Goal: Task Accomplishment & Management: Use online tool/utility

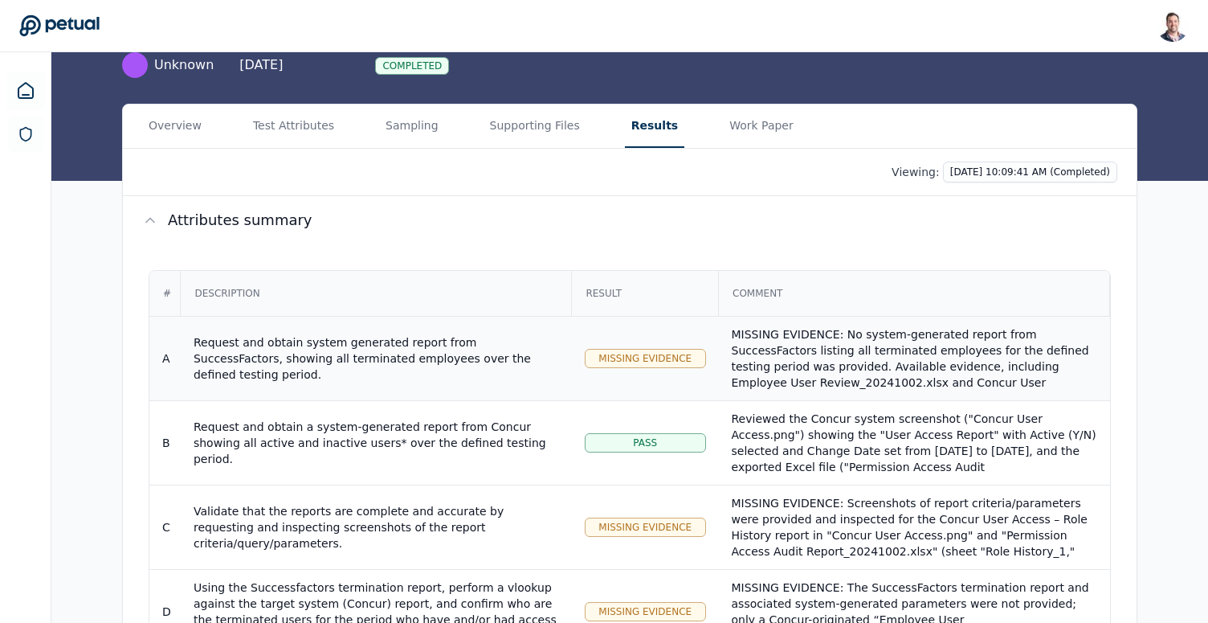
scroll to position [18, 0]
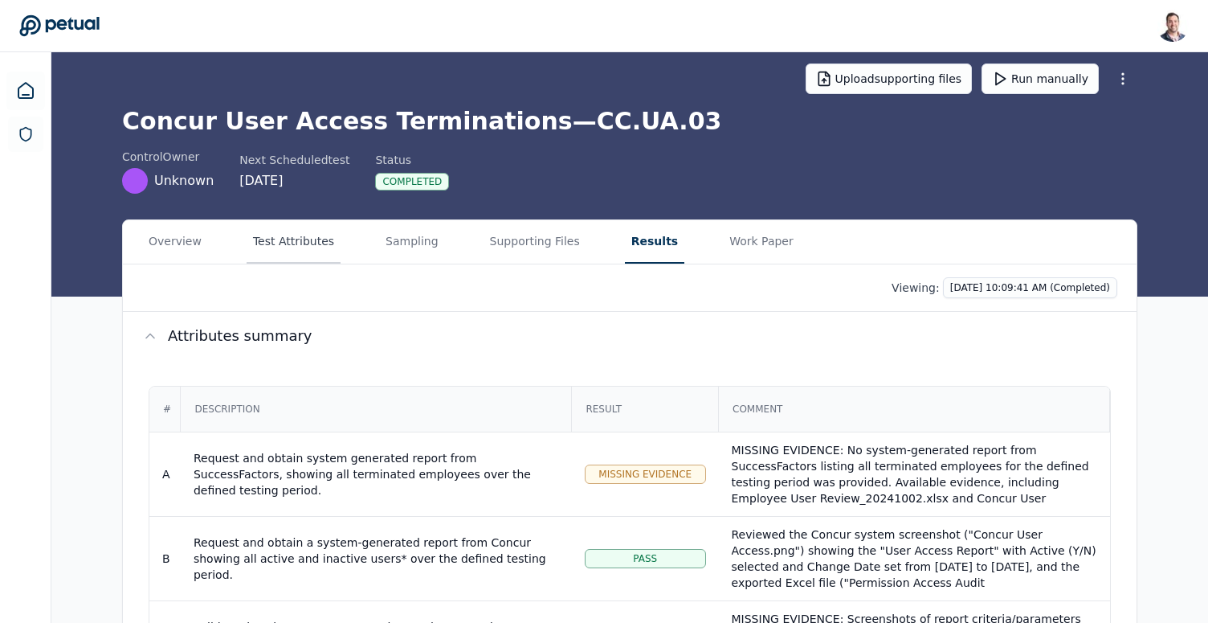
click at [272, 243] on button "Test Attributes" at bounding box center [294, 241] width 94 height 43
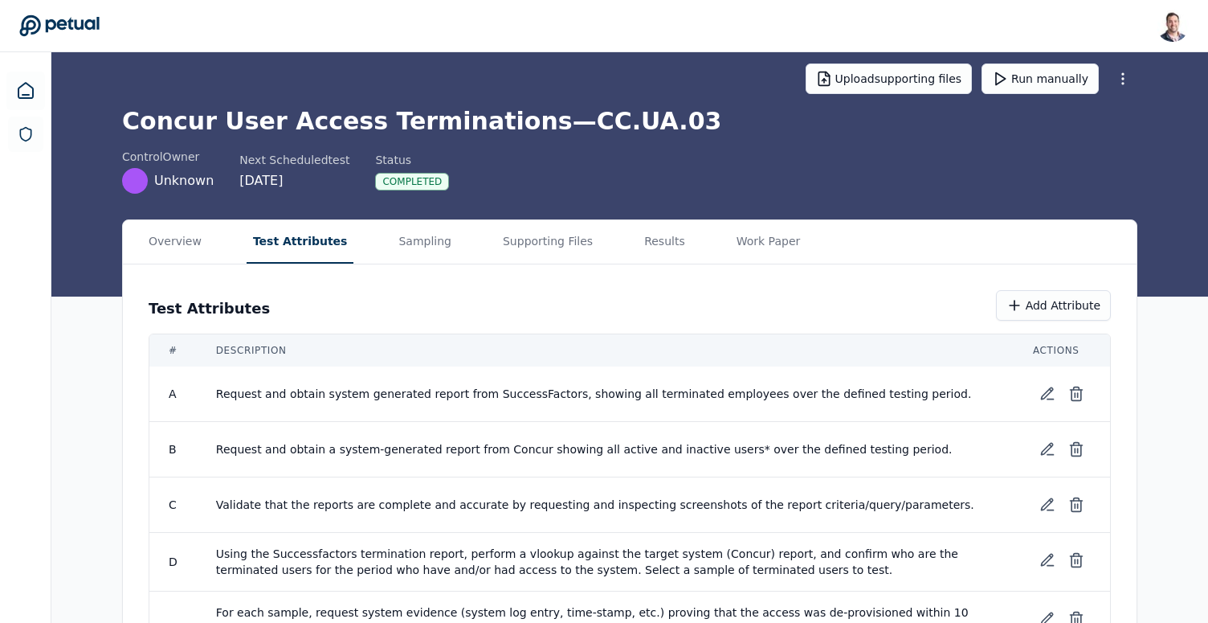
scroll to position [71, 0]
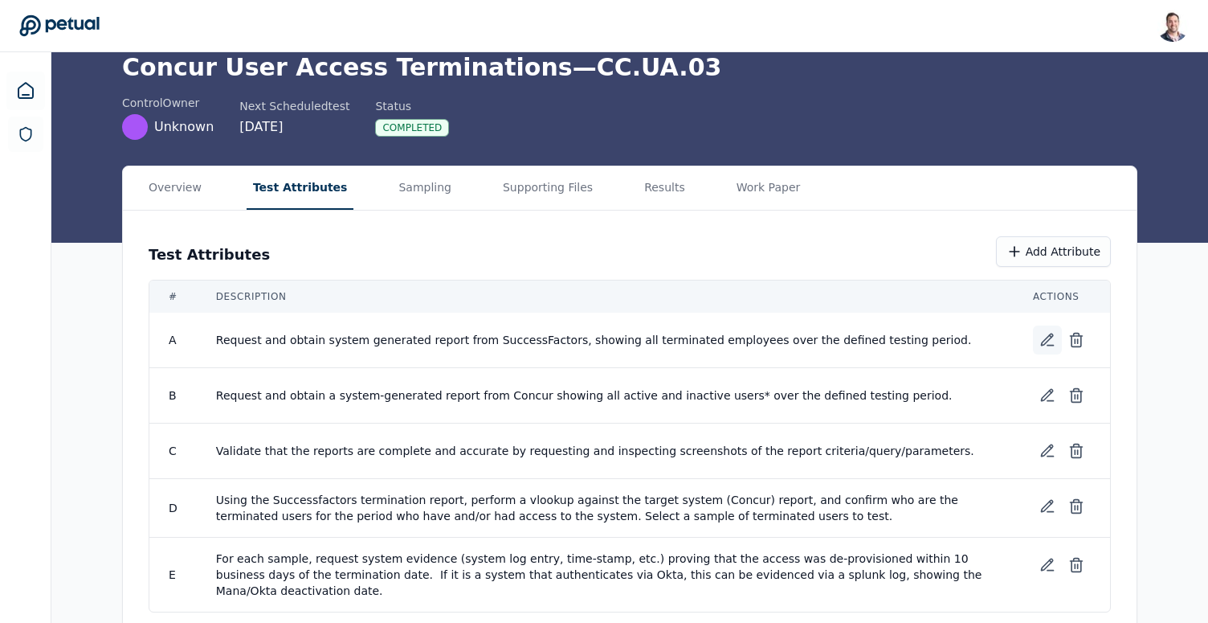
click at [1047, 338] on icon at bounding box center [1047, 339] width 11 height 11
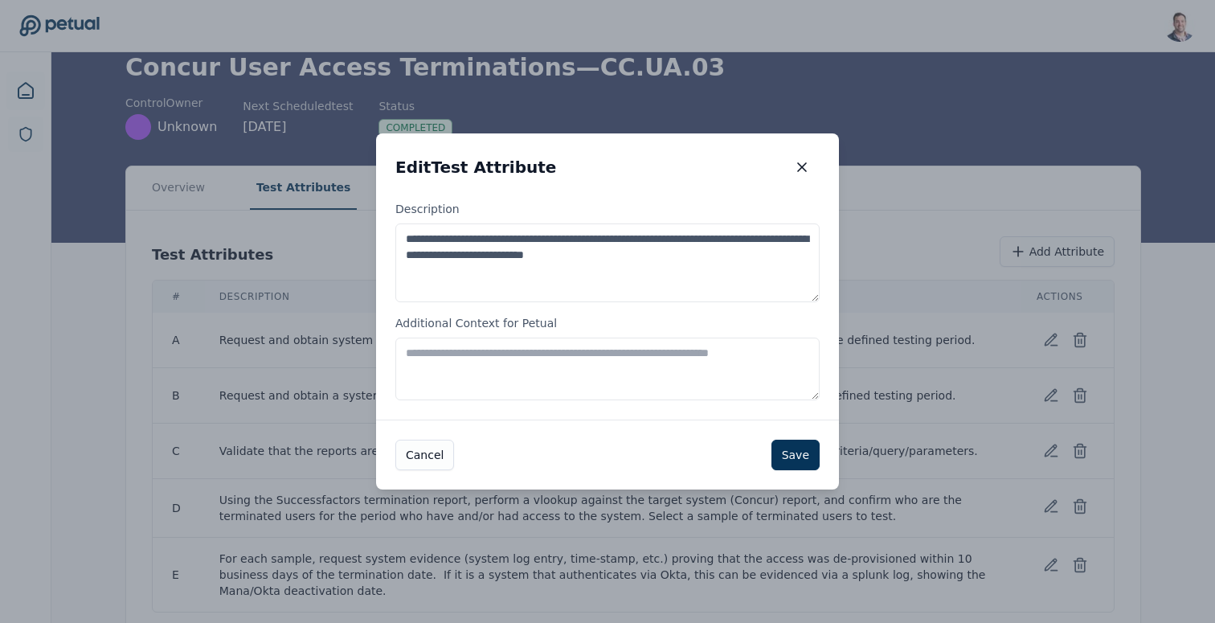
click at [534, 382] on textarea "Additional Context for Petual" at bounding box center [607, 368] width 424 height 63
click at [801, 172] on icon "button" at bounding box center [802, 167] width 16 height 16
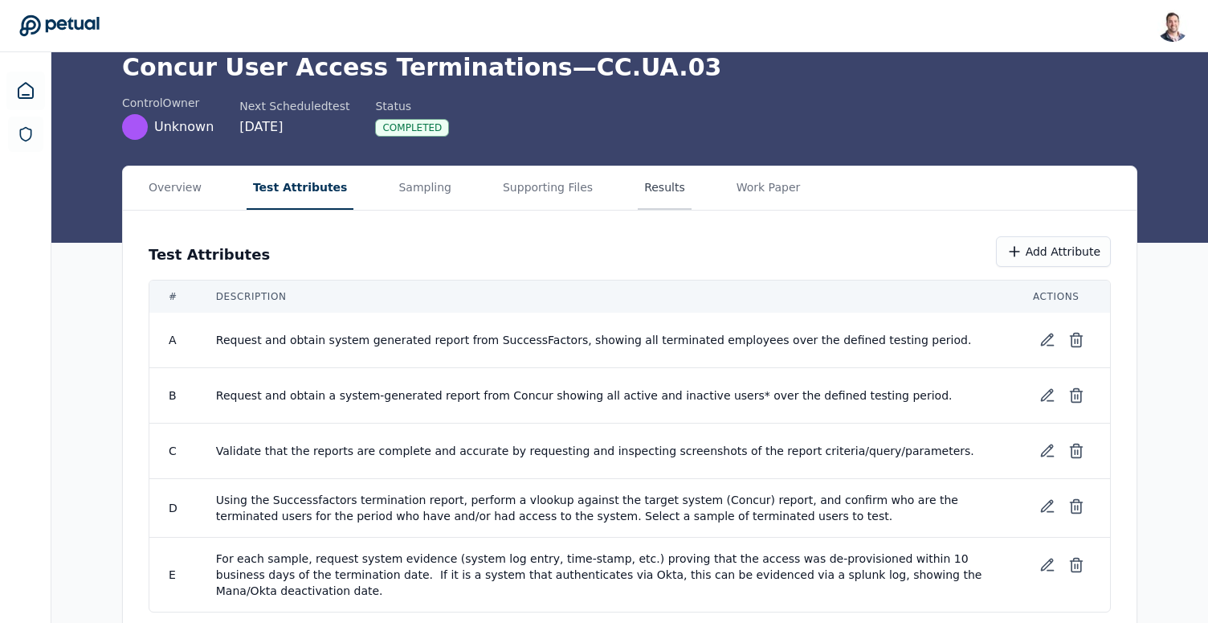
click at [625, 201] on main "Upload supporting files Run manually Concur User Access Terminations — CC.UA.03…" at bounding box center [629, 310] width 1157 height 658
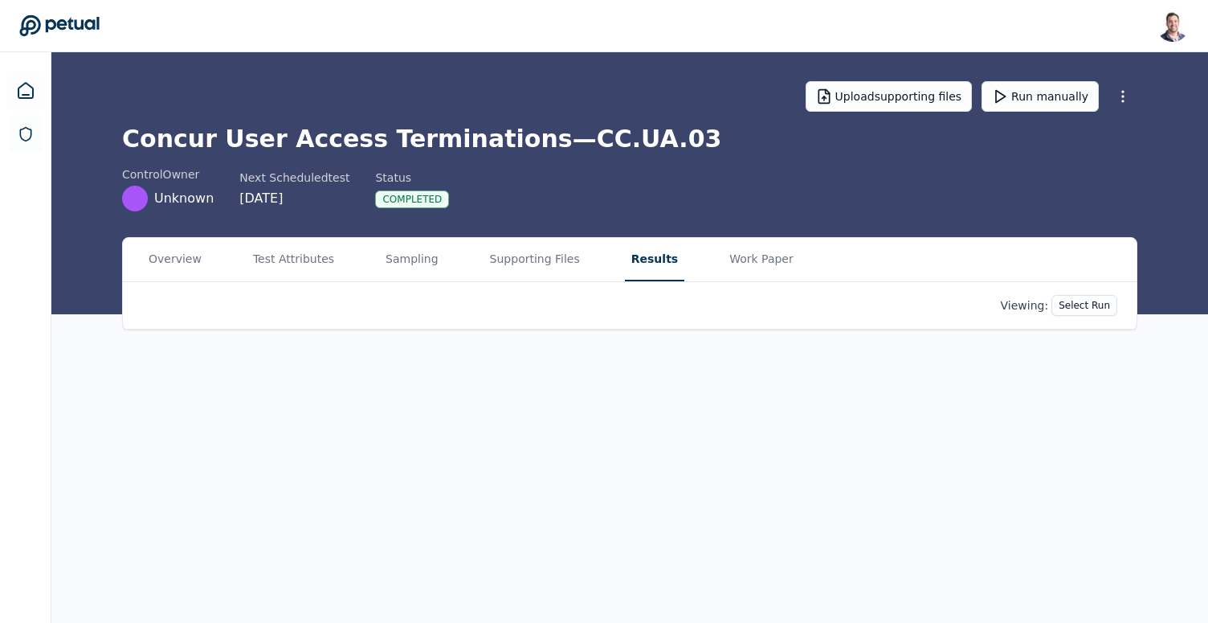
scroll to position [0, 0]
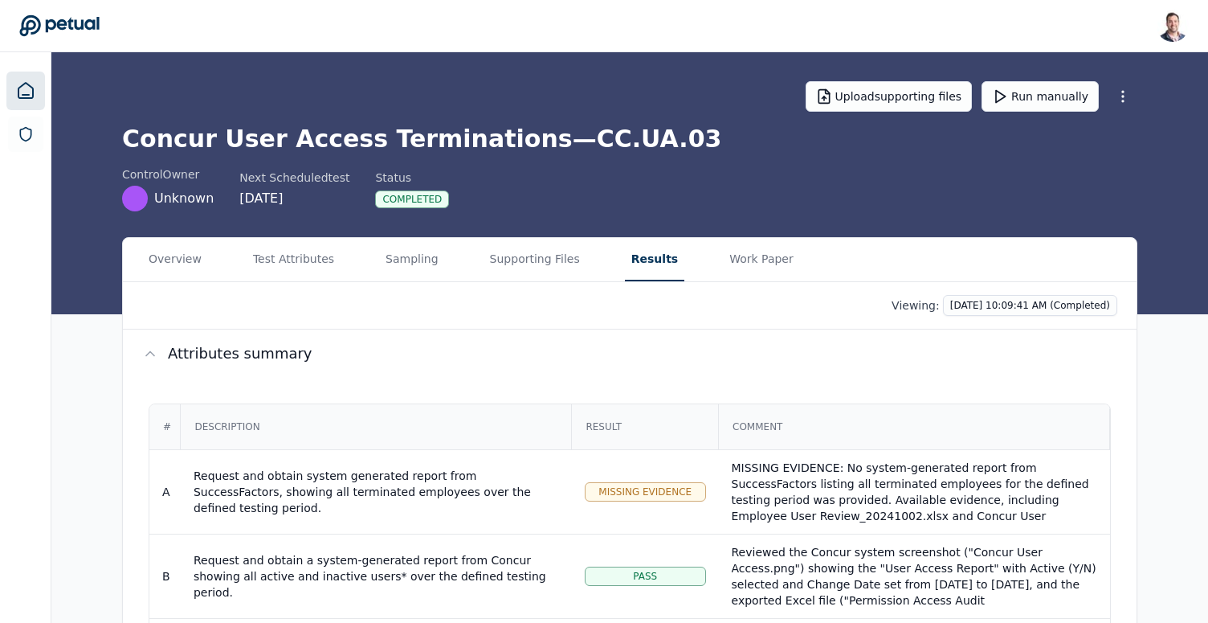
click at [31, 93] on icon at bounding box center [25, 90] width 19 height 19
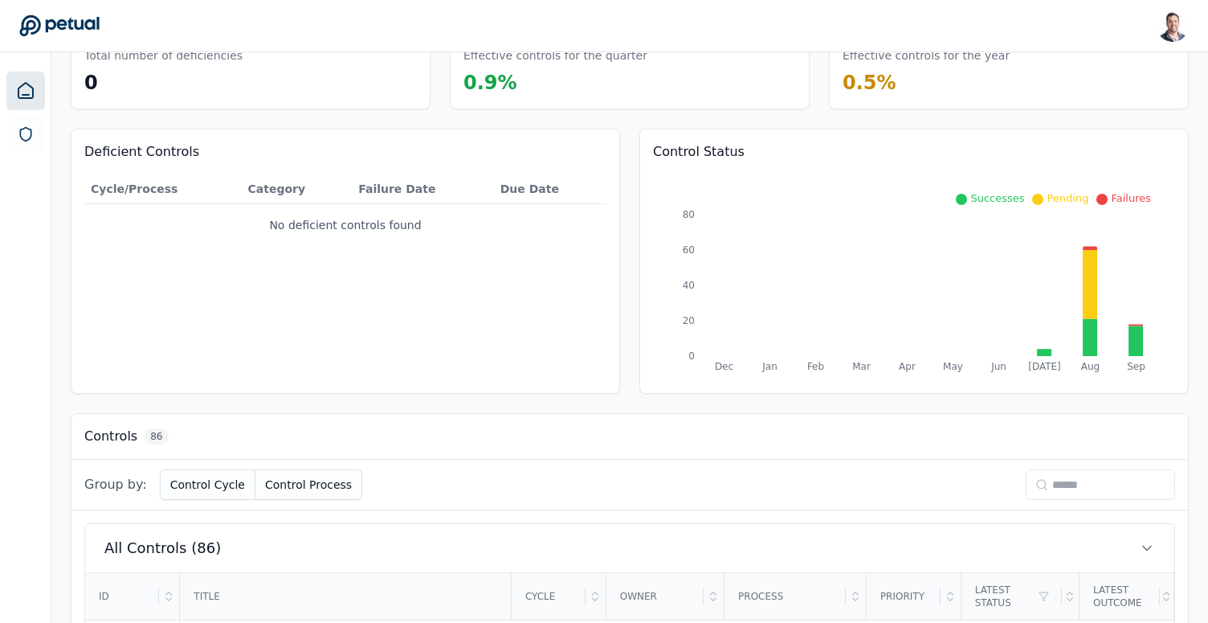
scroll to position [150, 0]
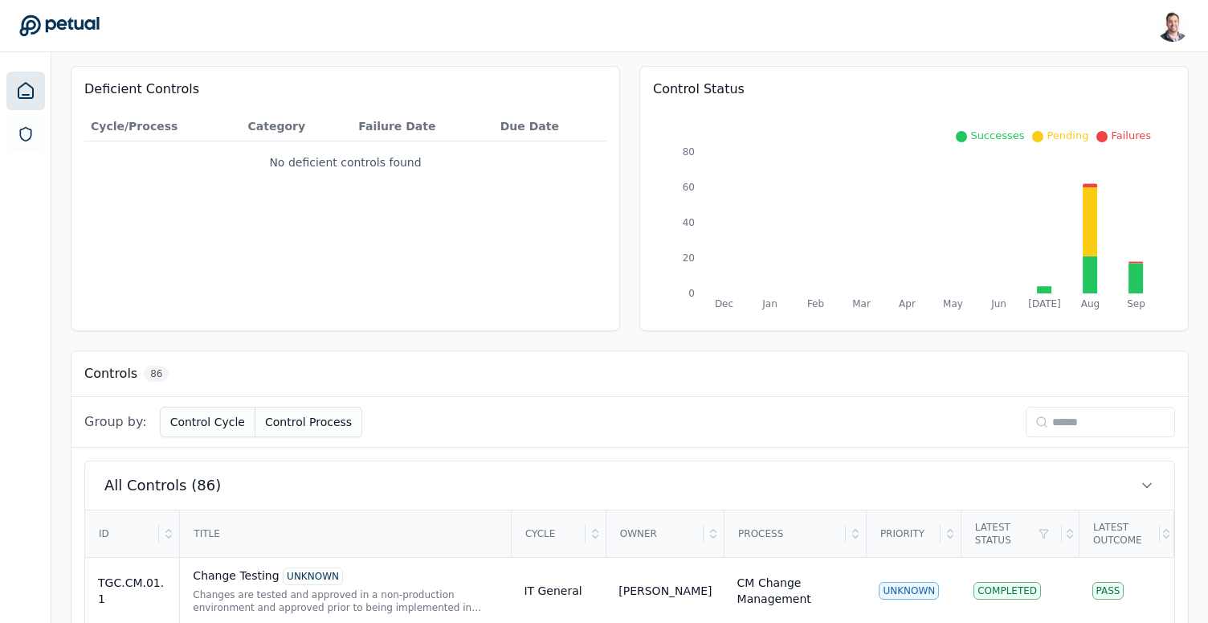
click at [1096, 422] on input at bounding box center [1100, 421] width 149 height 31
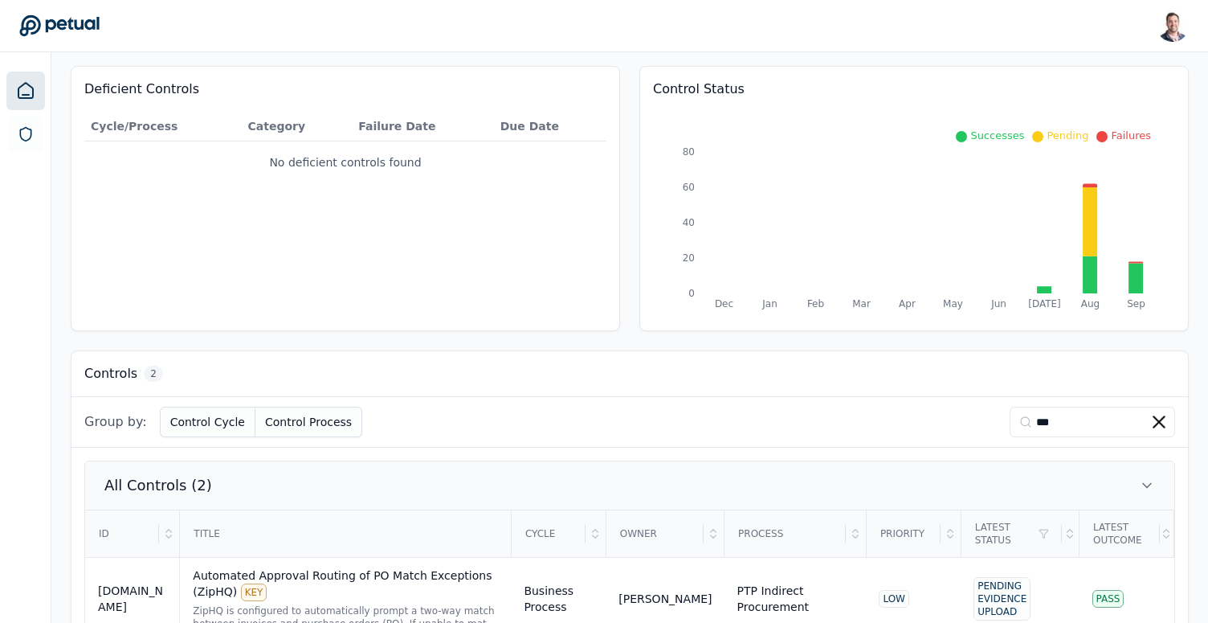
scroll to position [284, 0]
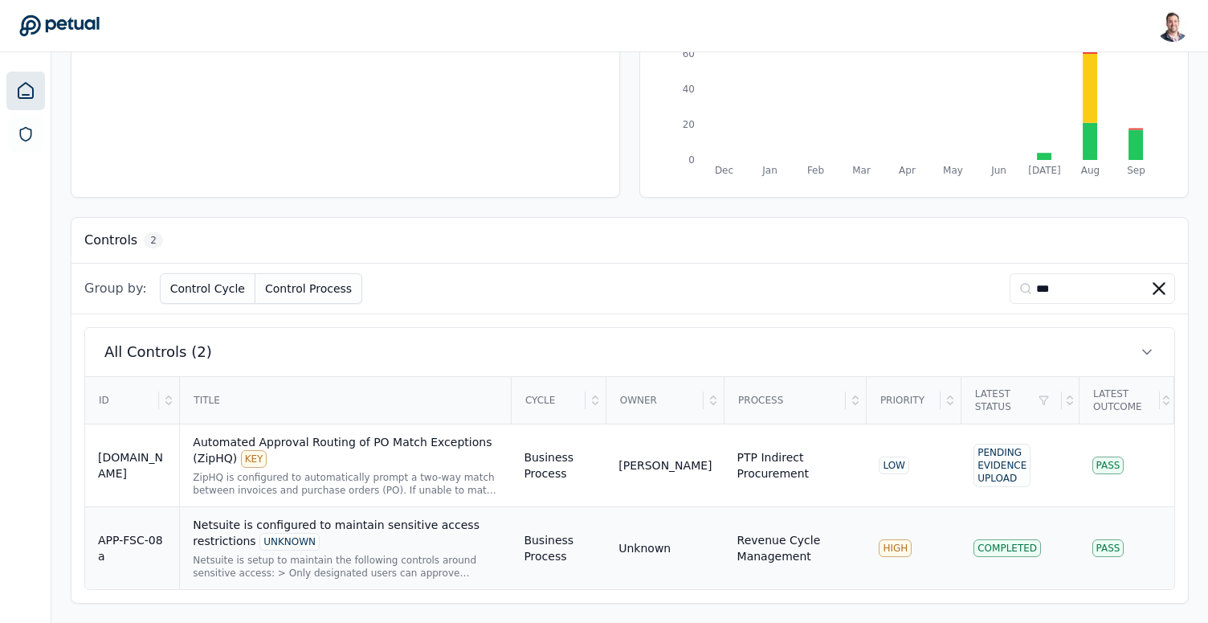
type input "***"
click at [279, 530] on div "Netsuite is configured to maintain sensitive access restrictions UNKNOWN" at bounding box center [345, 534] width 305 height 34
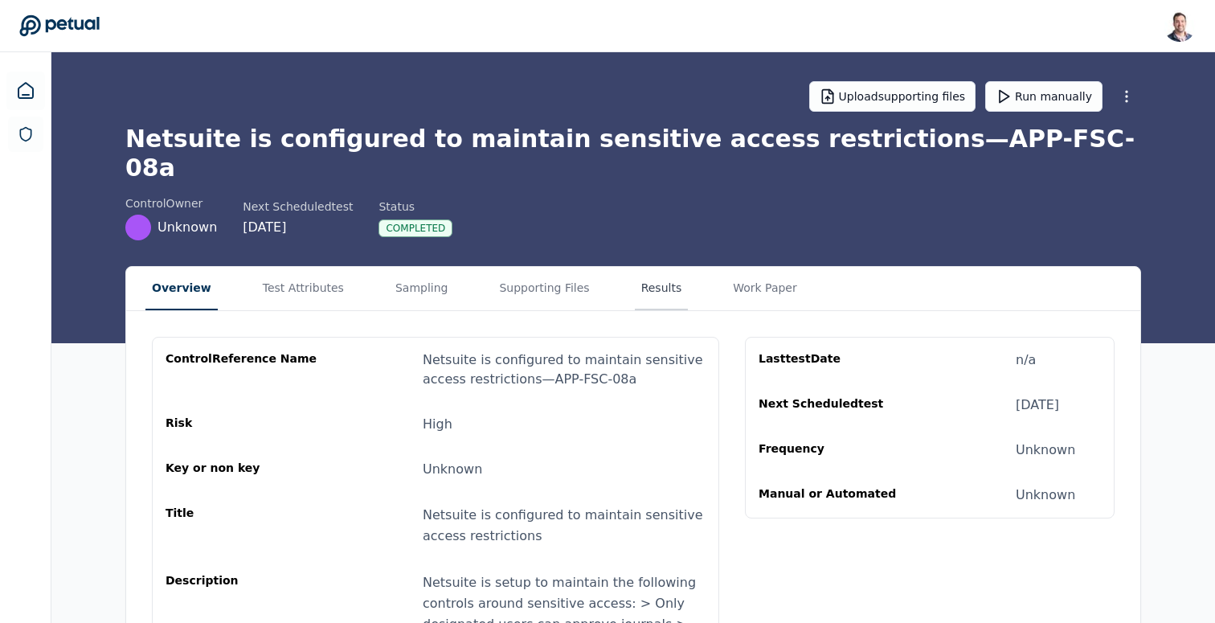
click at [635, 268] on button "Results" at bounding box center [662, 288] width 54 height 43
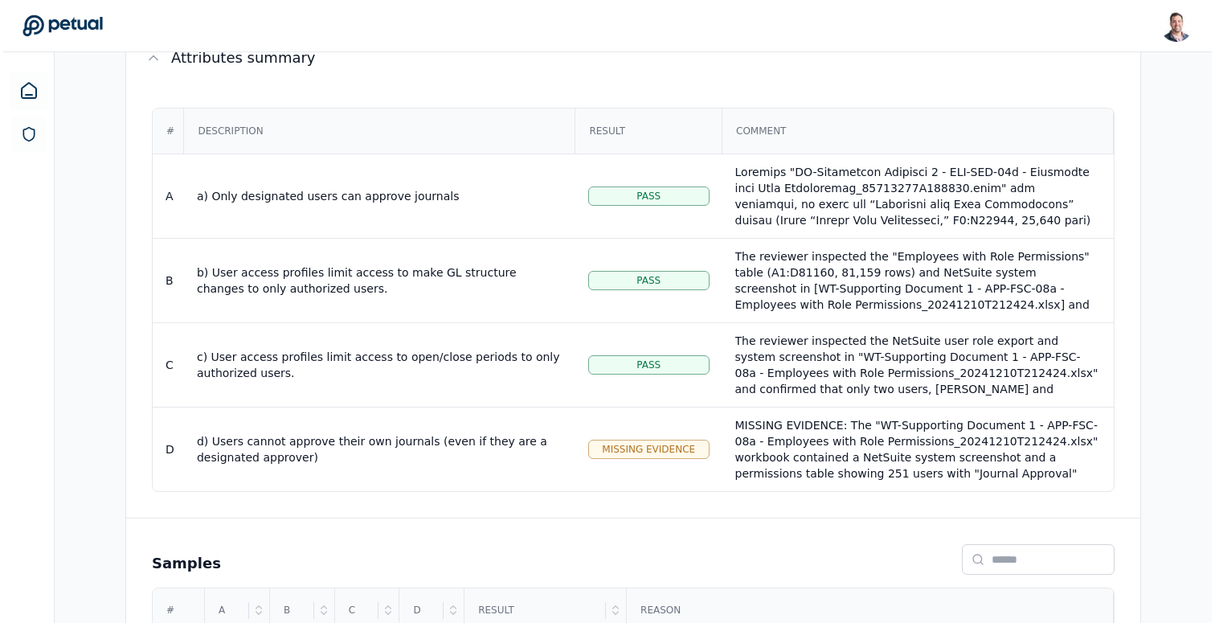
scroll to position [316, 0]
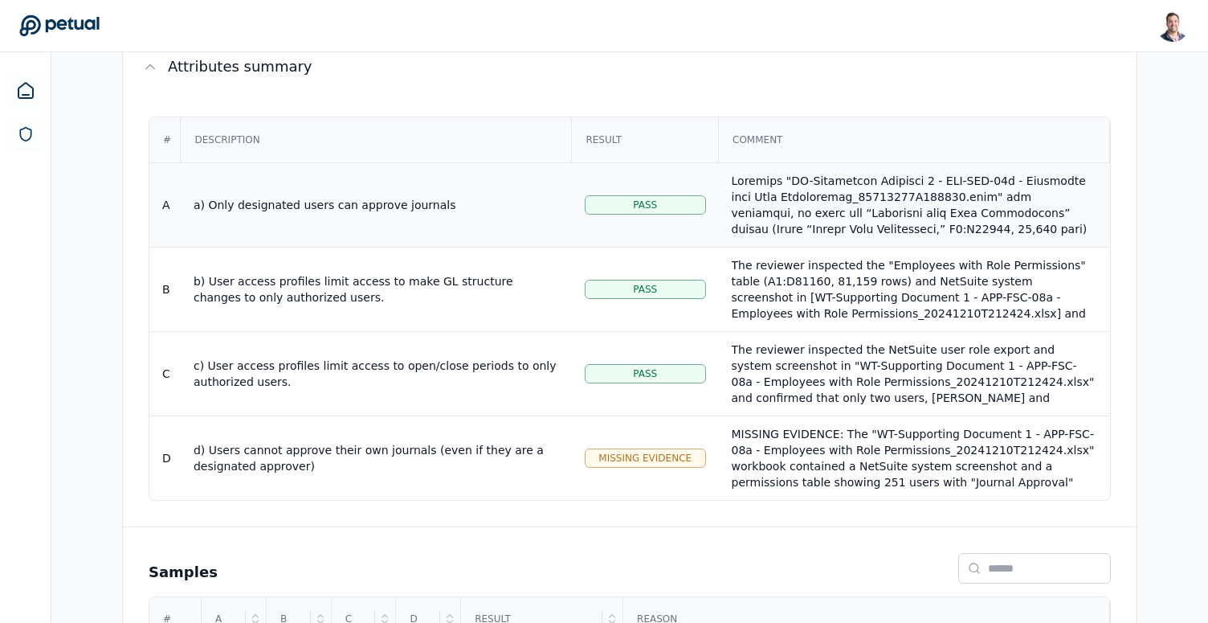
click at [872, 173] on div at bounding box center [915, 333] width 366 height 321
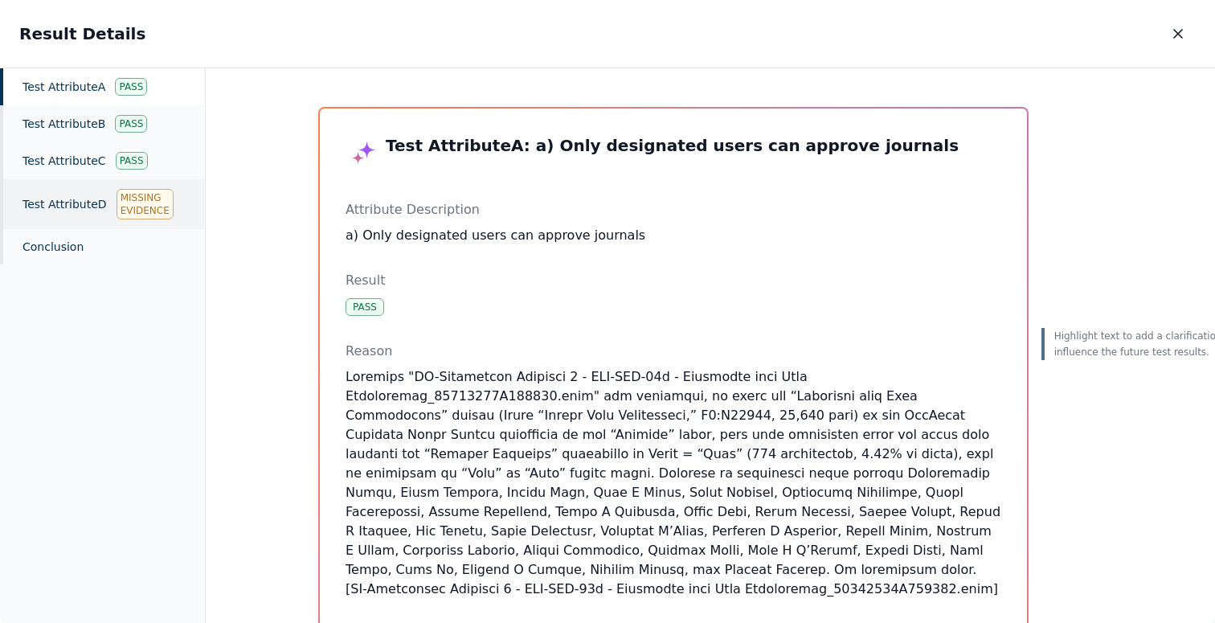
click at [67, 190] on div "Test Attribute D Missing Evidence" at bounding box center [102, 204] width 205 height 50
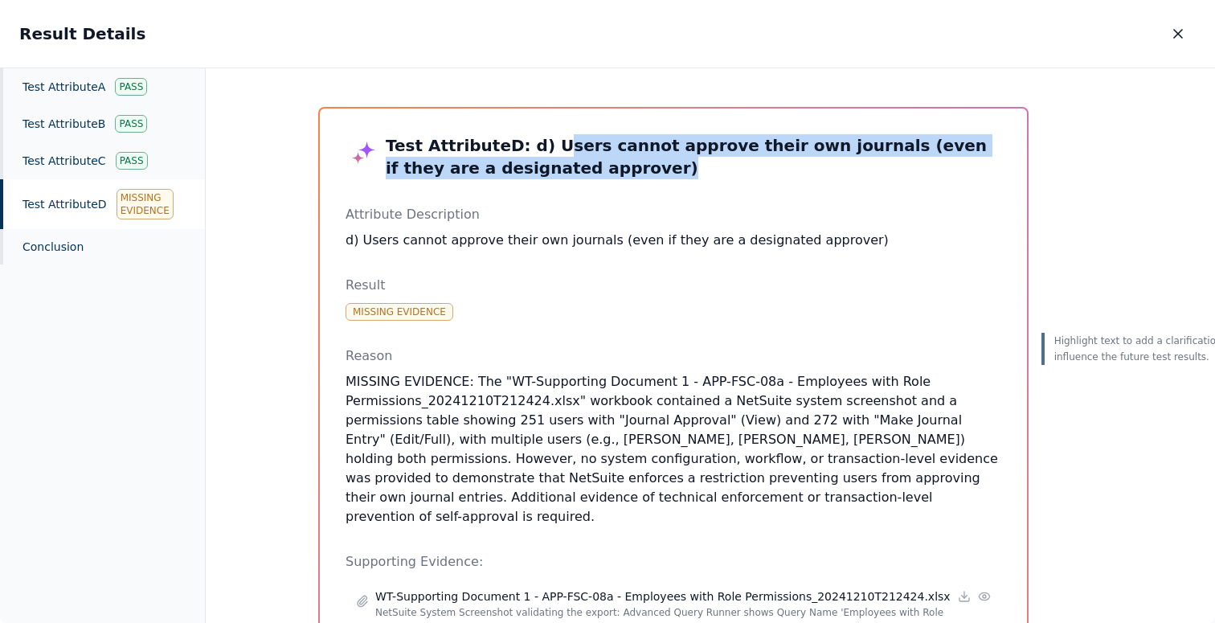
drag, startPoint x: 563, startPoint y: 173, endPoint x: 536, endPoint y: 143, distance: 40.4
click at [536, 143] on h3 "Test Attribute D : d) Users cannot approve their own journals (even if they are…" at bounding box center [673, 156] width 656 height 45
click at [594, 172] on h3 "Test Attribute D : d) Users cannot approve their own journals (even if they are…" at bounding box center [673, 156] width 656 height 45
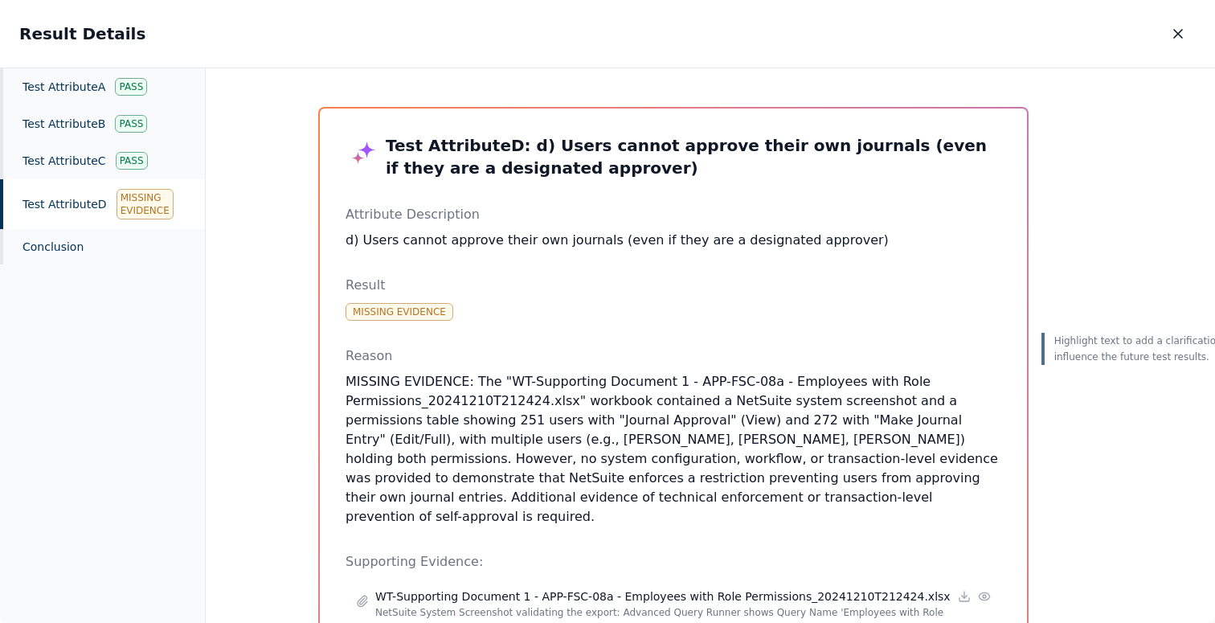
drag, startPoint x: 589, startPoint y: 423, endPoint x: 699, endPoint y: 415, distance: 110.3
click at [699, 415] on p "MISSING EVIDENCE: The "WT-Supporting Document 1 - APP-FSC-08a - Employees with …" at bounding box center [673, 449] width 656 height 154
drag, startPoint x: 823, startPoint y: 424, endPoint x: 938, endPoint y: 423, distance: 115.7
click at [938, 423] on p "MISSING EVIDENCE: The "WT-Supporting Document 1 - APP-FSC-08a - Employees with …" at bounding box center [673, 449] width 656 height 154
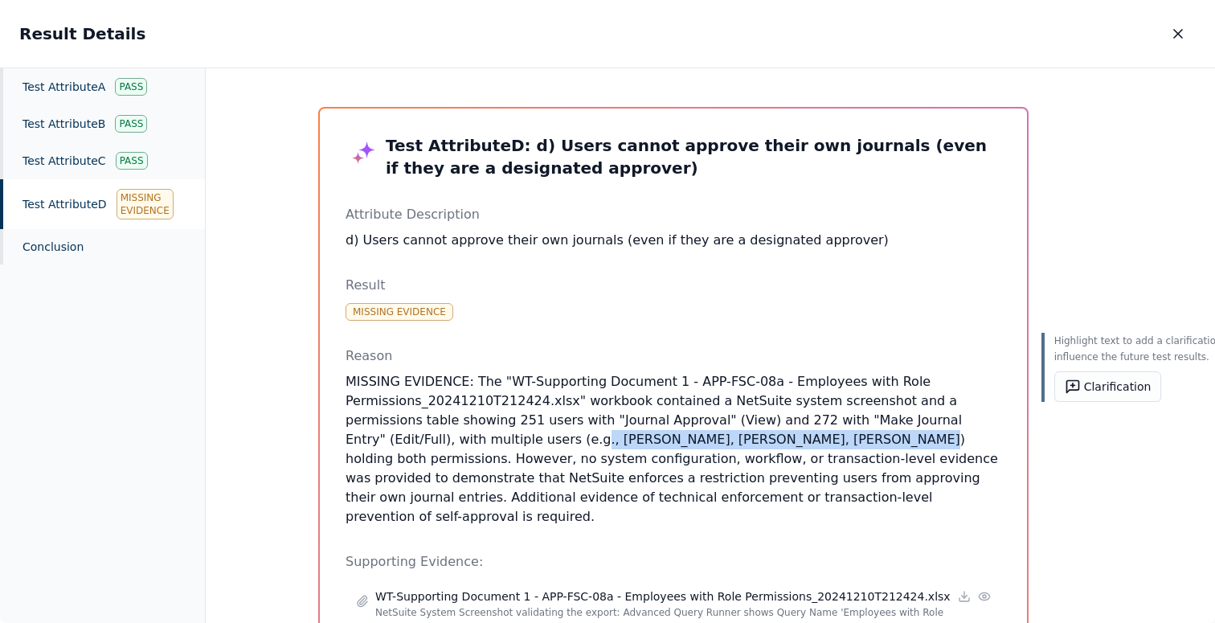
drag, startPoint x: 541, startPoint y: 438, endPoint x: 788, endPoint y: 442, distance: 246.7
click at [788, 442] on p "MISSING EVIDENCE: The "WT-Supporting Document 1 - APP-FSC-08a - Employees with …" at bounding box center [673, 449] width 656 height 154
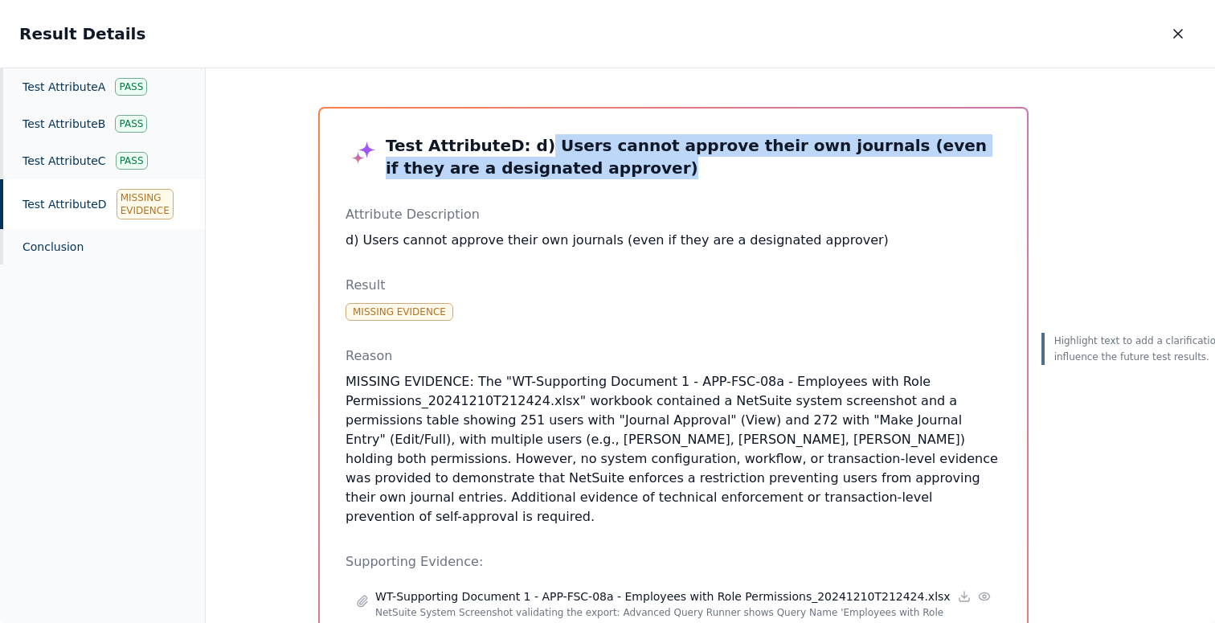
drag, startPoint x: 574, startPoint y: 166, endPoint x: 521, endPoint y: 142, distance: 58.2
click at [521, 142] on h3 "Test Attribute D : d) Users cannot approve their own journals (even if they are…" at bounding box center [673, 156] width 656 height 45
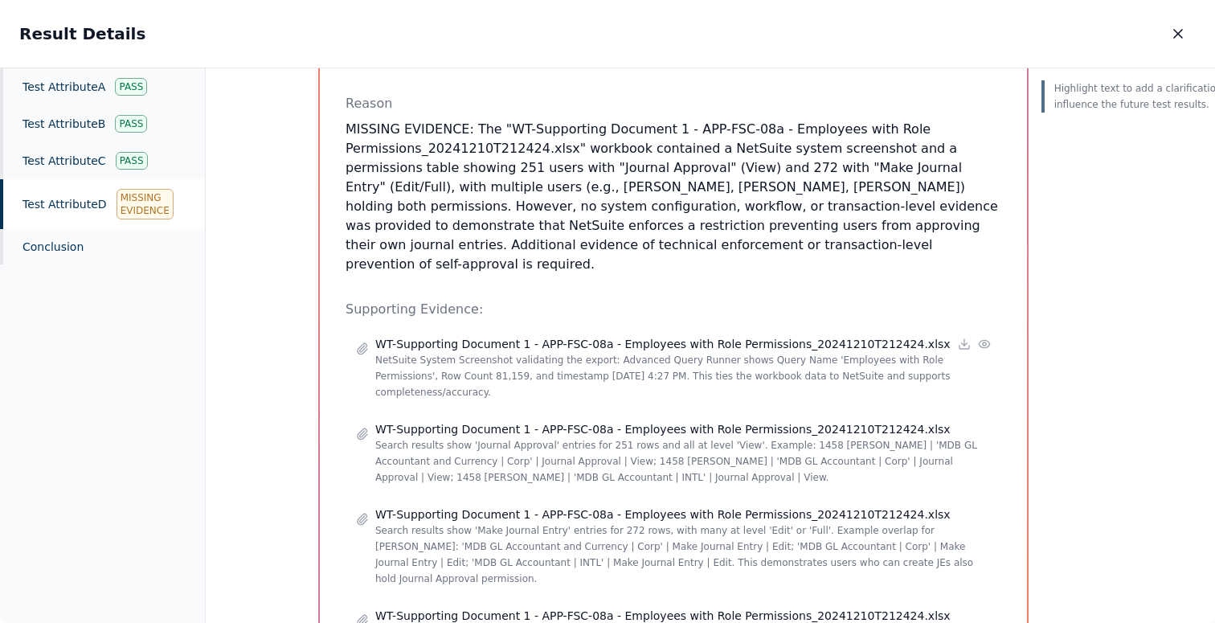
scroll to position [269, 0]
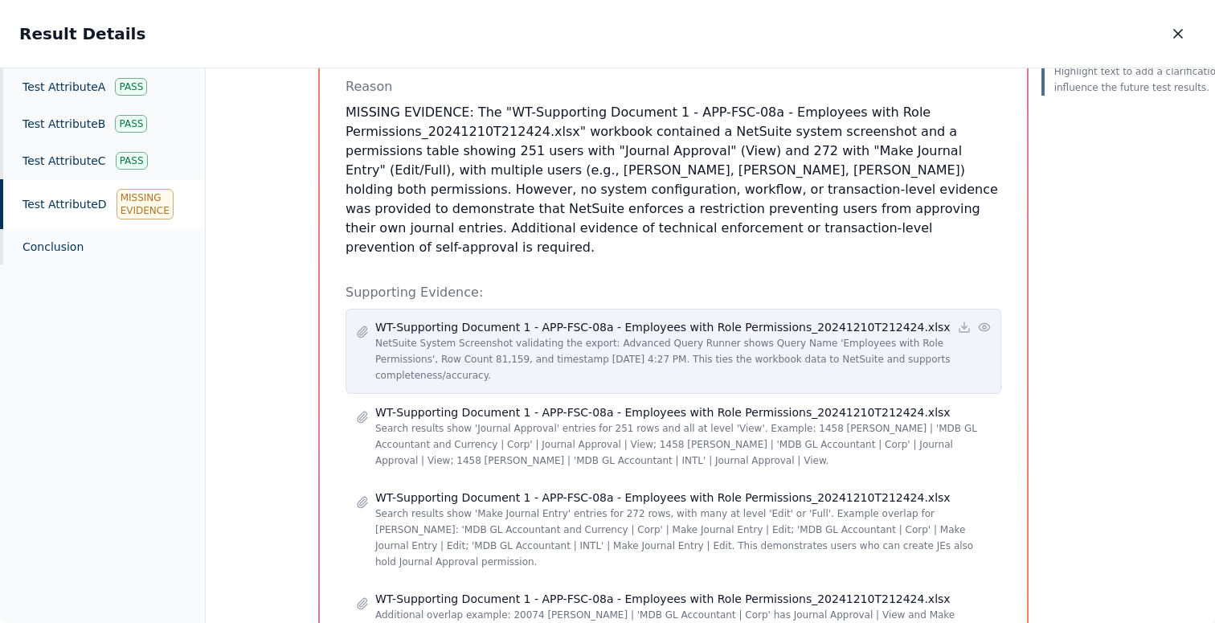
click at [978, 323] on icon at bounding box center [983, 326] width 10 height 7
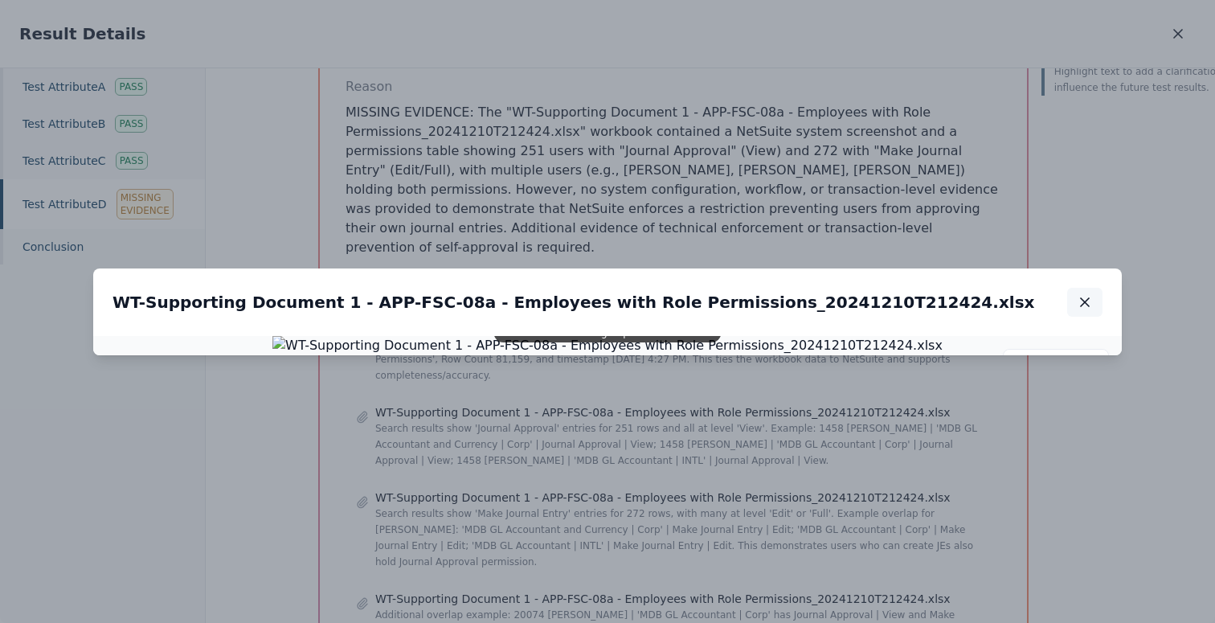
click at [1087, 298] on icon "button" at bounding box center [1085, 302] width 8 height 8
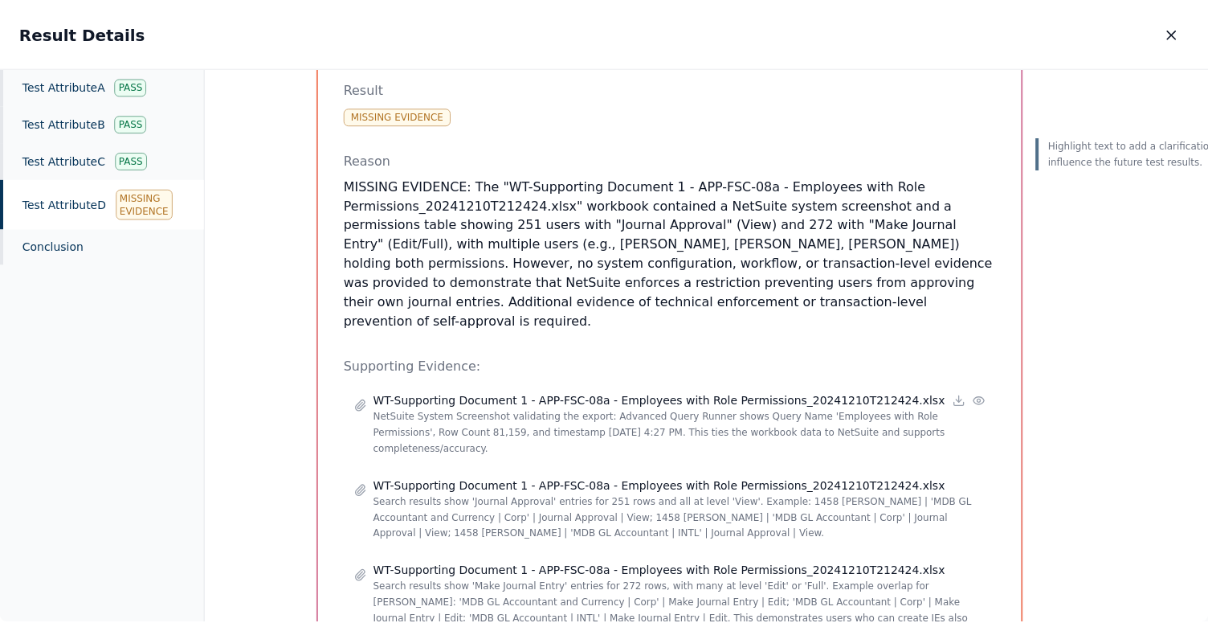
scroll to position [174, 0]
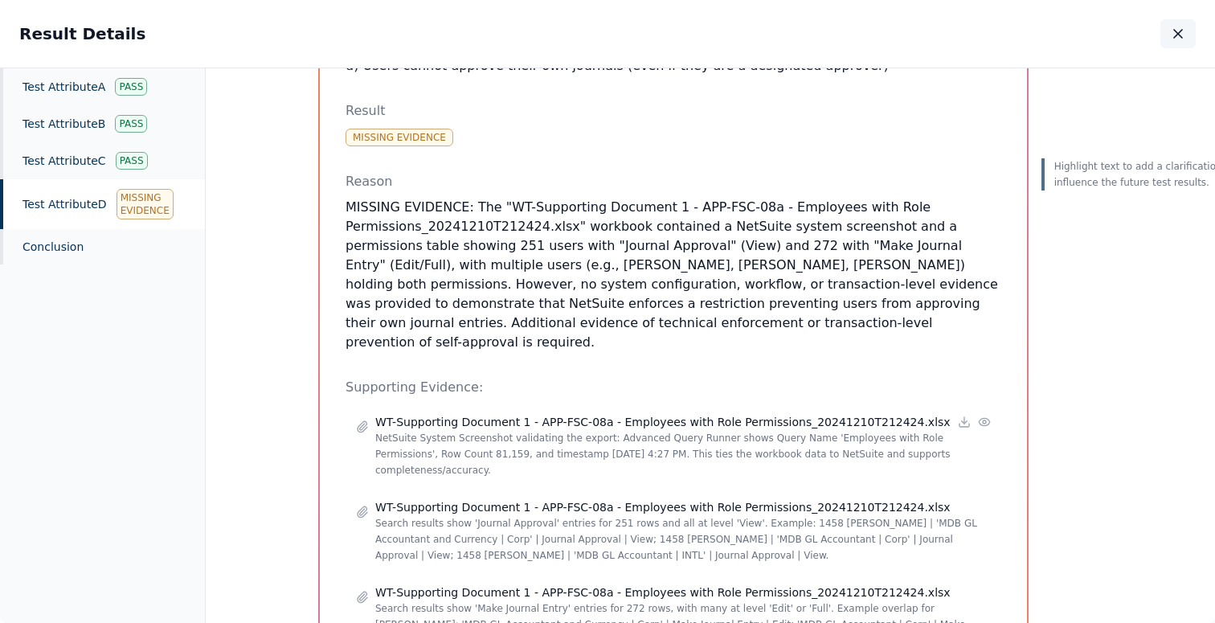
click at [1182, 32] on icon "button" at bounding box center [1178, 34] width 16 height 16
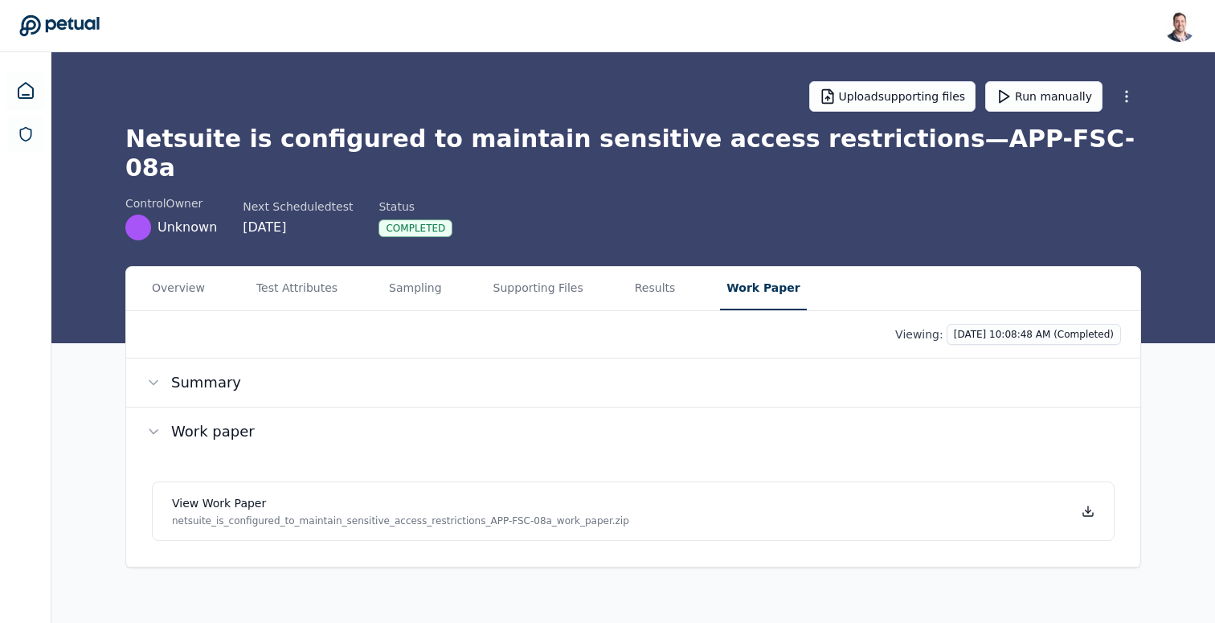
click at [745, 267] on button "Work Paper" at bounding box center [763, 288] width 86 height 43
click at [644, 267] on button "Results" at bounding box center [655, 288] width 54 height 43
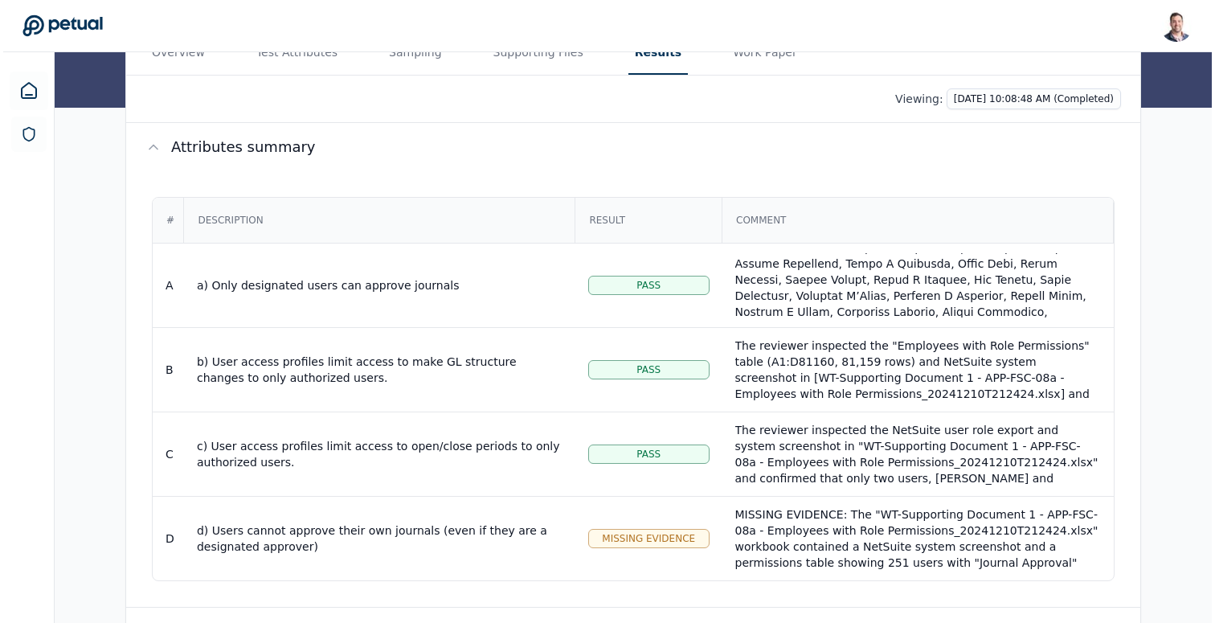
scroll to position [224, 0]
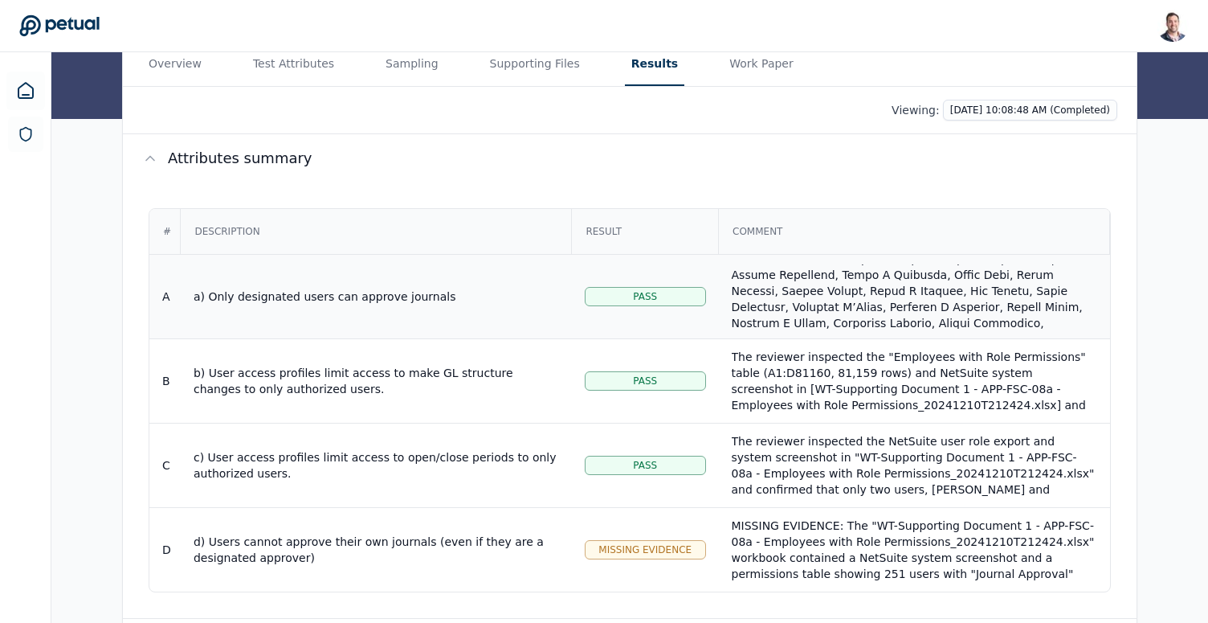
click at [815, 293] on div at bounding box center [915, 250] width 366 height 321
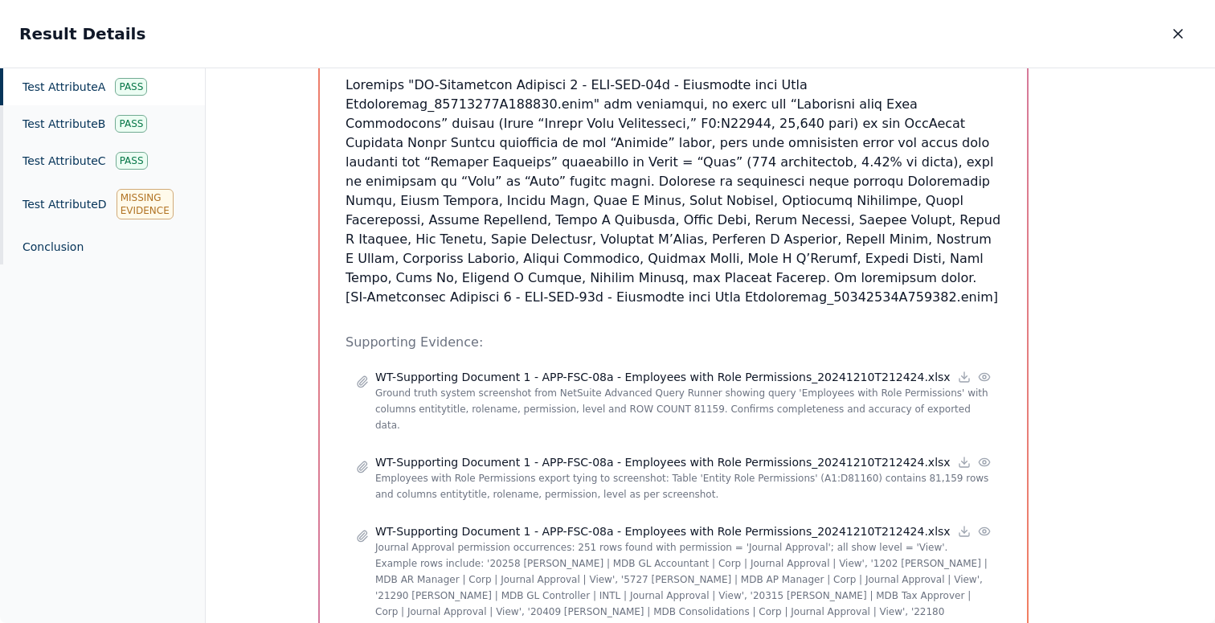
scroll to position [296, 0]
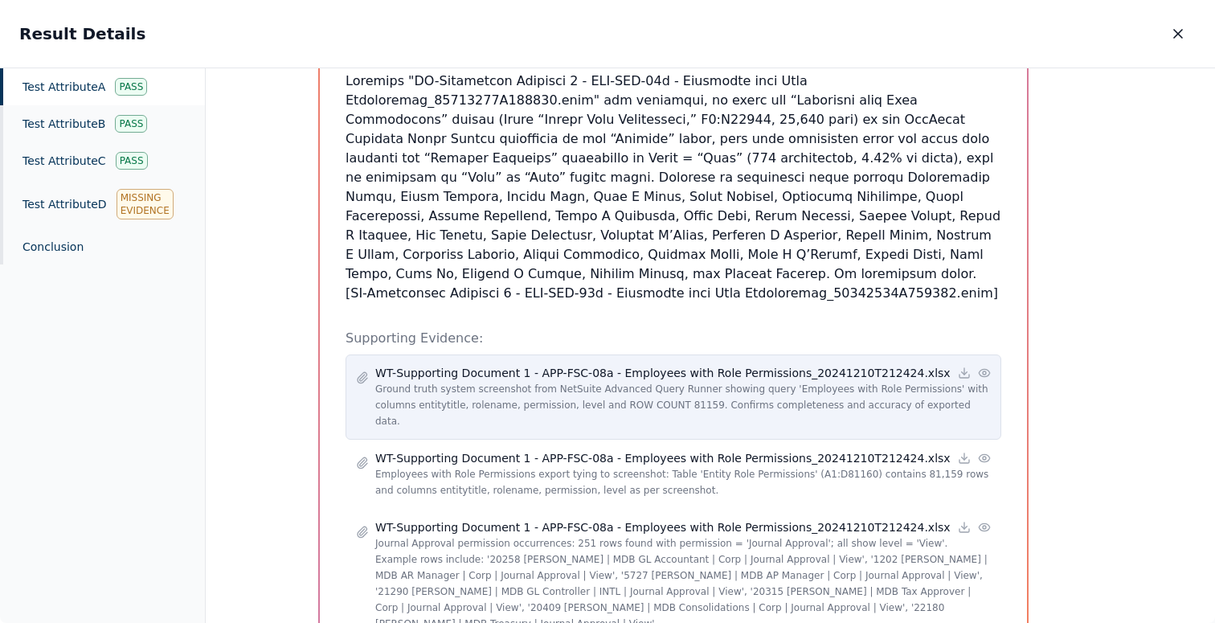
click at [978, 374] on icon at bounding box center [983, 372] width 10 height 7
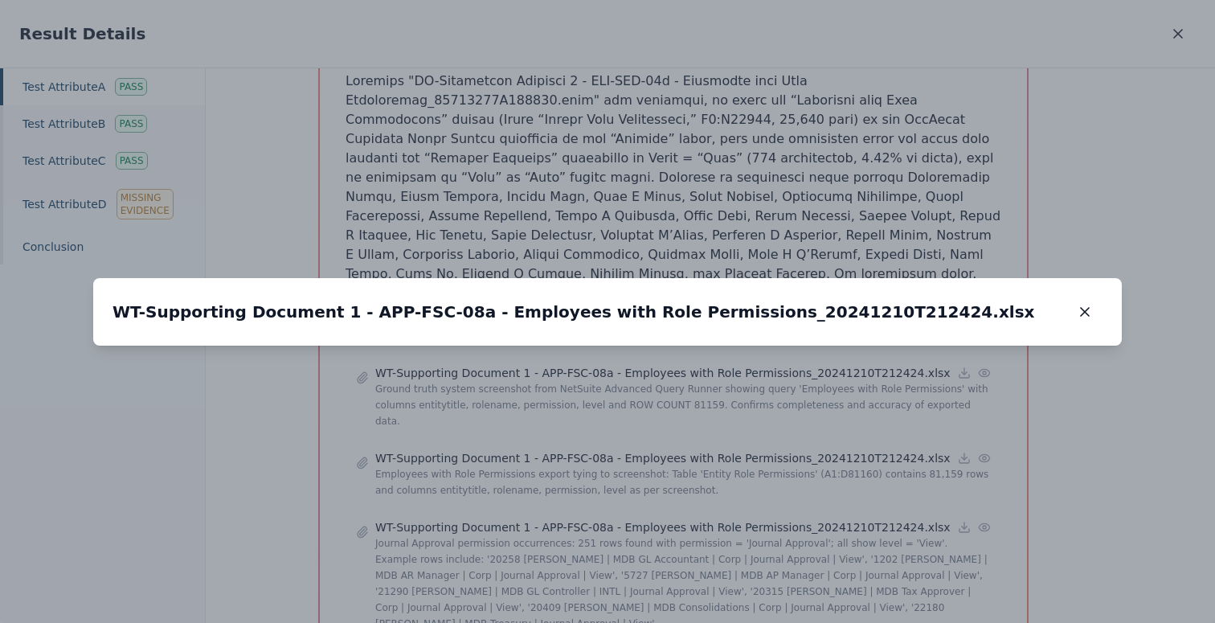
drag, startPoint x: 467, startPoint y: 325, endPoint x: 574, endPoint y: 329, distance: 106.9
click at [871, 353] on img at bounding box center [871, 353] width 0 height 0
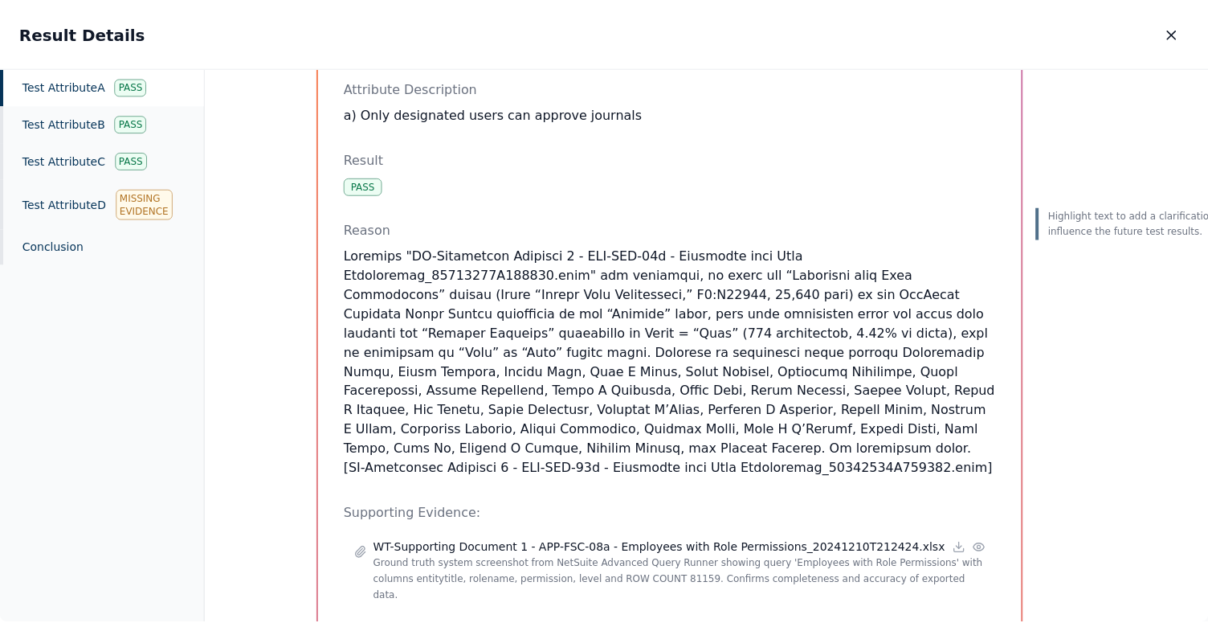
scroll to position [60, 0]
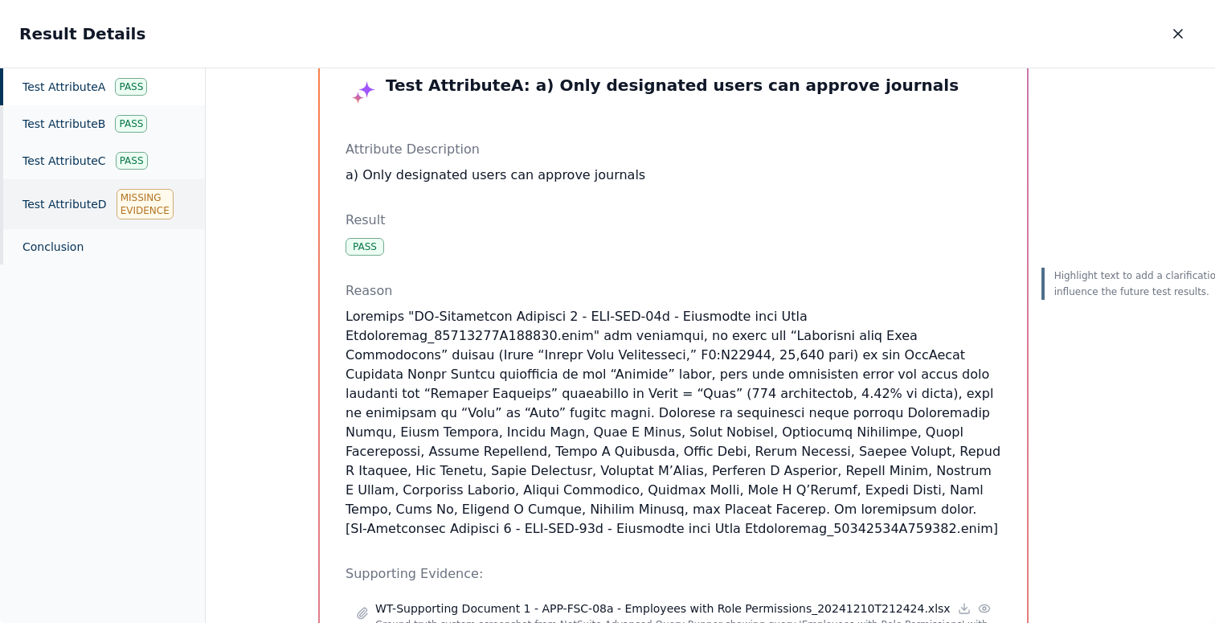
click at [80, 194] on div "Test Attribute D Missing Evidence" at bounding box center [102, 204] width 205 height 50
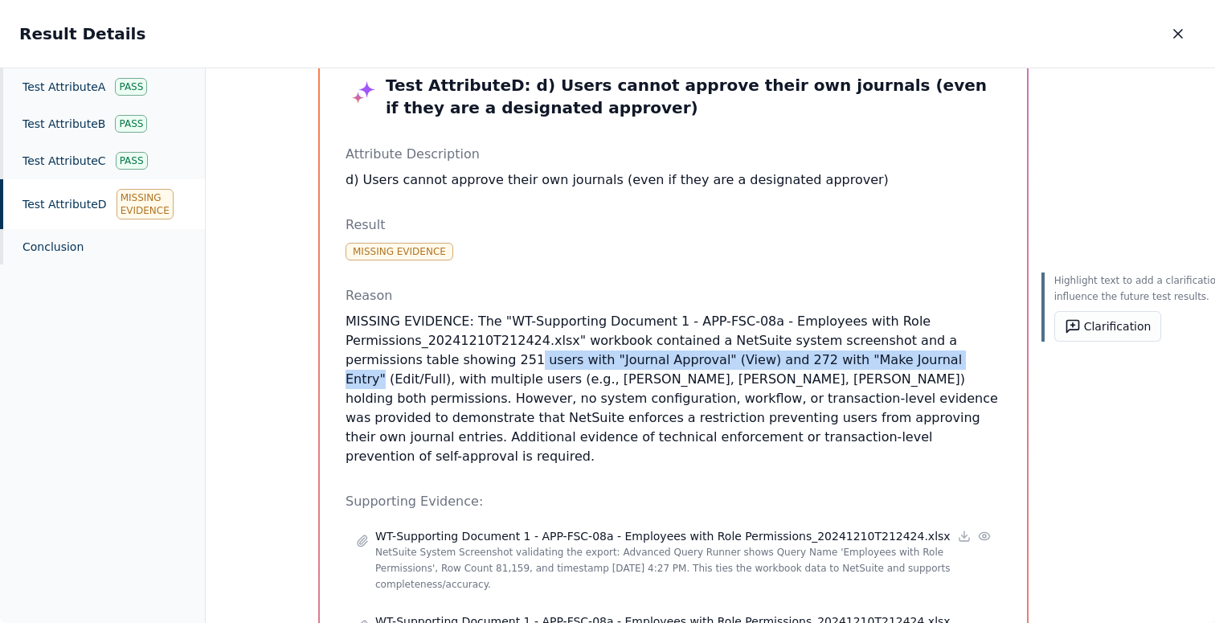
drag, startPoint x: 522, startPoint y: 358, endPoint x: 957, endPoint y: 369, distance: 434.7
click at [957, 369] on p "MISSING EVIDENCE: The "WT-Supporting Document 1 - APP-FSC-08a - Employees with …" at bounding box center [673, 389] width 656 height 154
click at [1064, 324] on icon at bounding box center [1072, 326] width 16 height 16
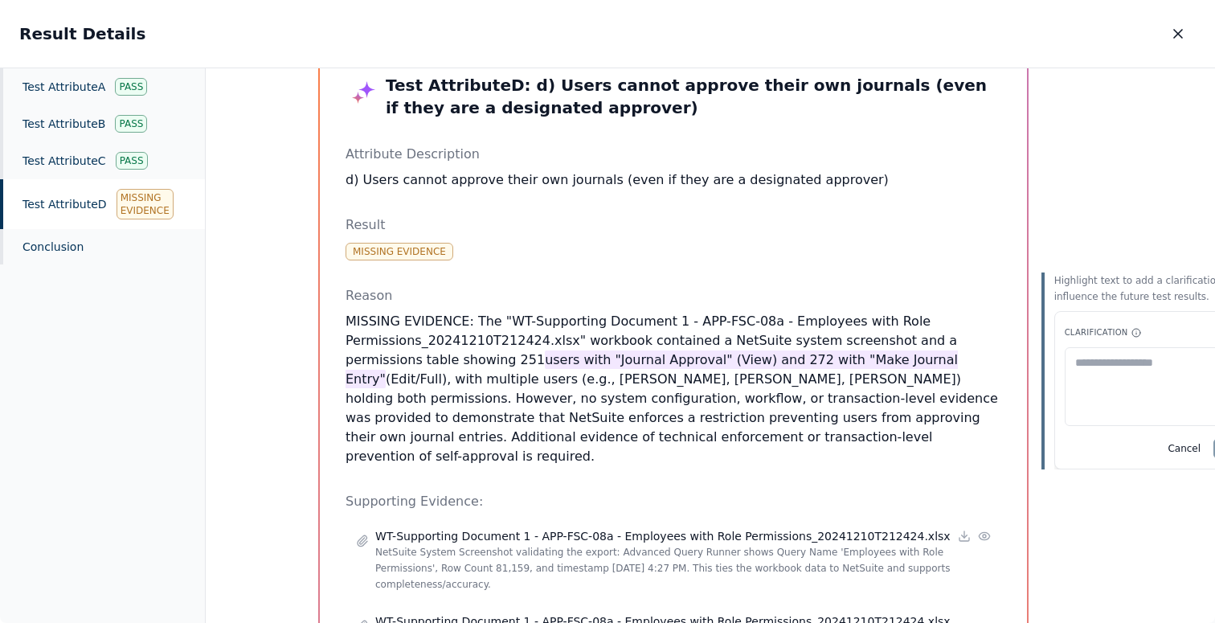
click at [1064, 386] on textarea at bounding box center [1163, 386] width 198 height 79
type textarea "**********"
click at [1207, 451] on button "Submit" at bounding box center [1237, 448] width 49 height 21
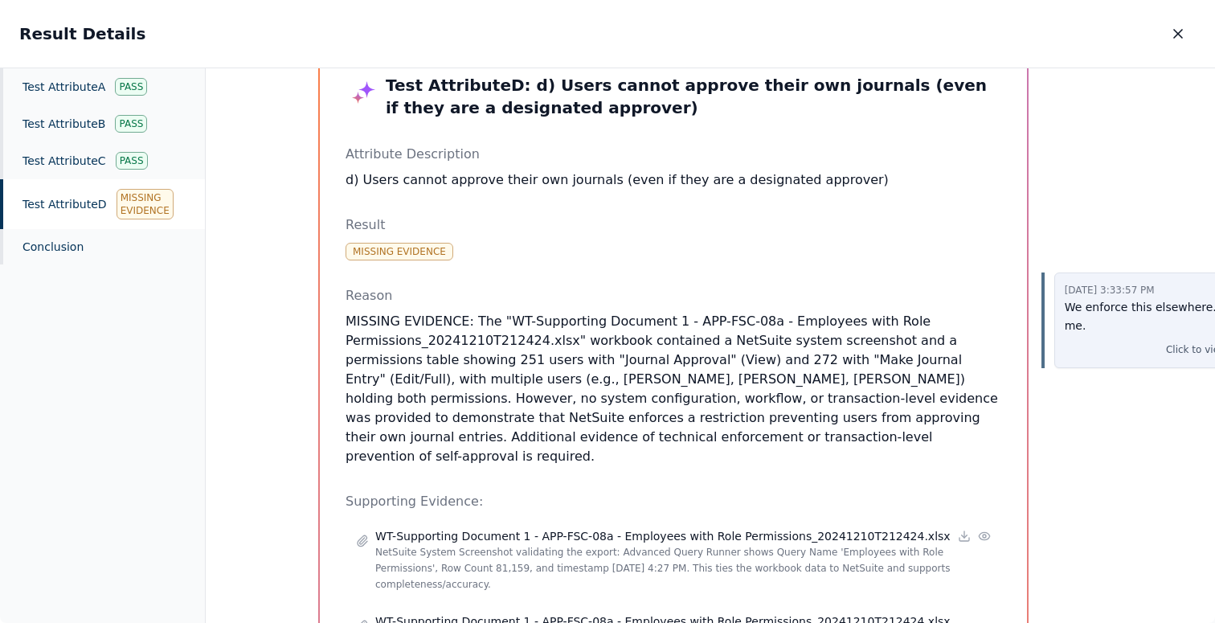
click at [1130, 341] on div "Click to view details" at bounding box center [1163, 349] width 198 height 16
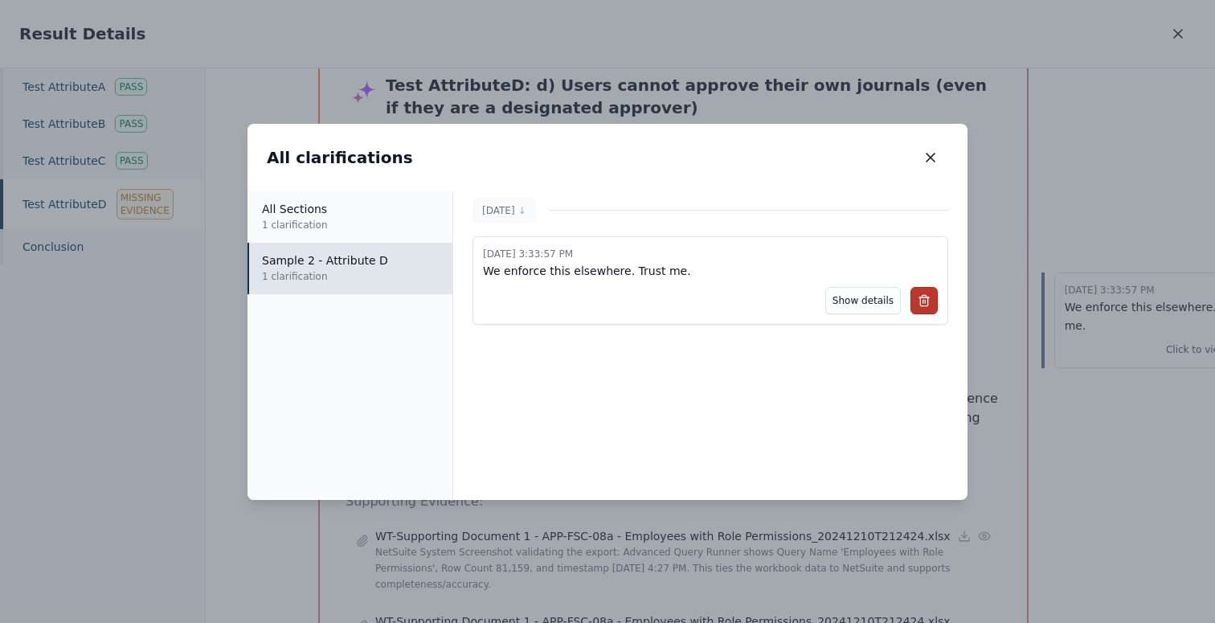
click at [925, 300] on icon at bounding box center [923, 300] width 13 height 13
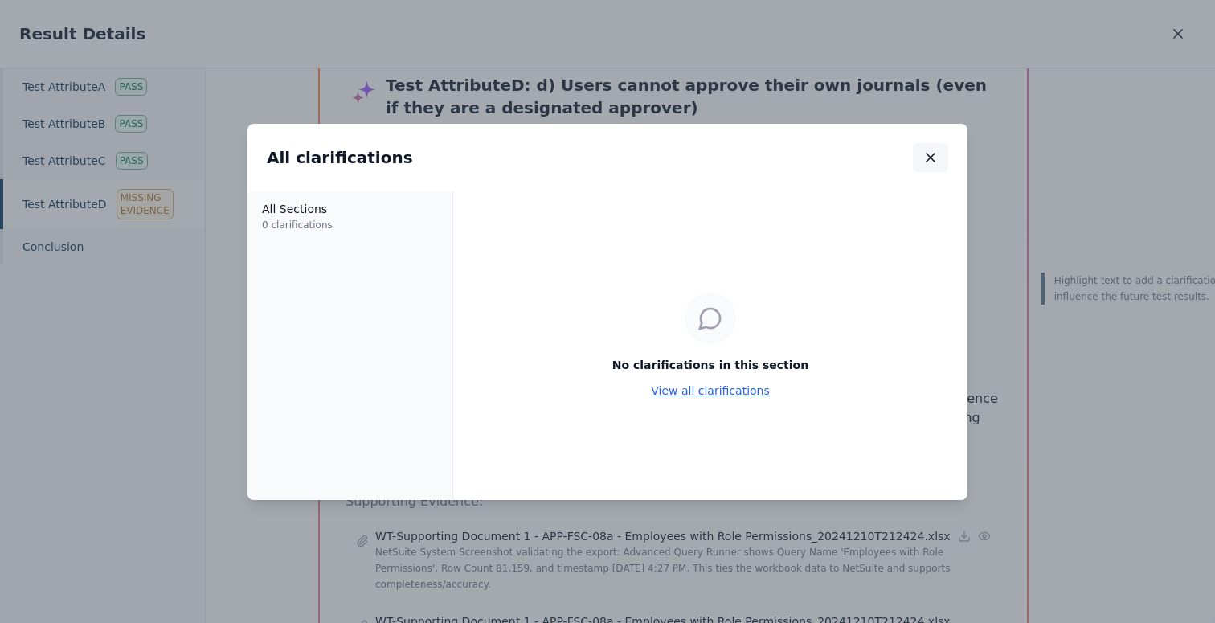
click at [929, 156] on icon "button" at bounding box center [930, 157] width 8 height 8
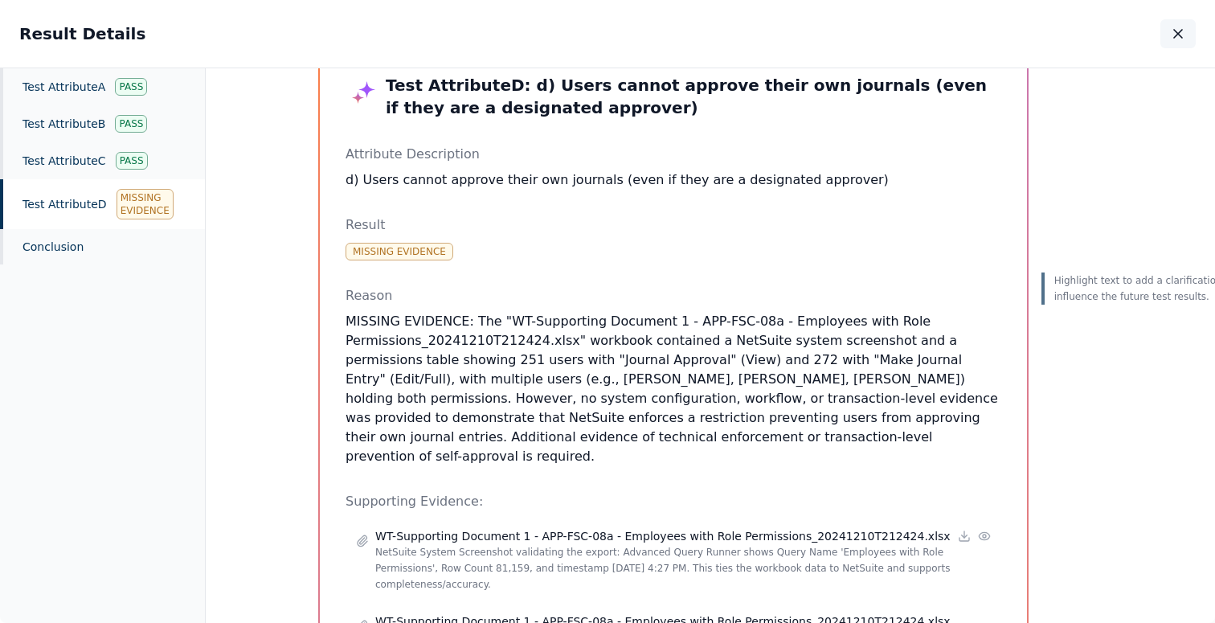
click at [1174, 31] on icon "button" at bounding box center [1178, 34] width 8 height 8
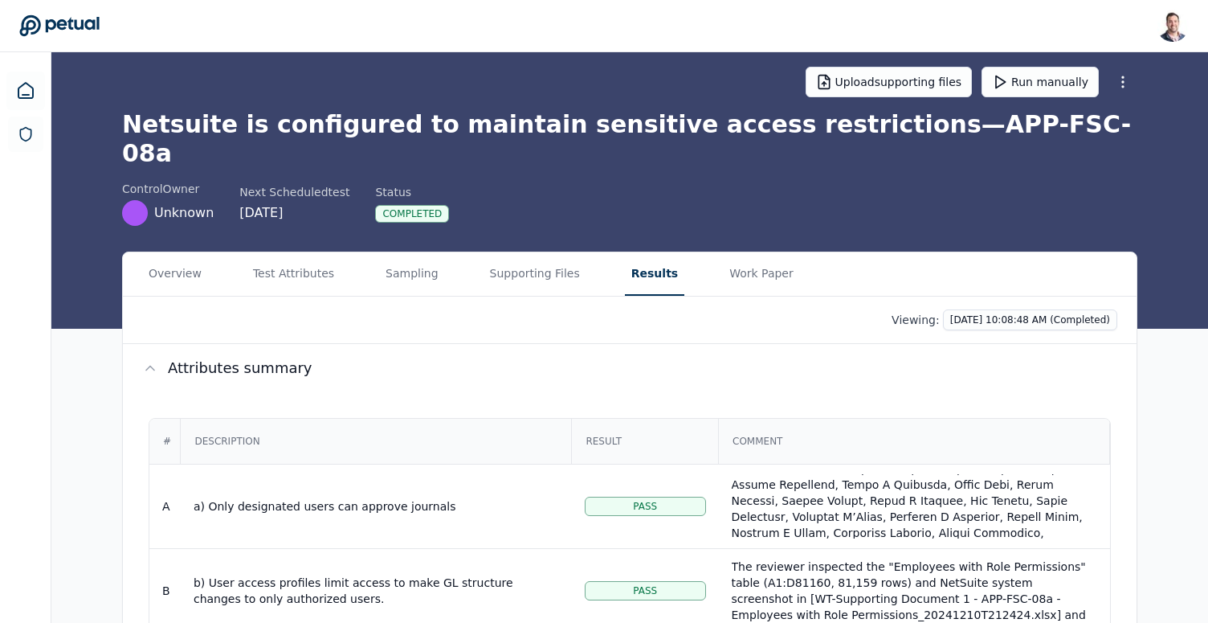
scroll to position [1, 0]
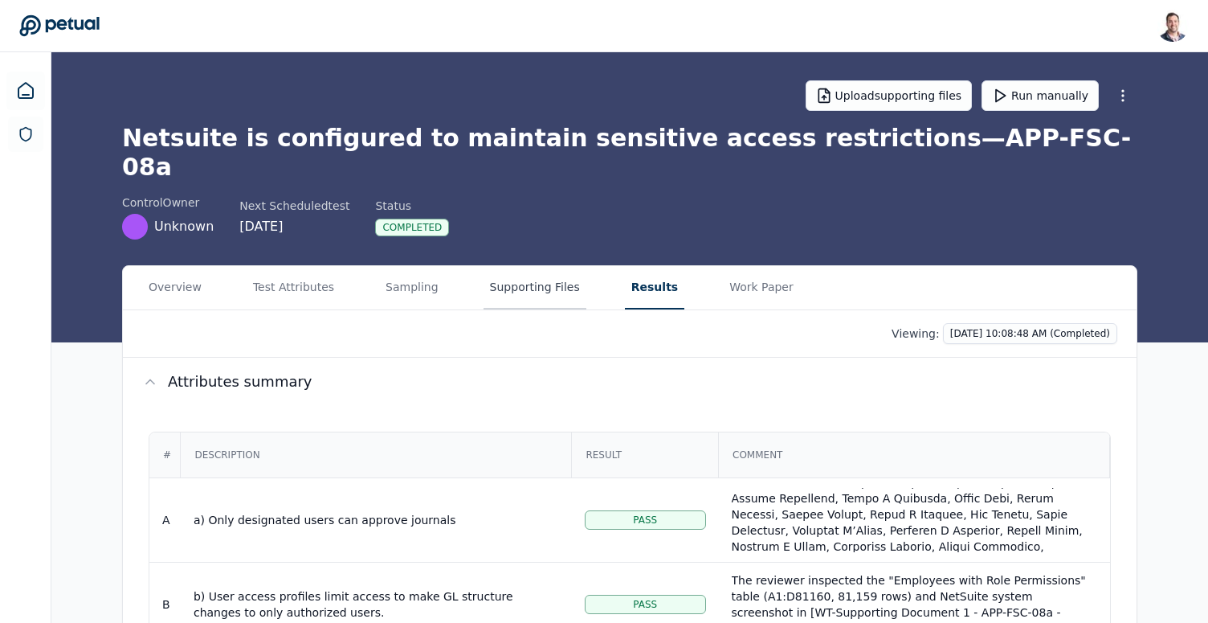
click at [506, 273] on button "Supporting Files" at bounding box center [535, 287] width 103 height 43
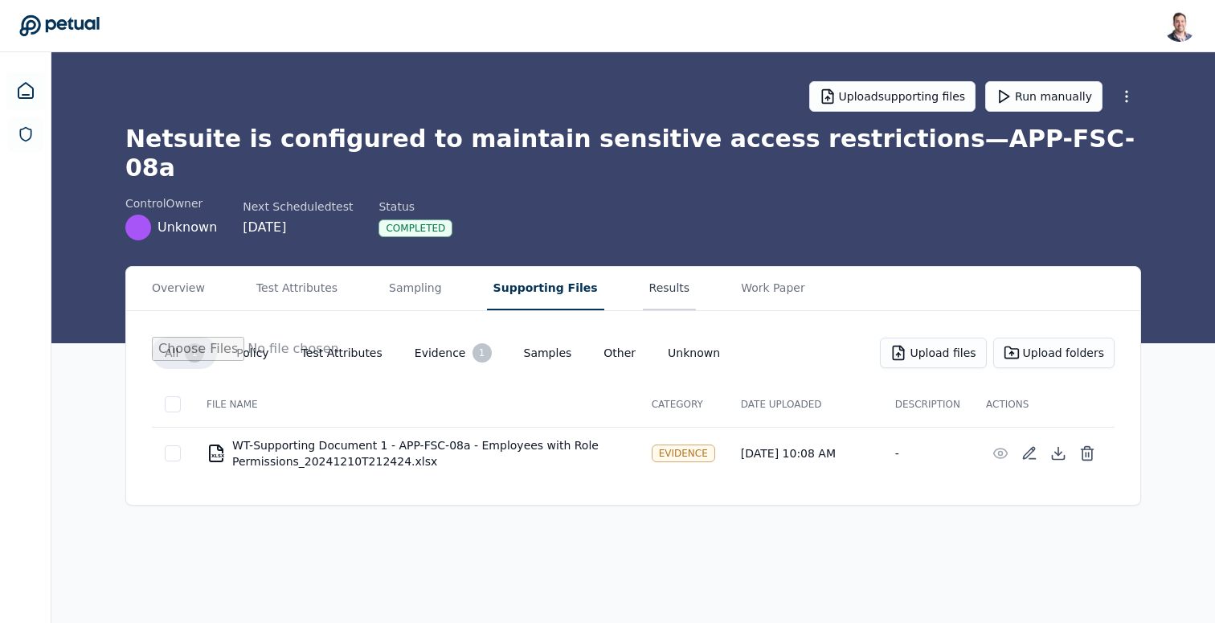
click at [643, 267] on button "Results" at bounding box center [670, 288] width 54 height 43
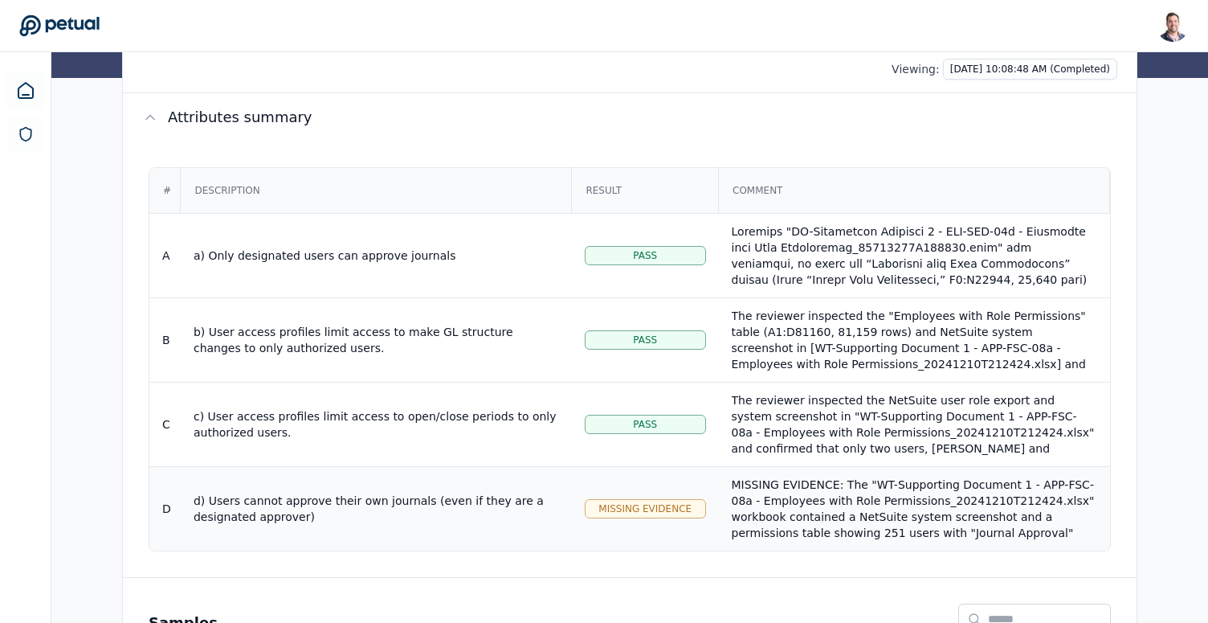
scroll to position [385, 0]
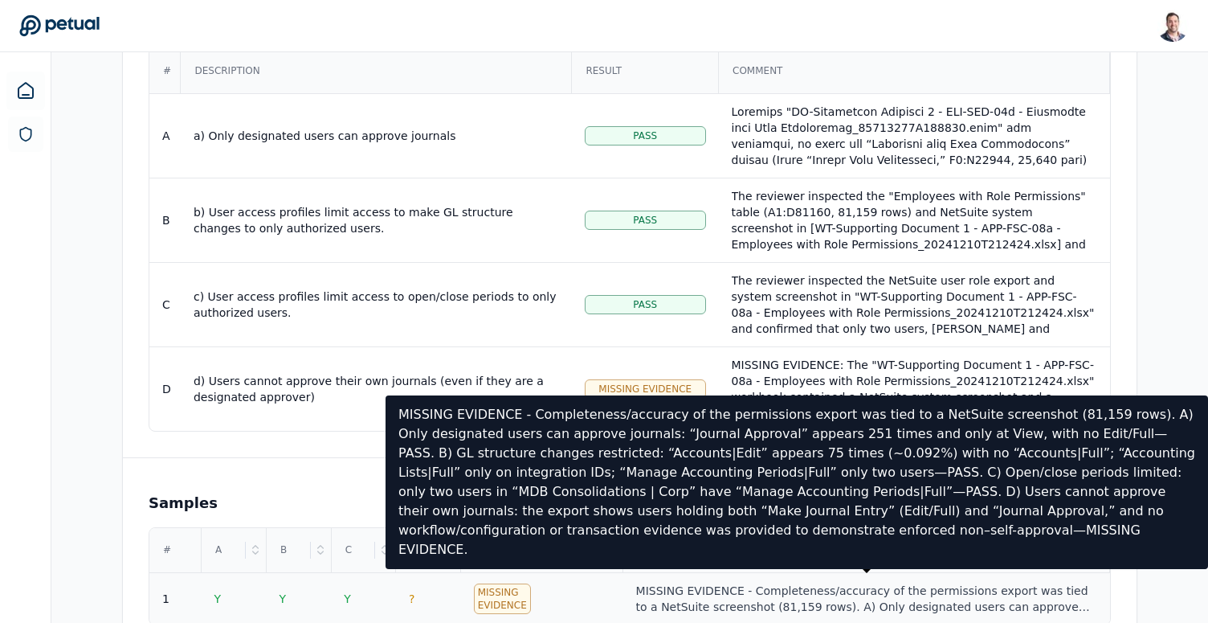
click at [879, 582] on div "MISSING EVIDENCE - Completeness/accuracy of the permissions export was tied to …" at bounding box center [866, 598] width 461 height 32
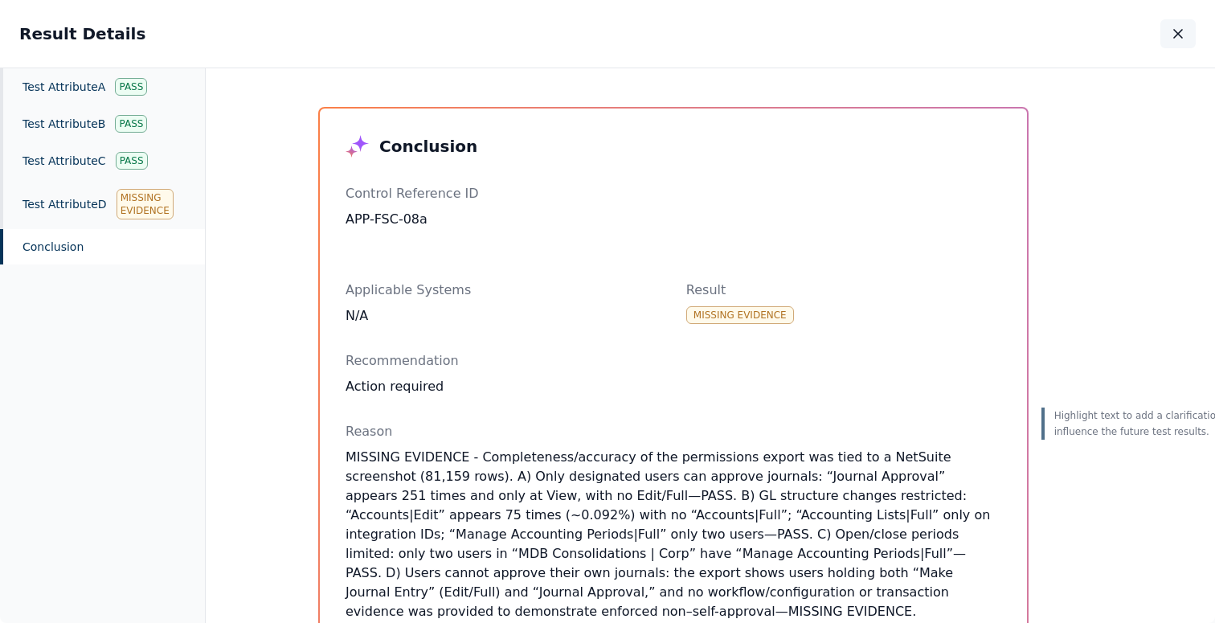
click at [1169, 43] on button "button" at bounding box center [1177, 33] width 35 height 29
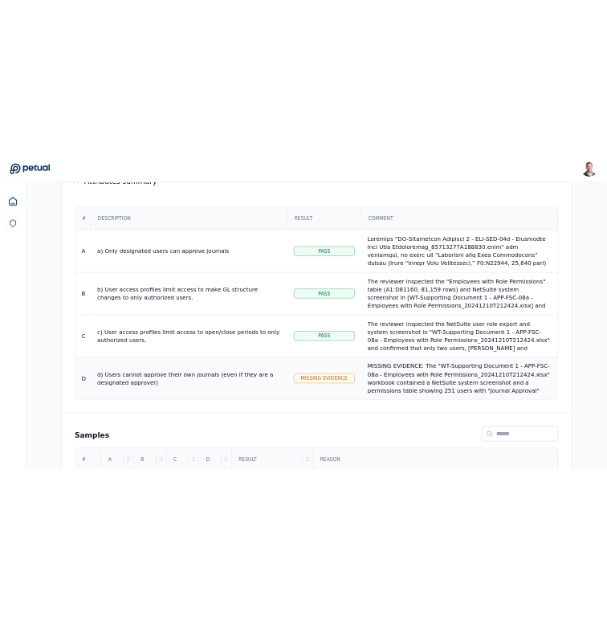
scroll to position [279, 0]
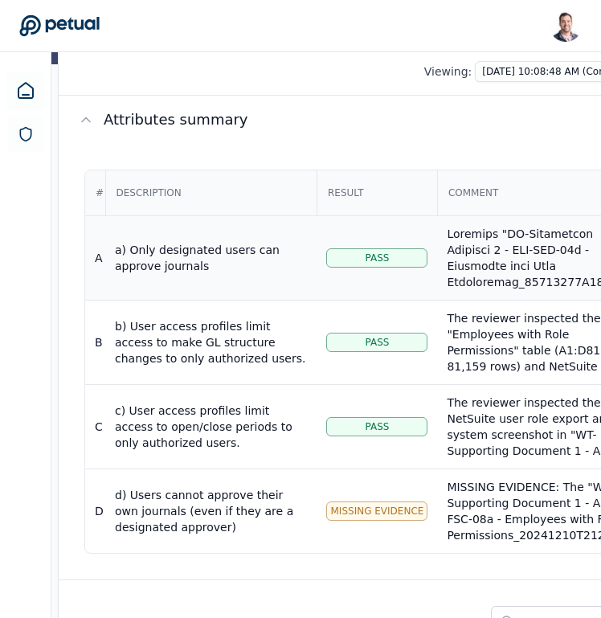
click at [229, 264] on div "a) Only designated users can approve journals" at bounding box center [211, 258] width 192 height 32
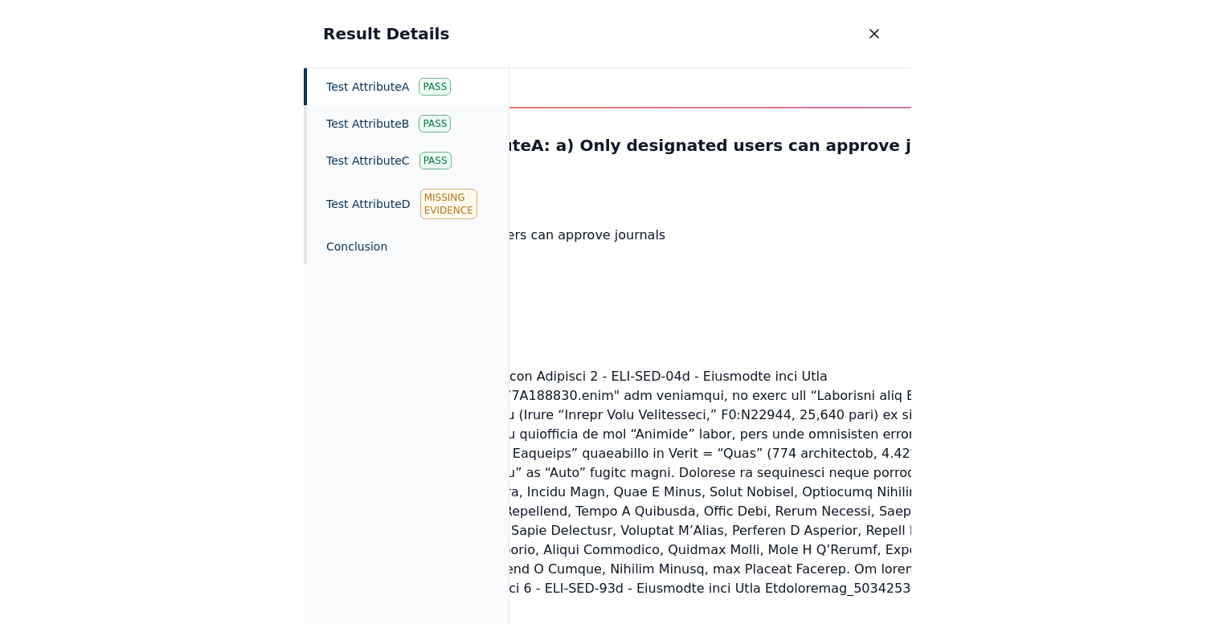
scroll to position [0, 179]
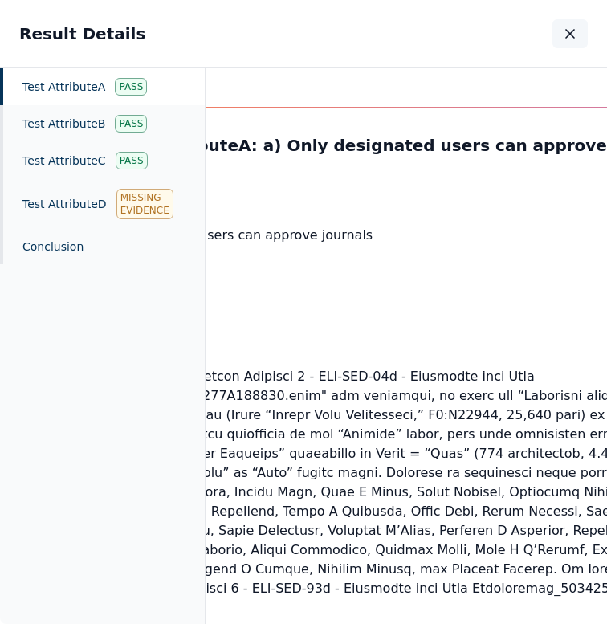
click at [569, 32] on icon "button" at bounding box center [570, 34] width 8 height 8
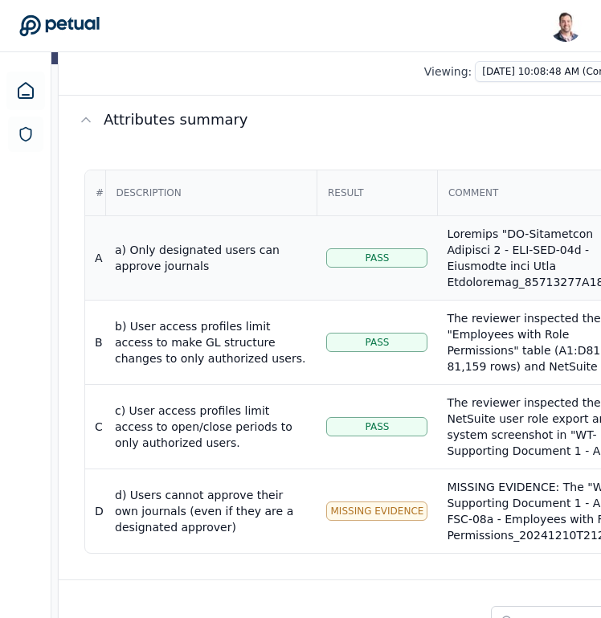
click at [523, 256] on div at bounding box center [540, 555] width 186 height 659
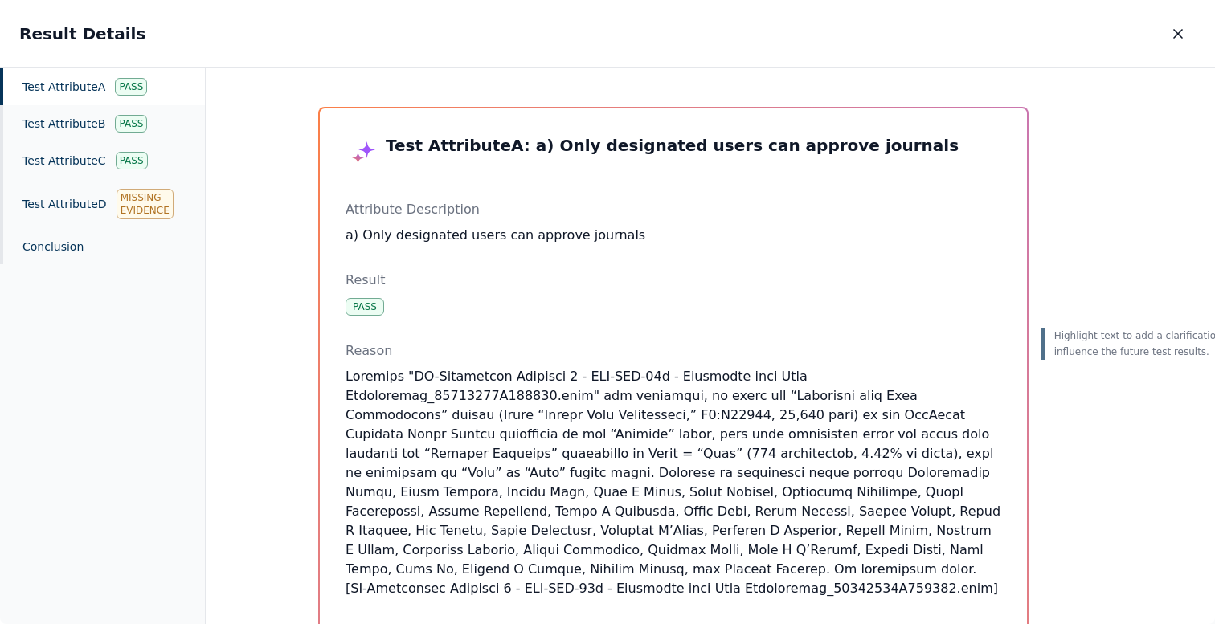
click at [116, 94] on div "Pass" at bounding box center [131, 87] width 32 height 18
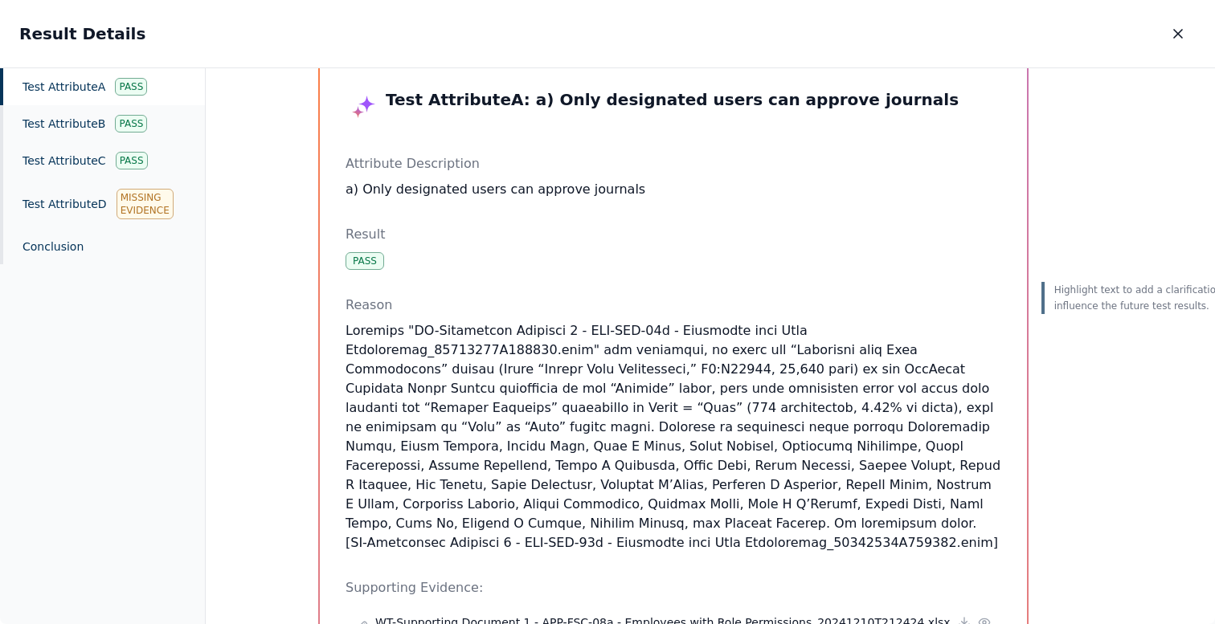
scroll to position [52, 0]
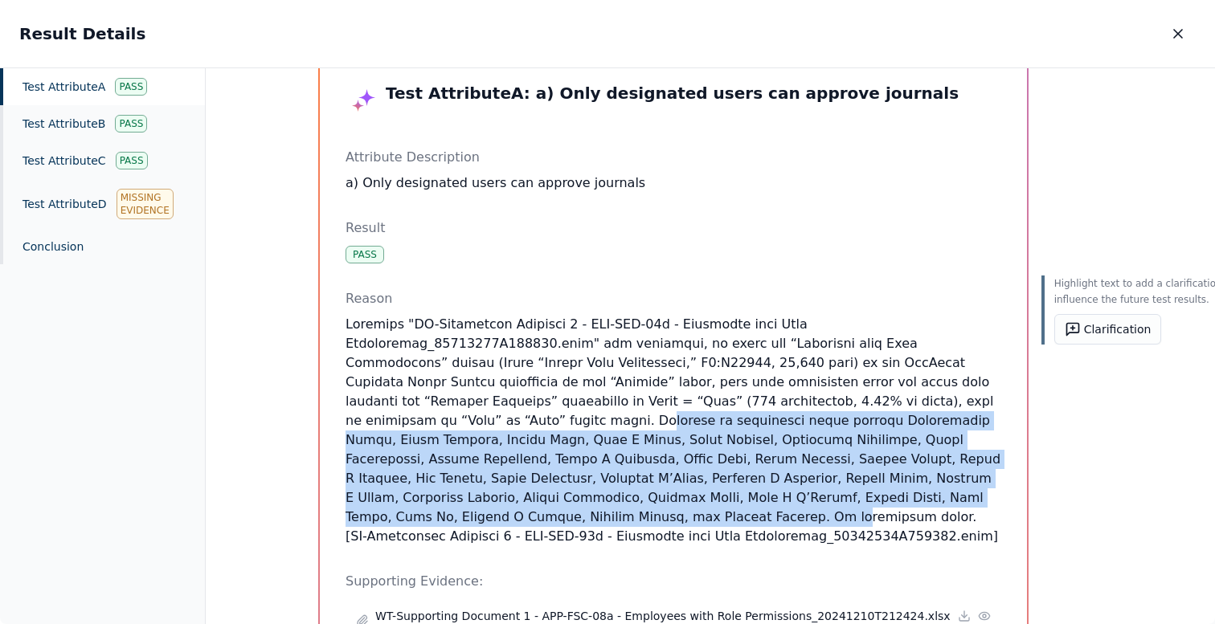
drag, startPoint x: 475, startPoint y: 419, endPoint x: 493, endPoint y: 511, distance: 93.4
click at [493, 511] on p at bounding box center [673, 430] width 656 height 231
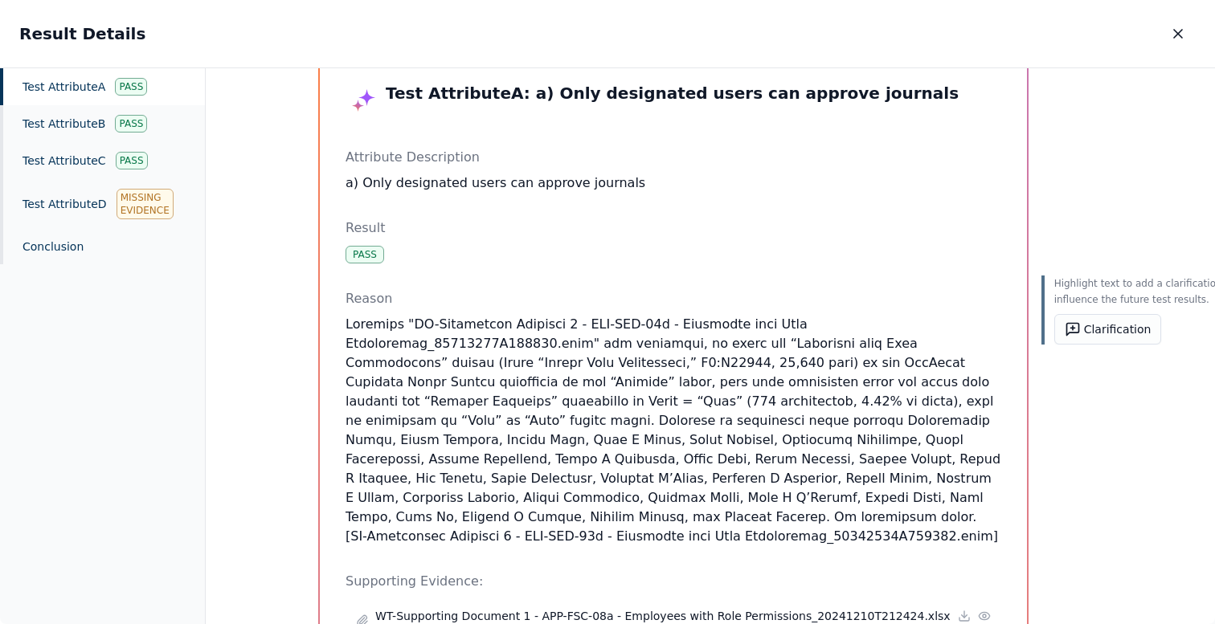
click at [427, 183] on p "a) Only designated users can approve journals" at bounding box center [673, 183] width 656 height 19
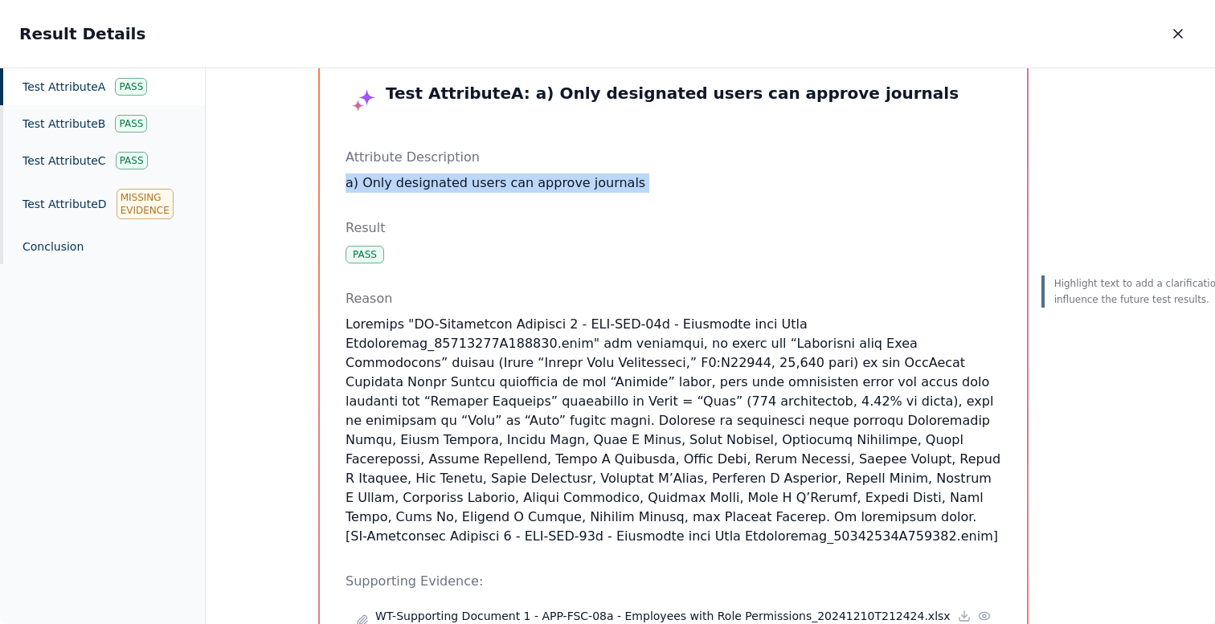
click at [427, 183] on p "a) Only designated users can approve journals" at bounding box center [673, 183] width 656 height 19
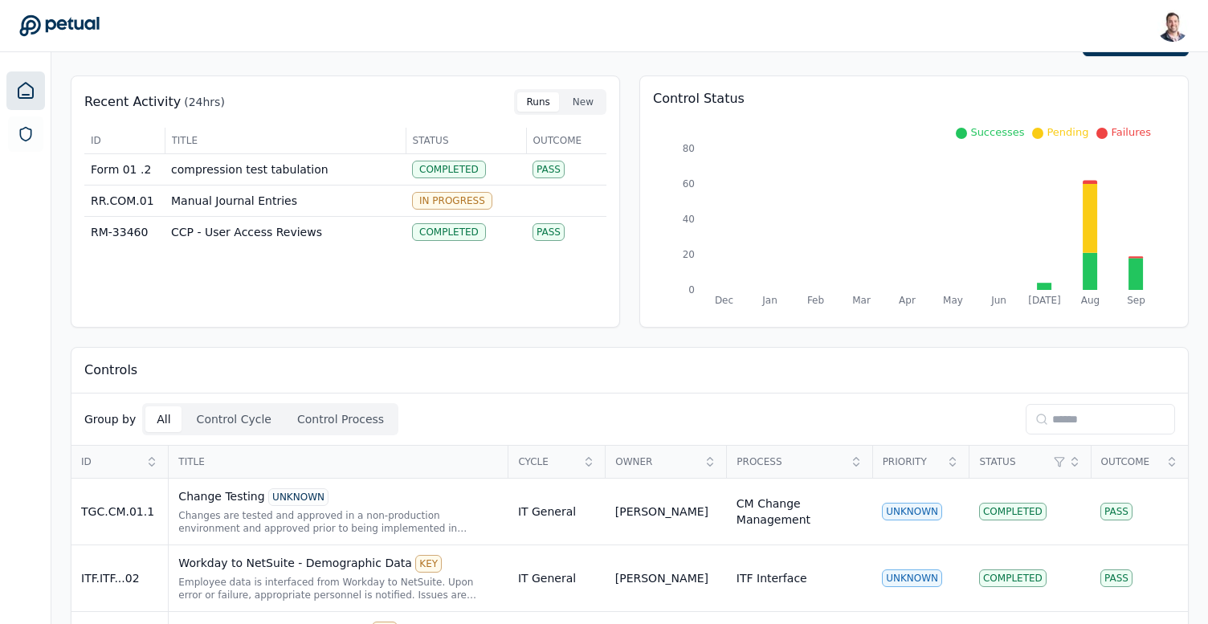
scroll to position [70, 0]
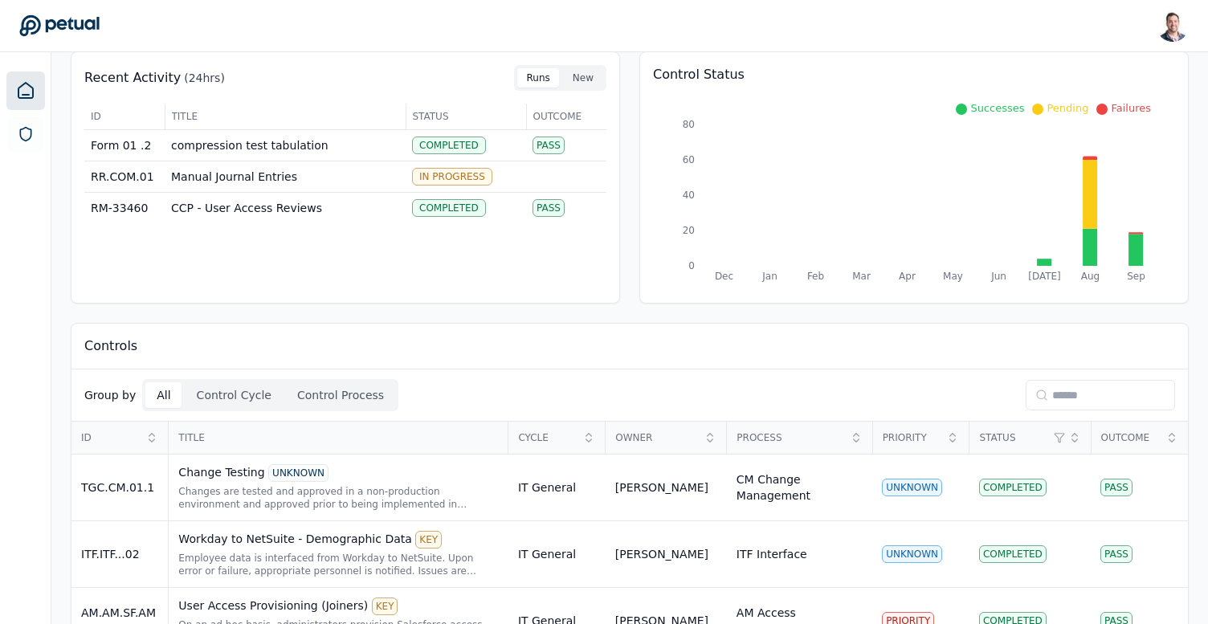
click at [1077, 387] on input at bounding box center [1100, 395] width 149 height 31
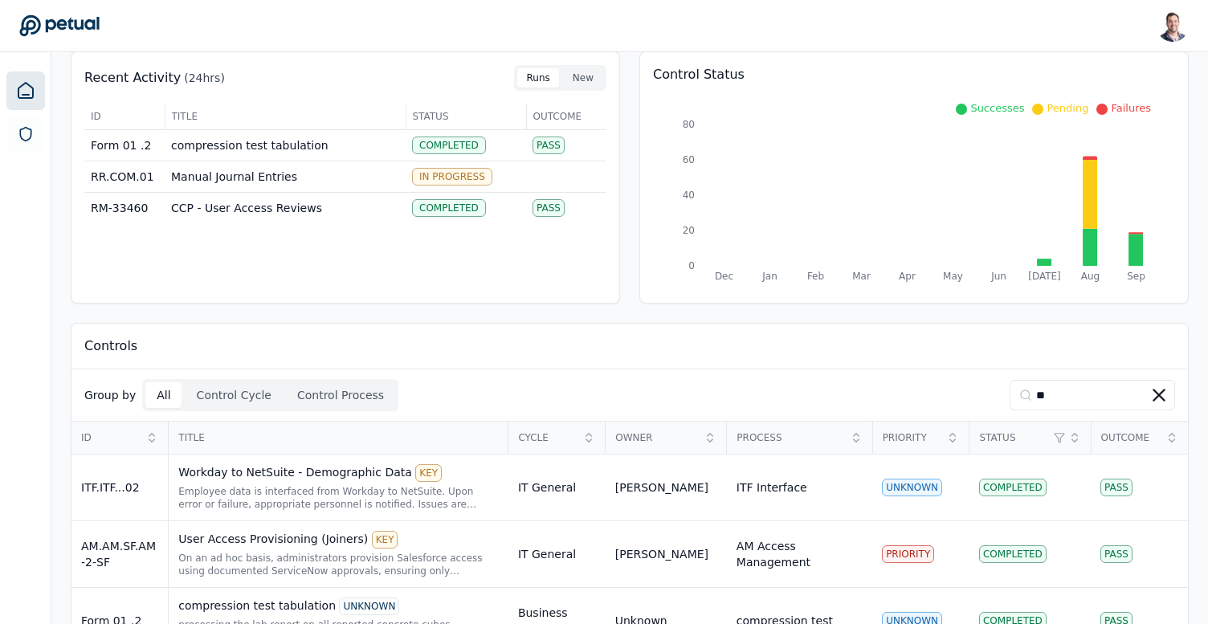
scroll to position [53, 0]
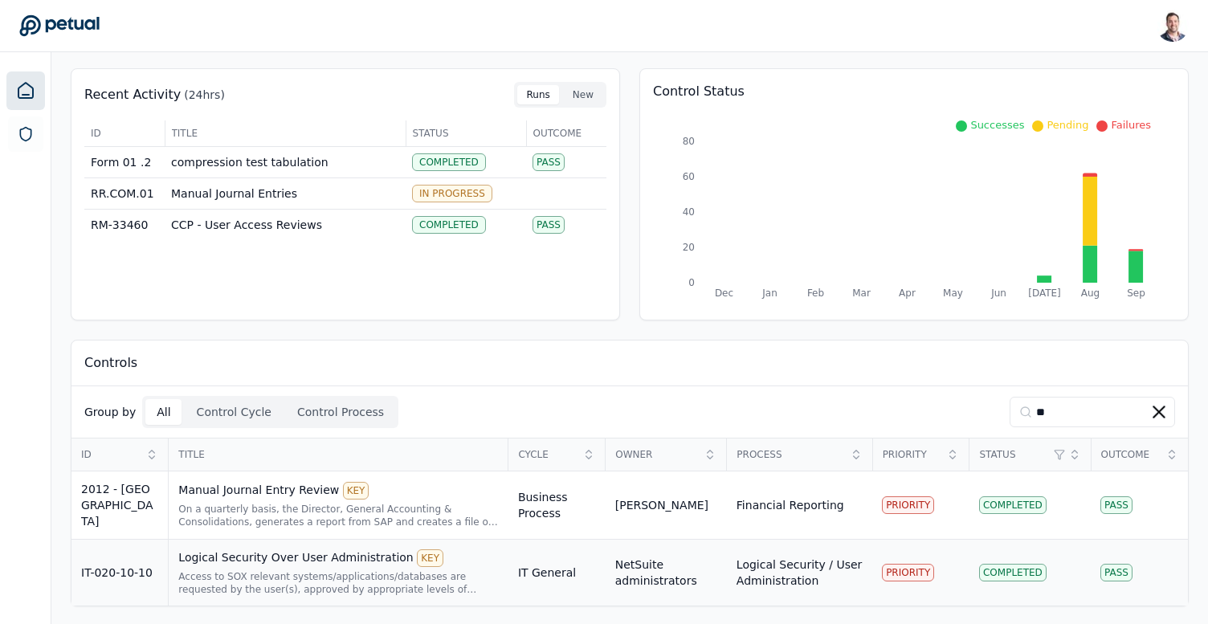
type input "**"
click at [368, 578] on div "Access to SOX relevant systems/applications/databases are requested by the user…" at bounding box center [338, 583] width 321 height 26
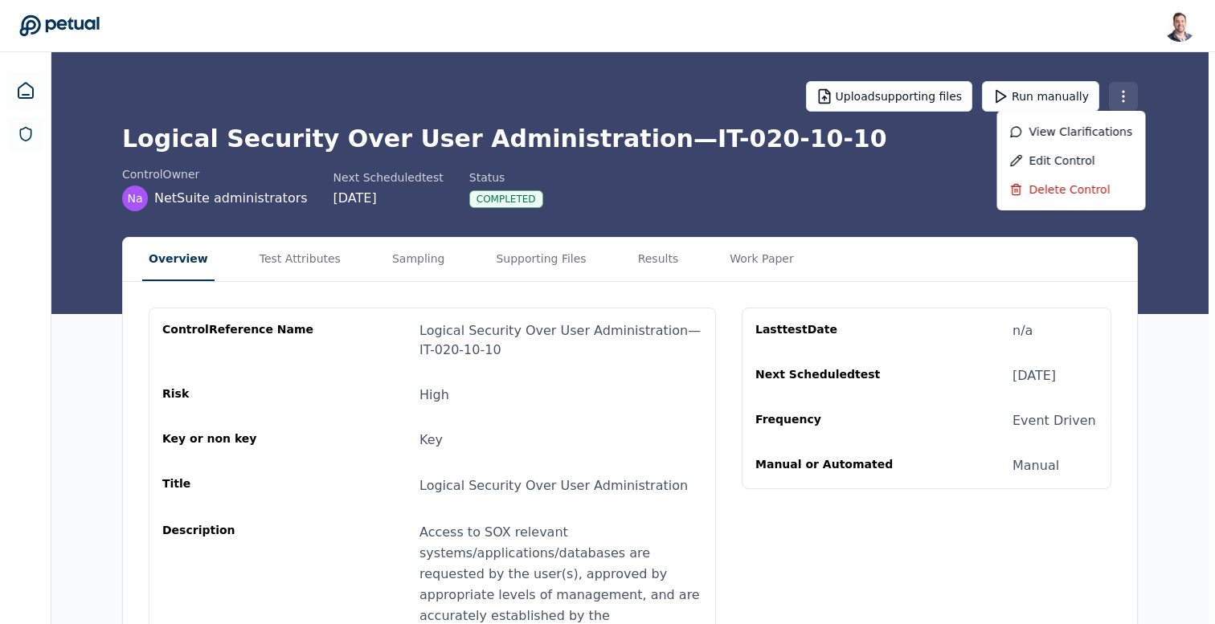
click at [1133, 96] on html "Snir Kodesh snir@petual.ai Sign out Upload supporting files Run manually Logica…" at bounding box center [607, 419] width 1215 height 839
click at [1072, 197] on div "Delete control" at bounding box center [1071, 189] width 149 height 29
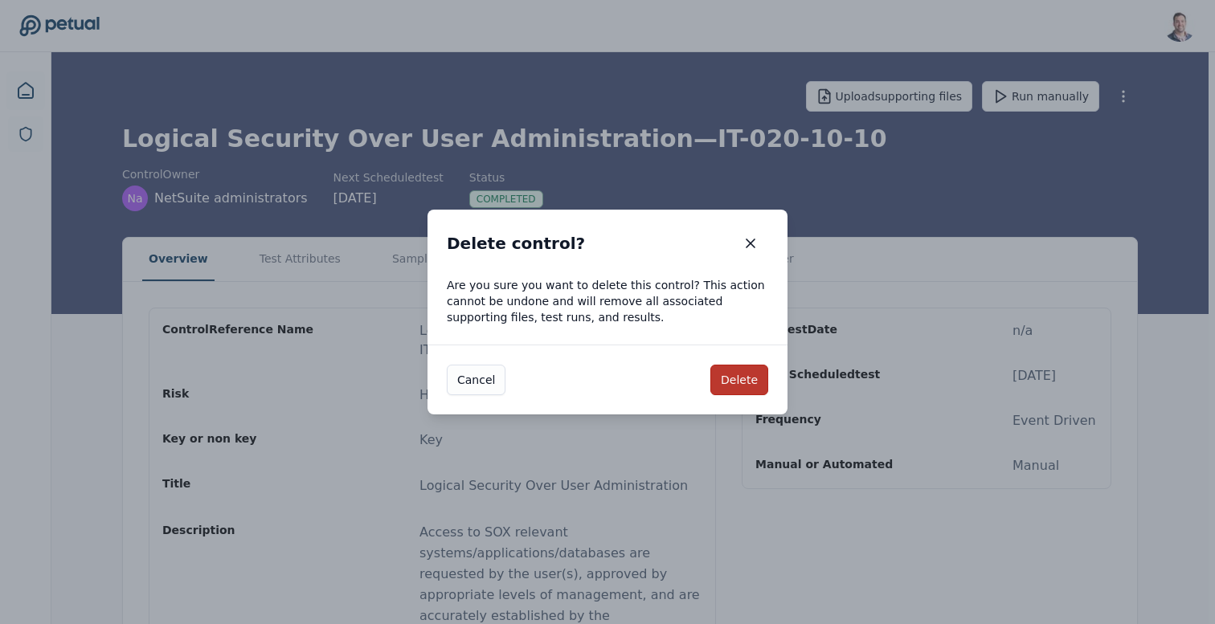
click at [737, 379] on button "Delete" at bounding box center [739, 380] width 58 height 31
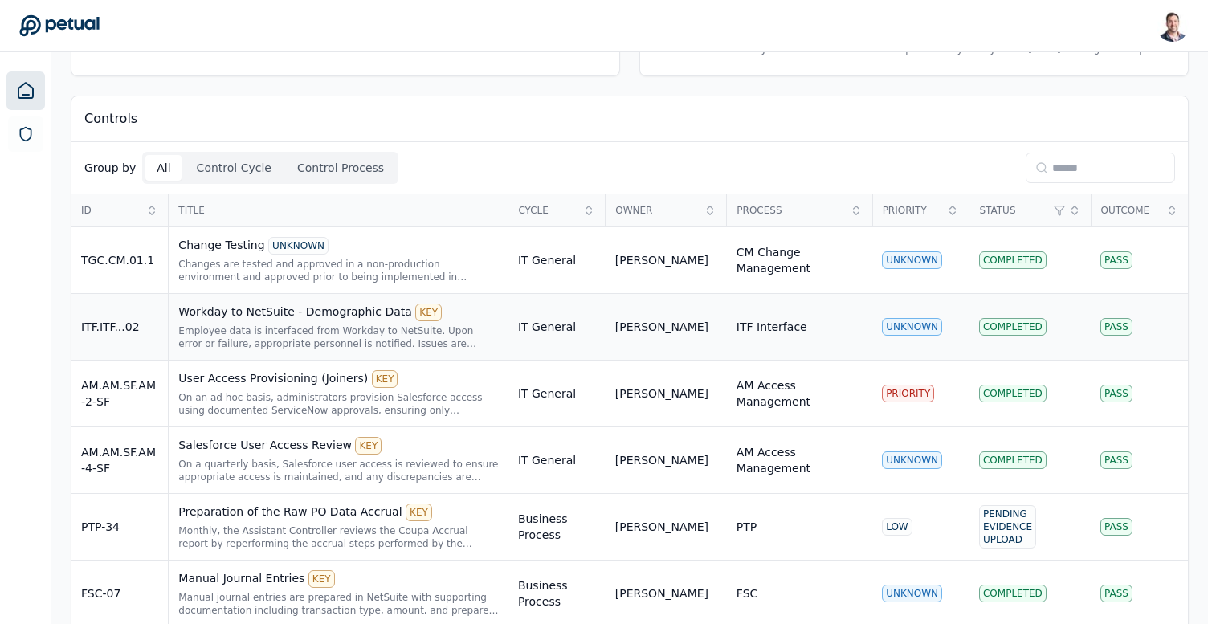
scroll to position [338, 0]
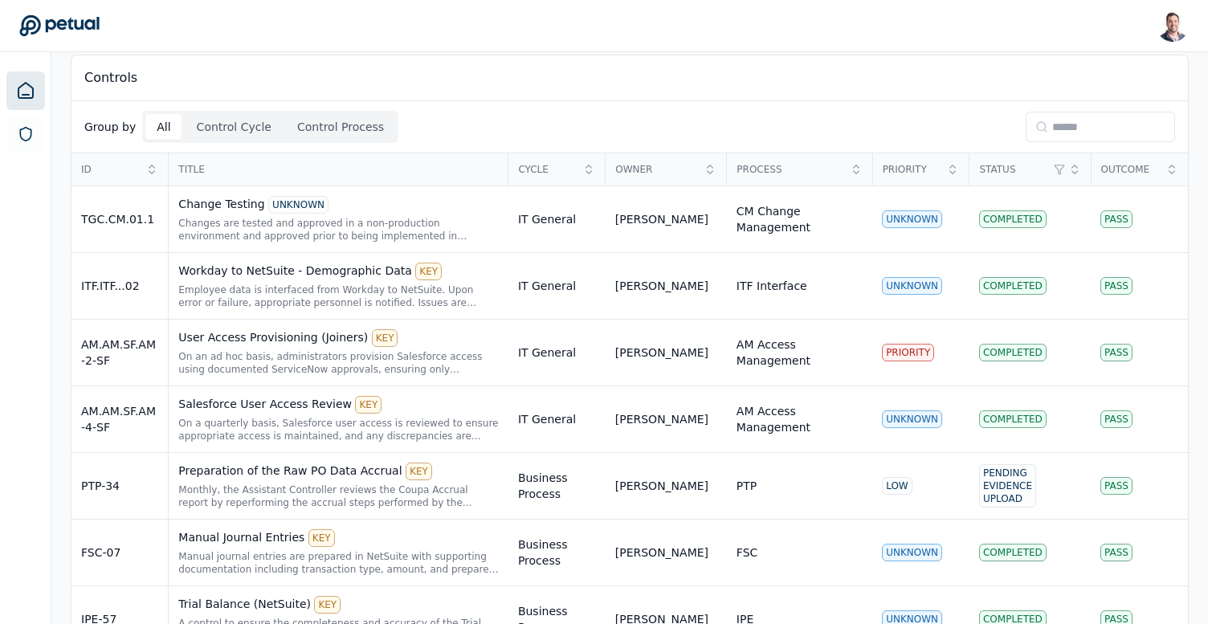
click at [841, 86] on div "Controls" at bounding box center [629, 78] width 1117 height 46
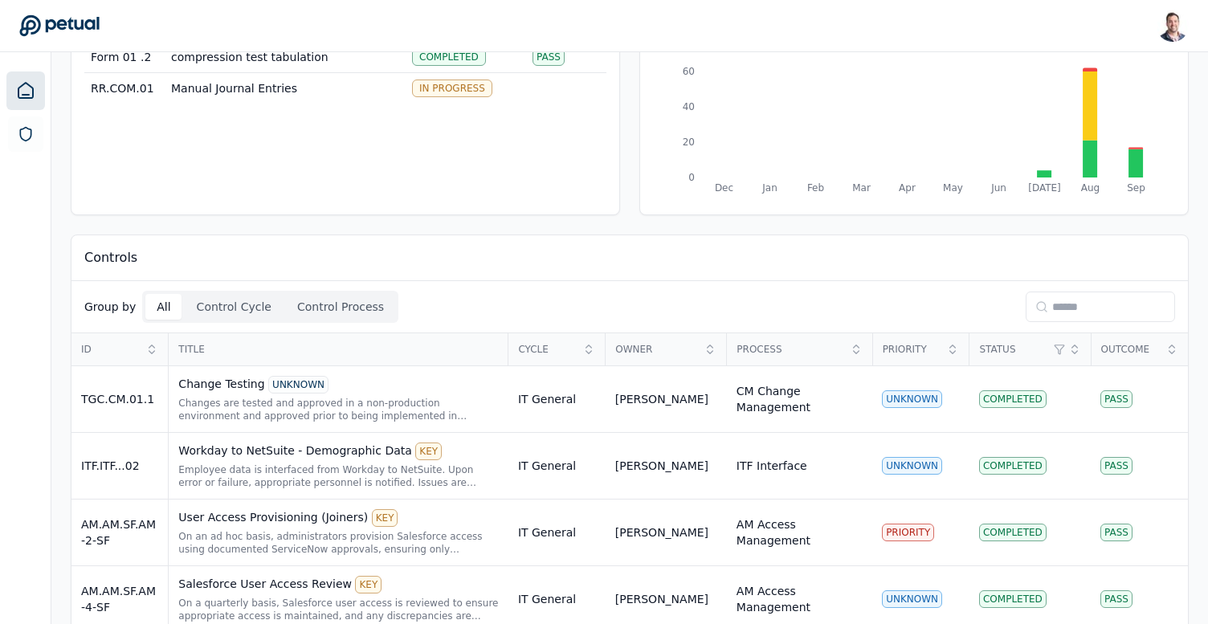
scroll to position [0, 0]
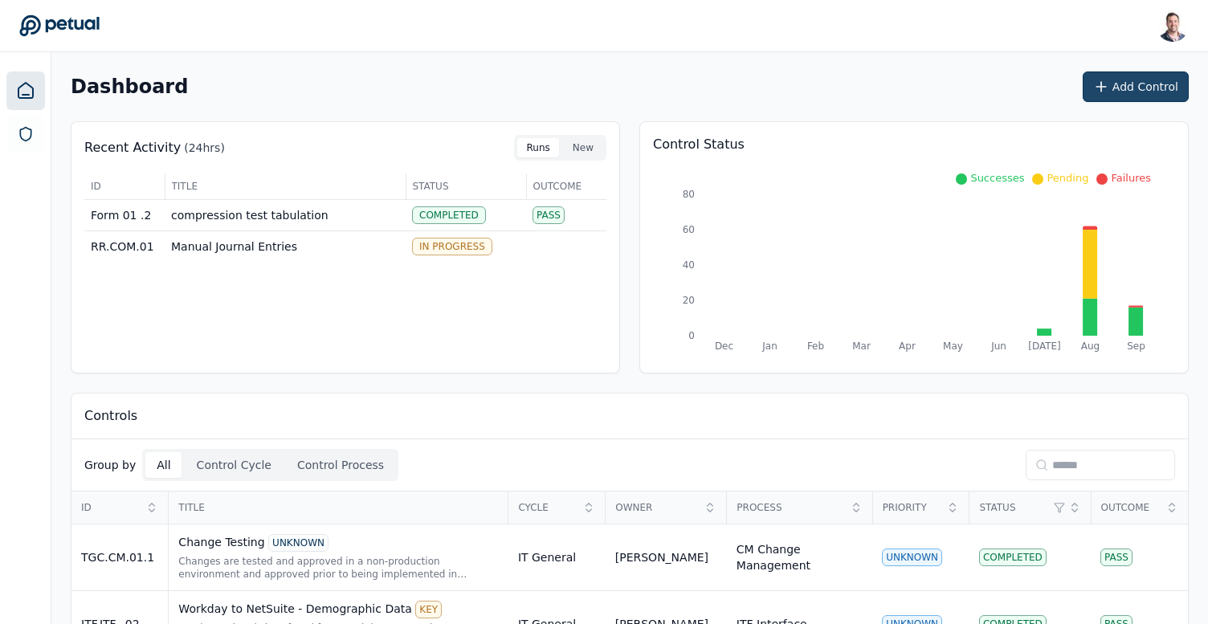
click at [1119, 91] on button "Add Control" at bounding box center [1136, 86] width 106 height 31
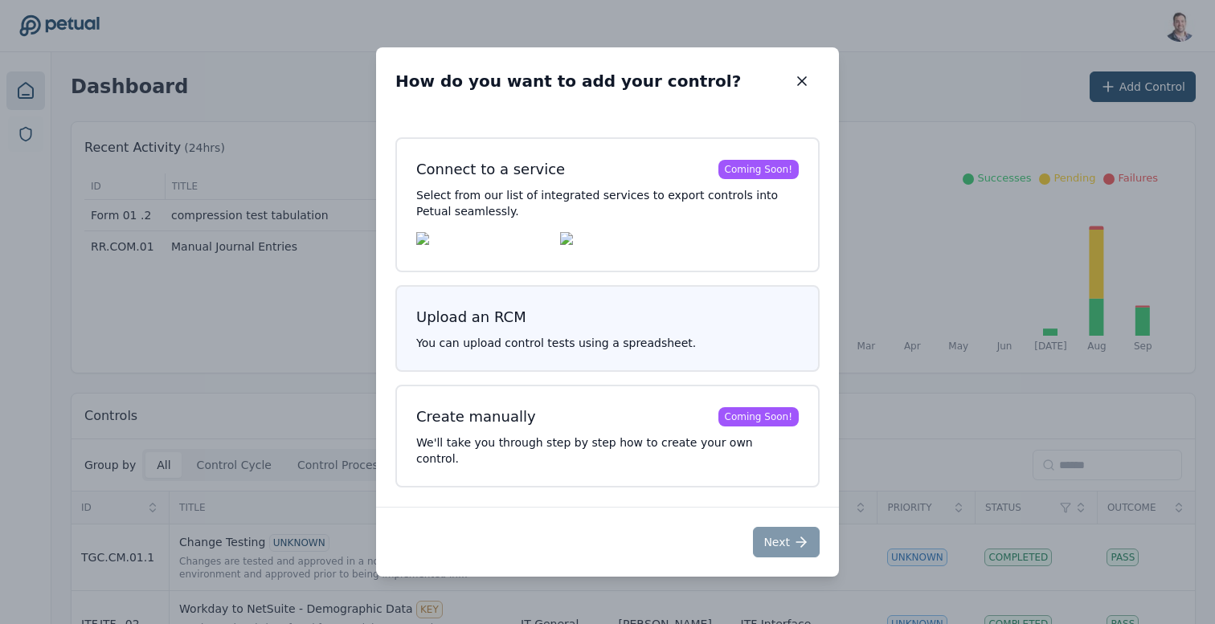
click at [624, 345] on button "Upload an RCM You can upload control tests using a spreadsheet." at bounding box center [607, 328] width 424 height 87
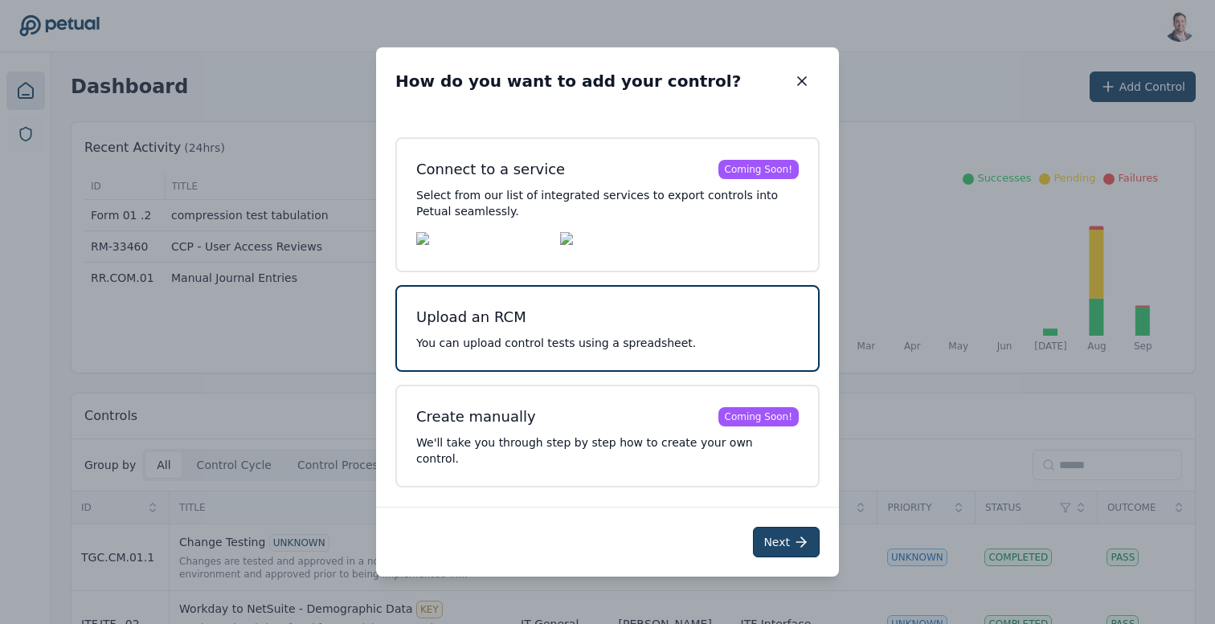
click at [780, 537] on button "Next" at bounding box center [786, 542] width 67 height 31
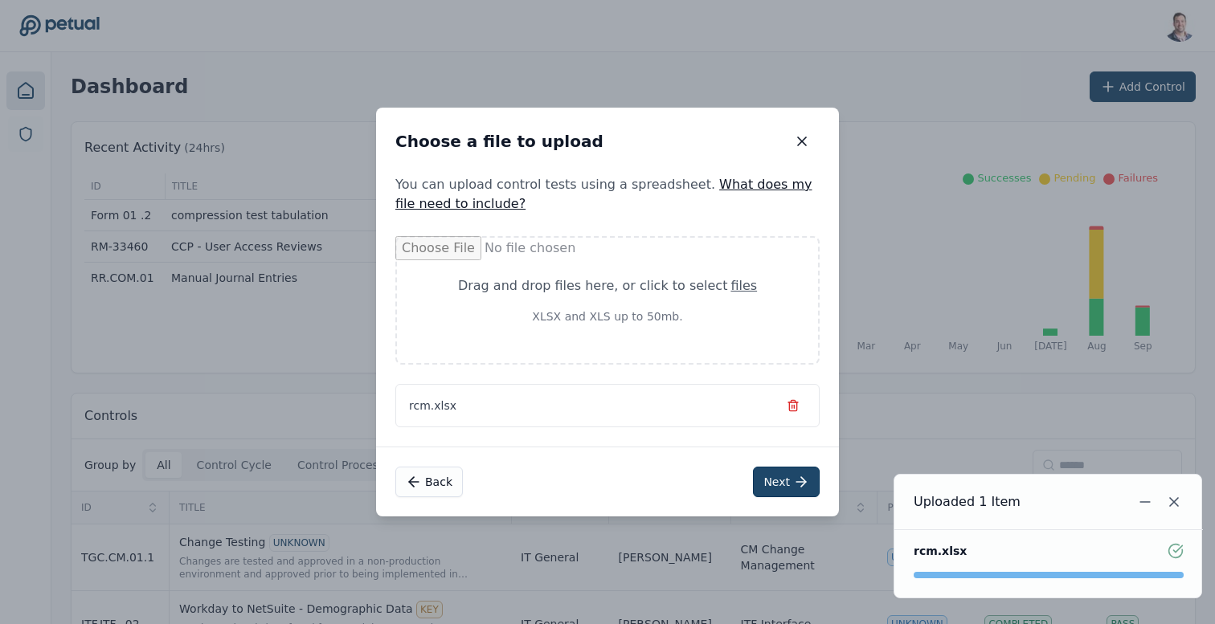
click at [784, 485] on button "Next" at bounding box center [786, 482] width 67 height 31
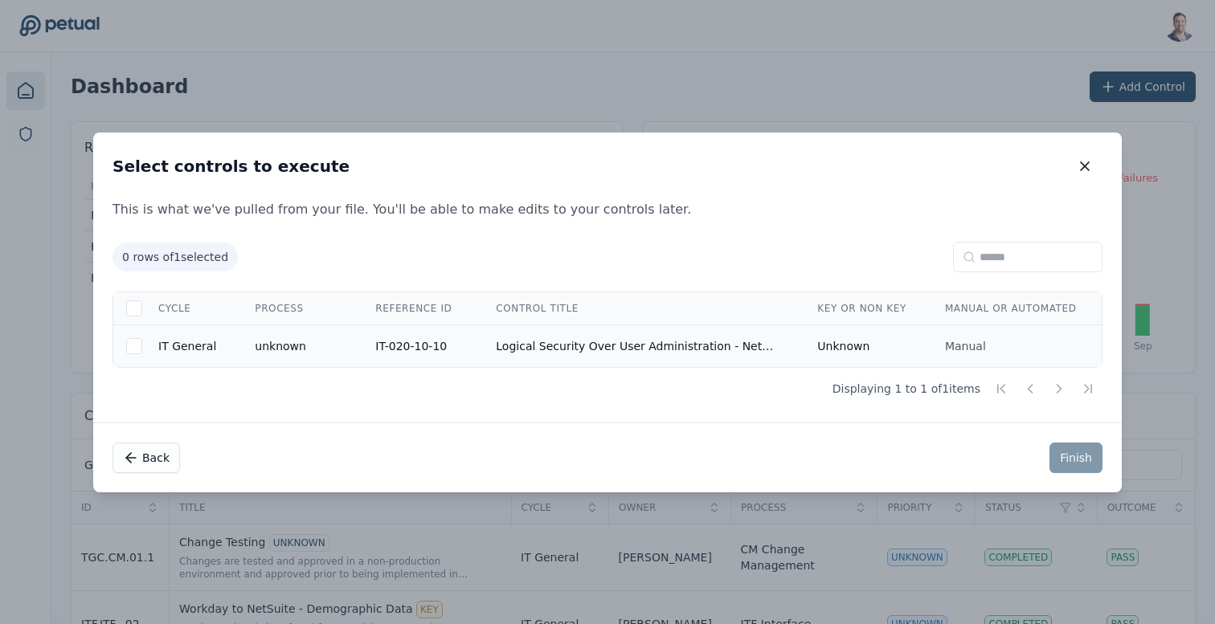
click at [652, 351] on td "Logical Security Over User Administration - NetSuite" at bounding box center [636, 346] width 321 height 43
click at [1072, 455] on button "Finish" at bounding box center [1075, 458] width 53 height 31
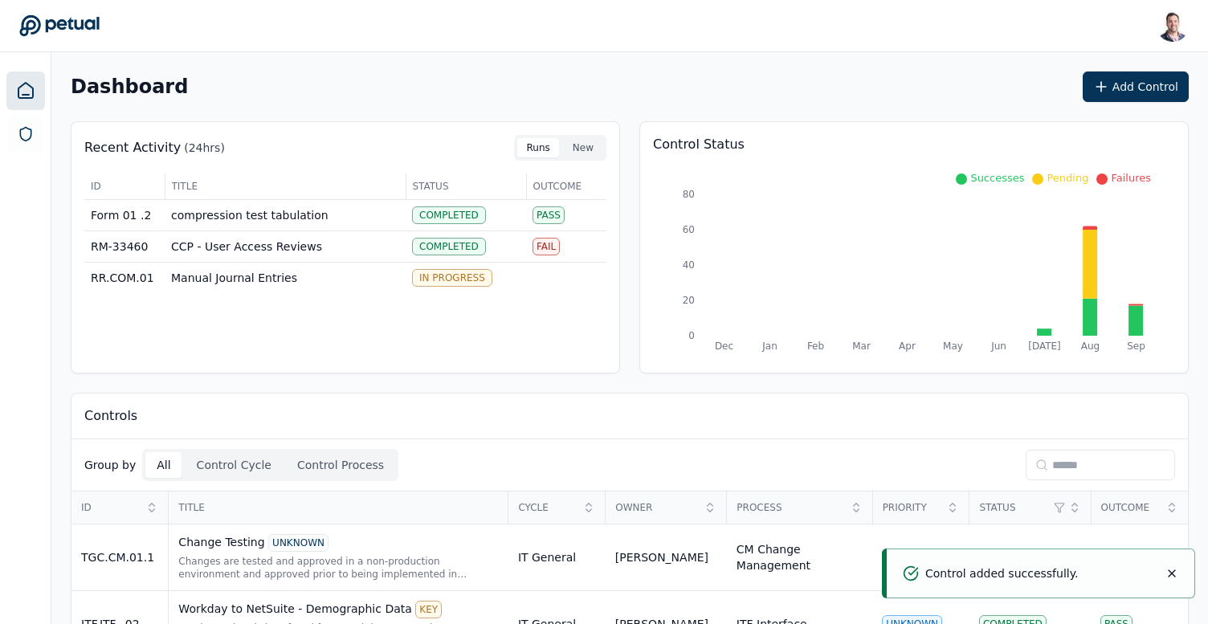
click at [1084, 454] on input at bounding box center [1100, 465] width 149 height 31
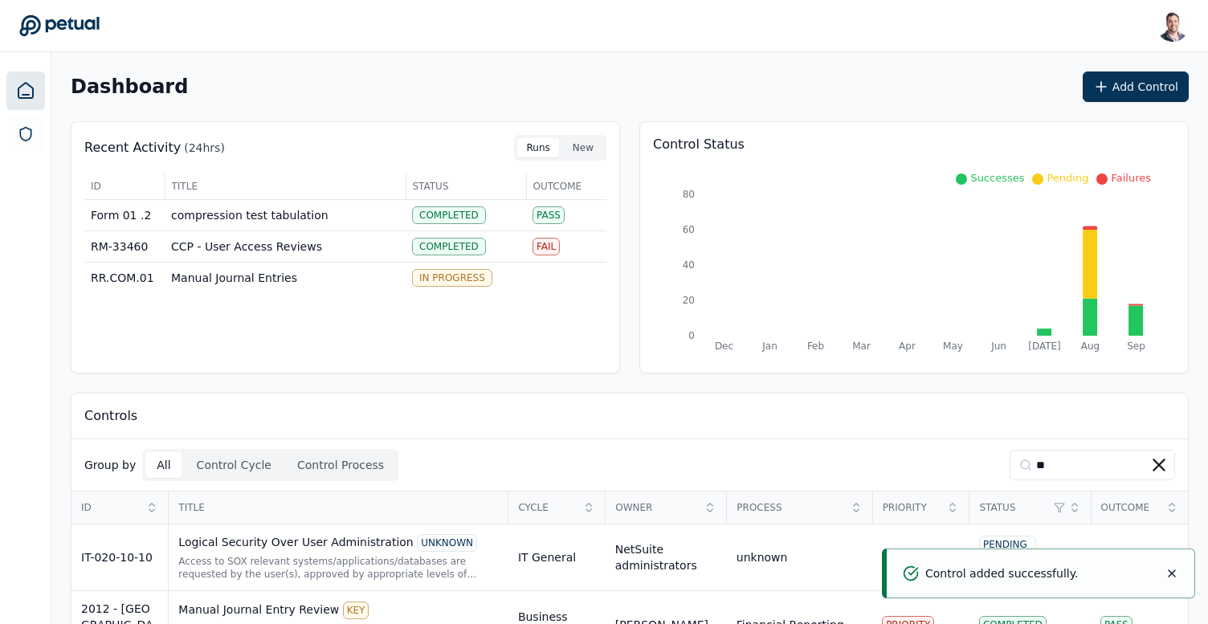
scroll to position [53, 0]
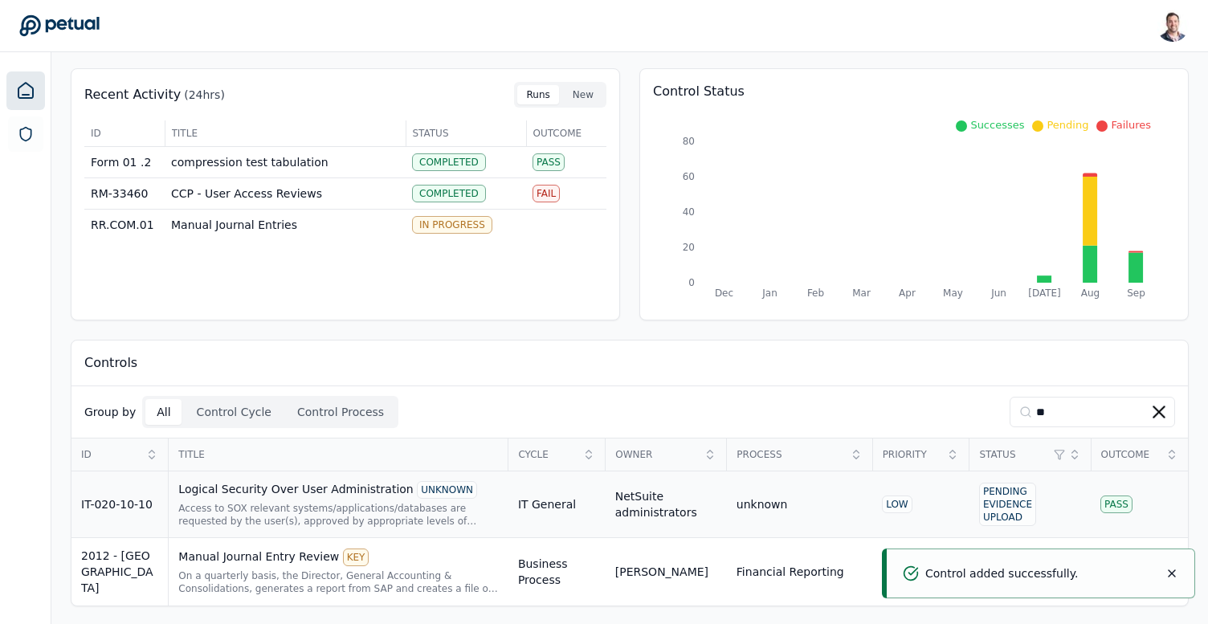
type input "**"
click at [357, 491] on div "Logical Security Over User Administration UNKNOWN" at bounding box center [338, 490] width 321 height 18
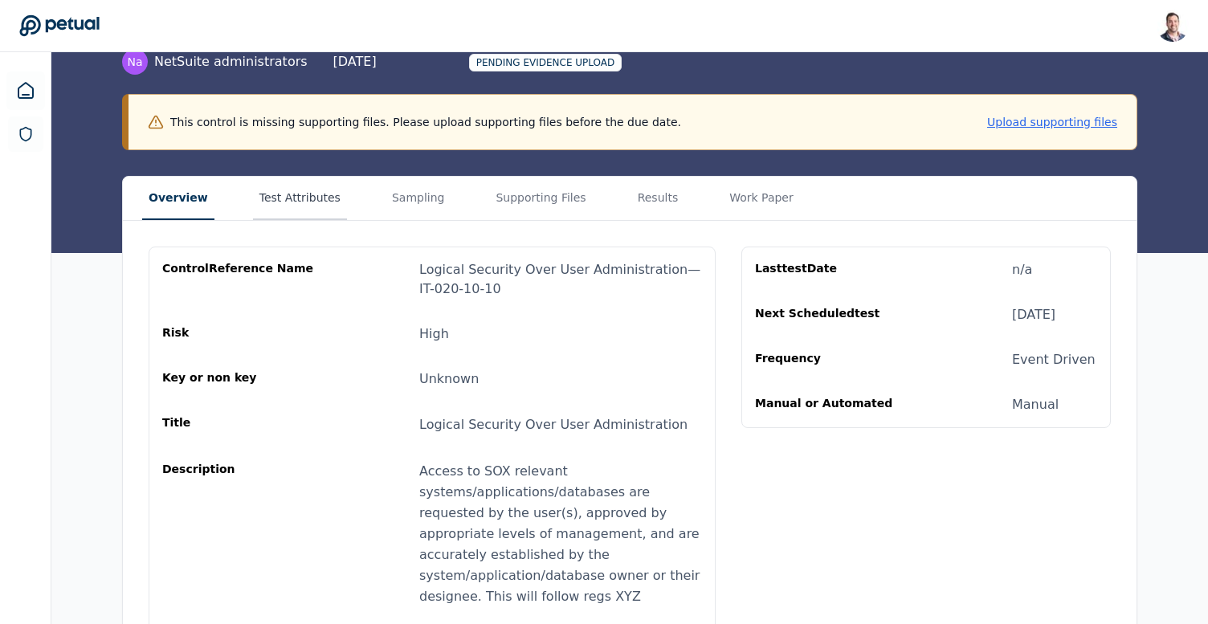
scroll to position [13, 0]
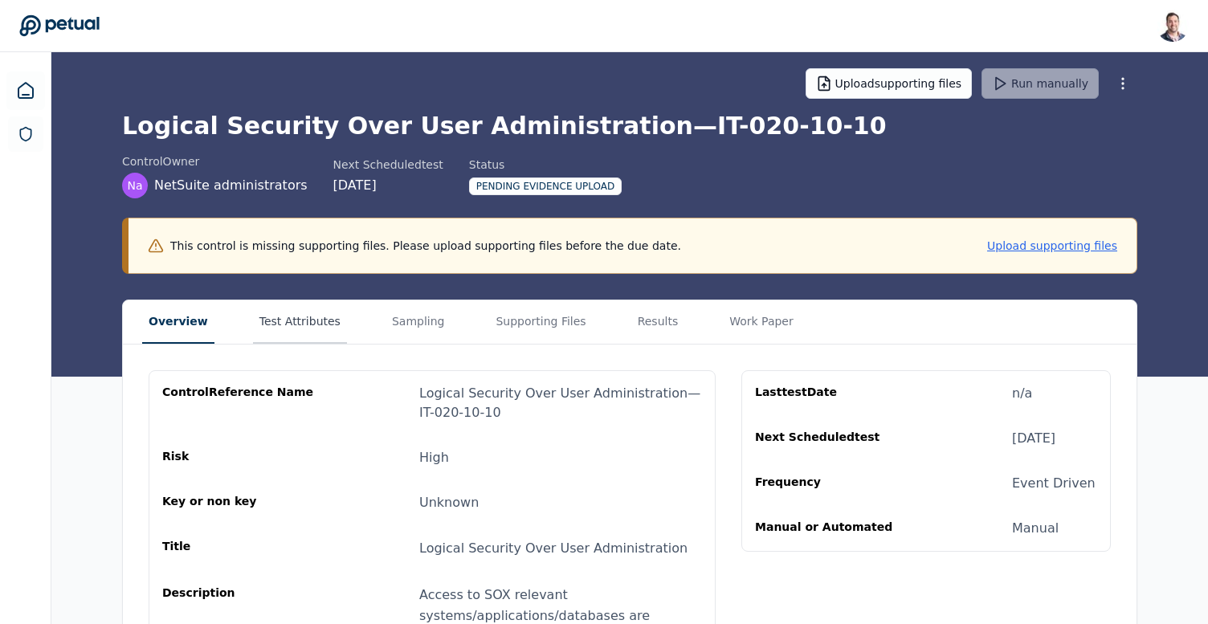
click at [311, 198] on main "Upload supporting files Run manually Logical Security Over User Administration …" at bounding box center [629, 585] width 1157 height 1092
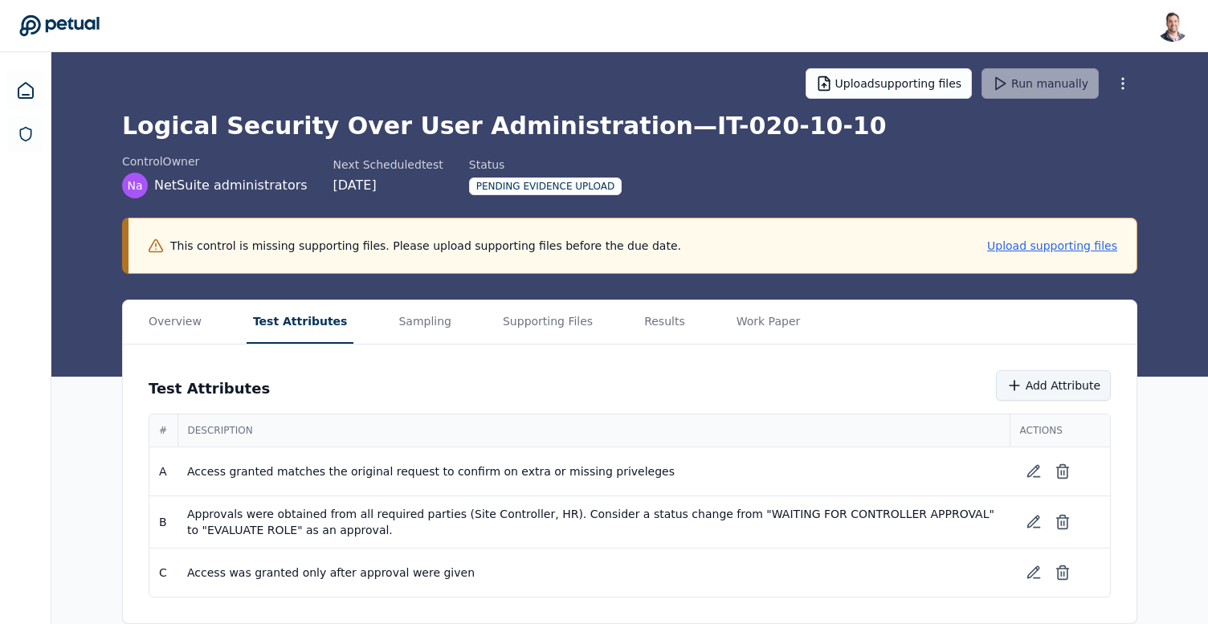
click at [1019, 385] on icon at bounding box center [1015, 386] width 16 height 16
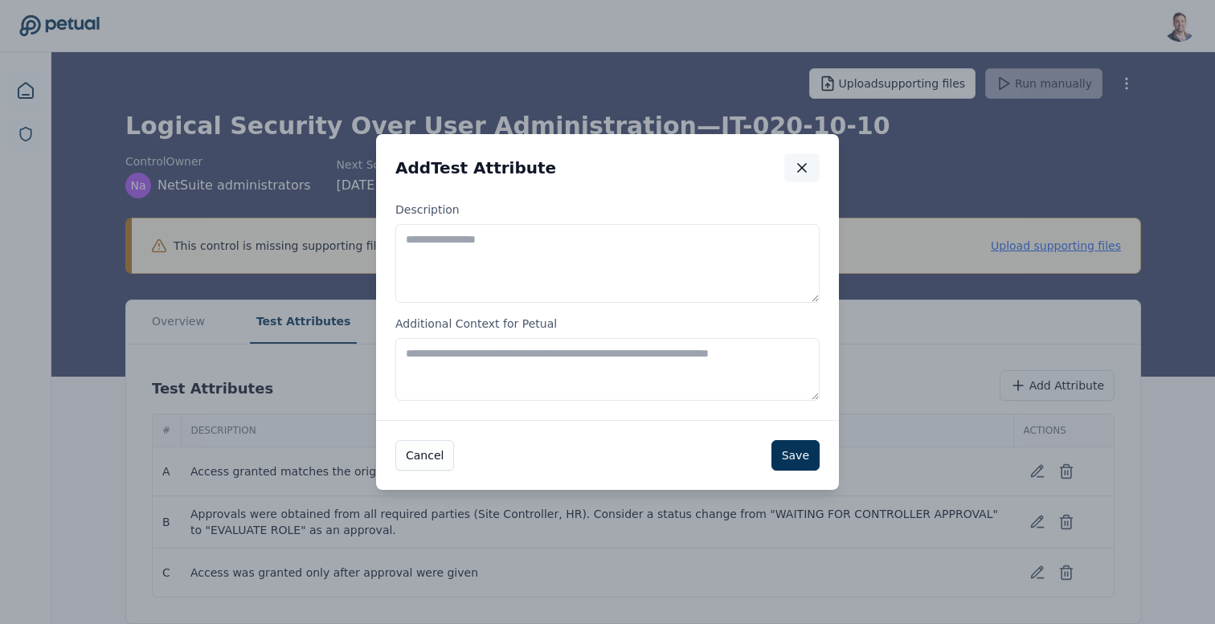
click at [806, 158] on button "button" at bounding box center [801, 167] width 35 height 29
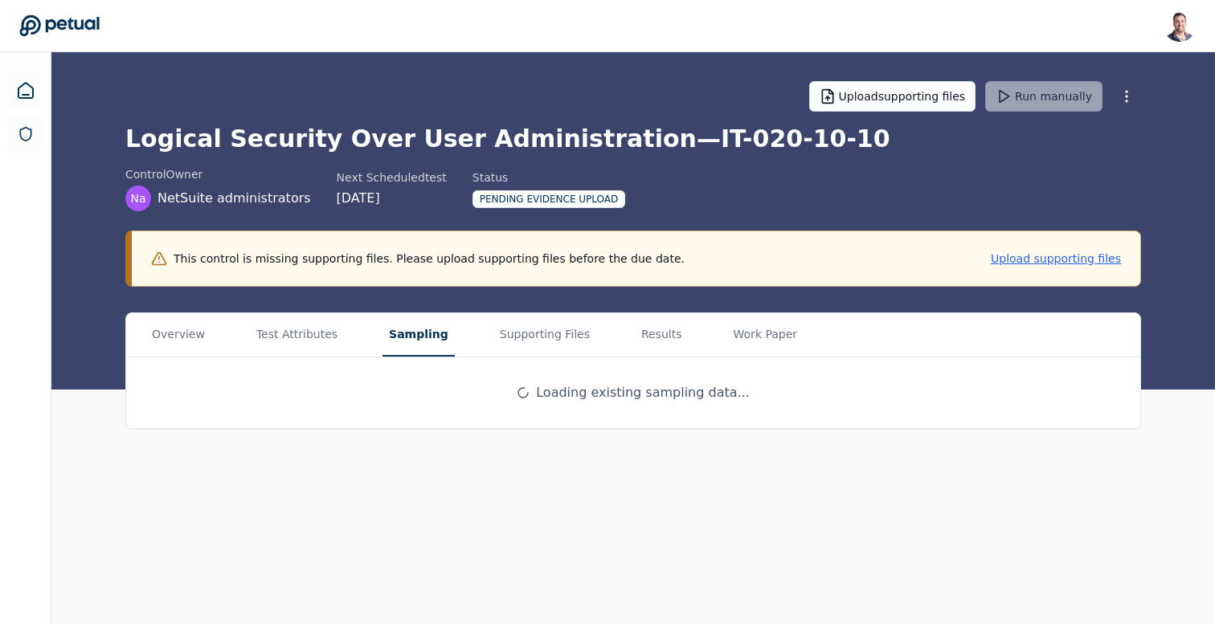
click at [406, 341] on button "Sampling" at bounding box center [418, 334] width 72 height 43
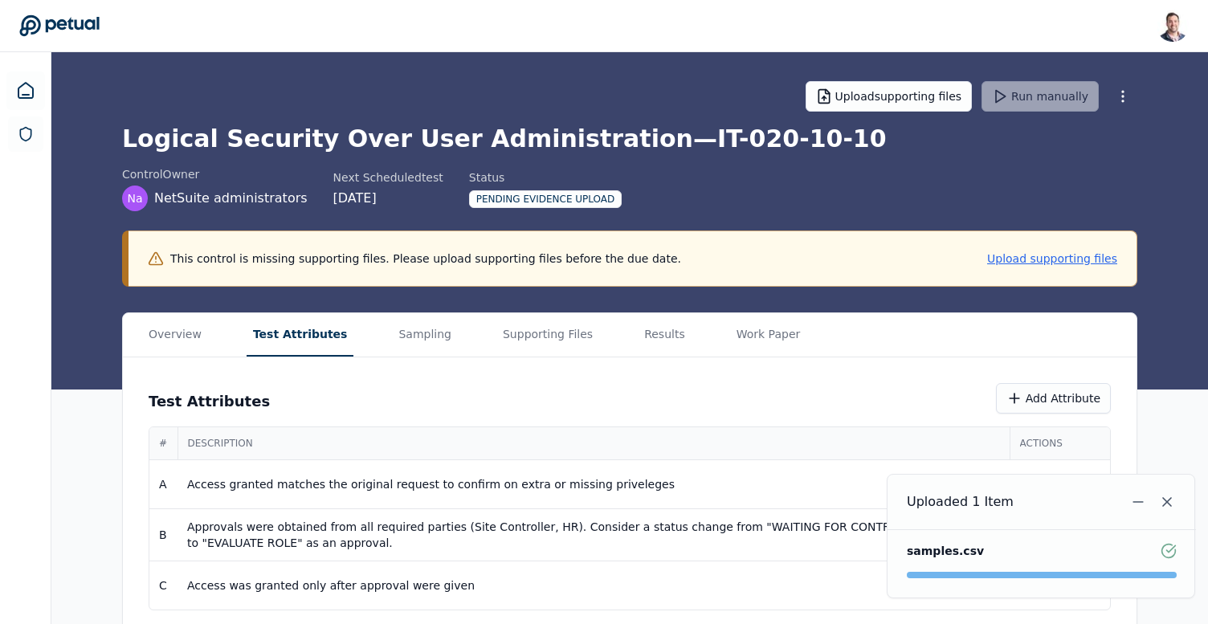
click at [317, 340] on button "Test Attributes" at bounding box center [301, 334] width 108 height 43
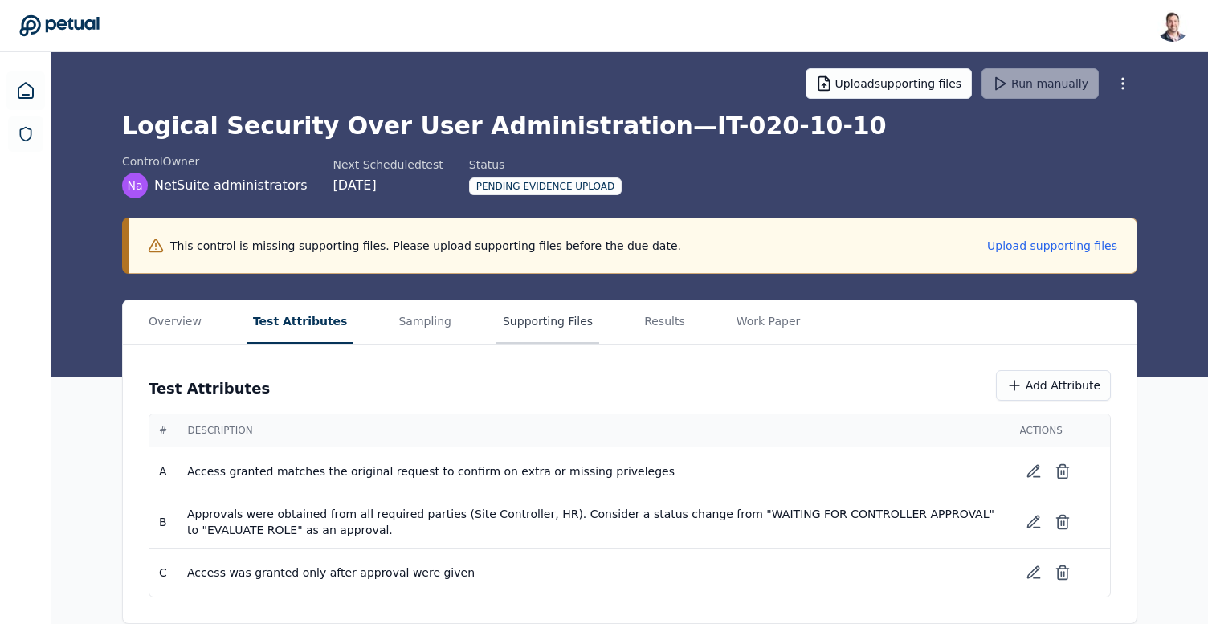
click at [505, 331] on button "Supporting Files" at bounding box center [547, 321] width 103 height 43
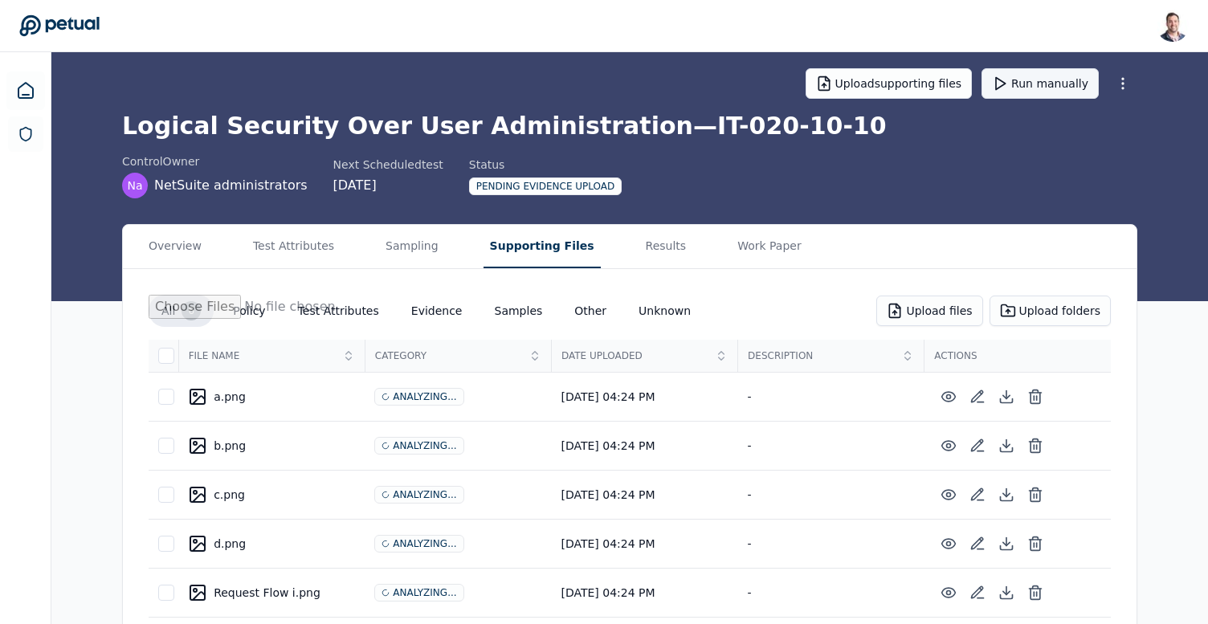
click at [1041, 88] on button "Run manually" at bounding box center [1040, 83] width 117 height 31
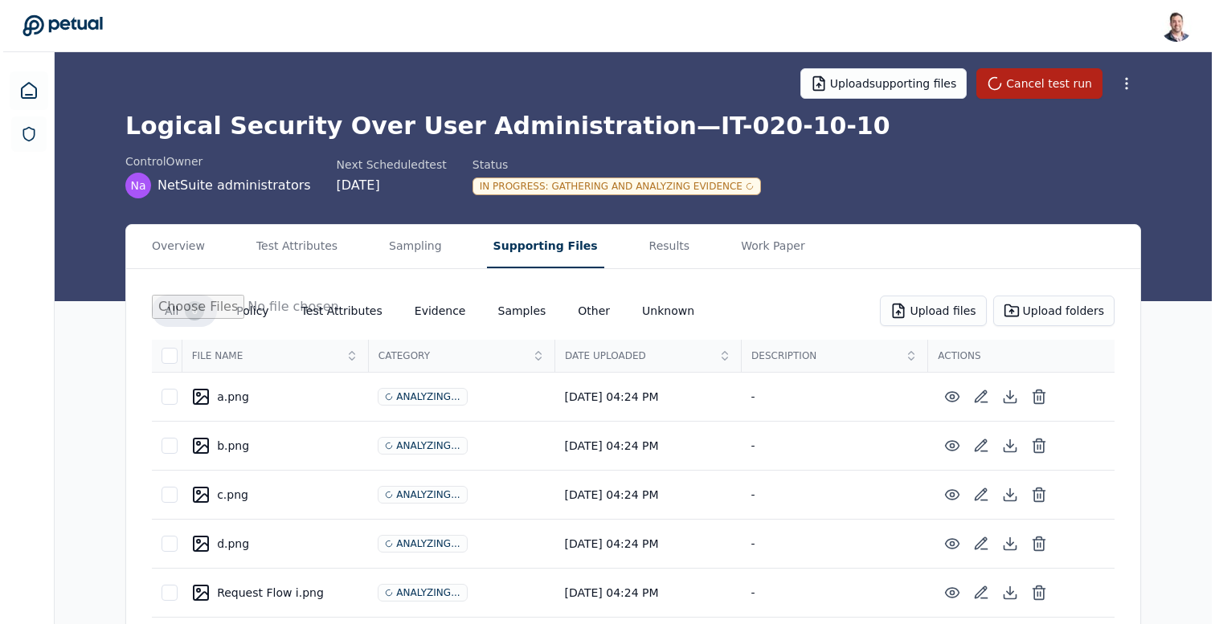
scroll to position [81, 0]
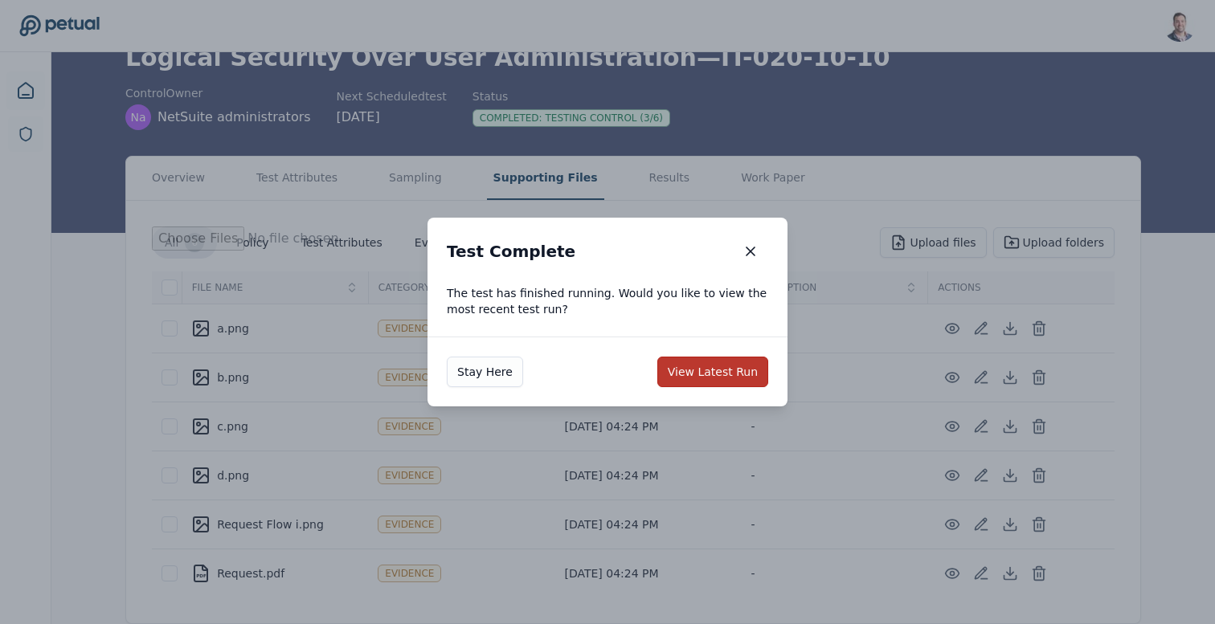
click at [698, 381] on button "View Latest Run" at bounding box center [712, 372] width 111 height 31
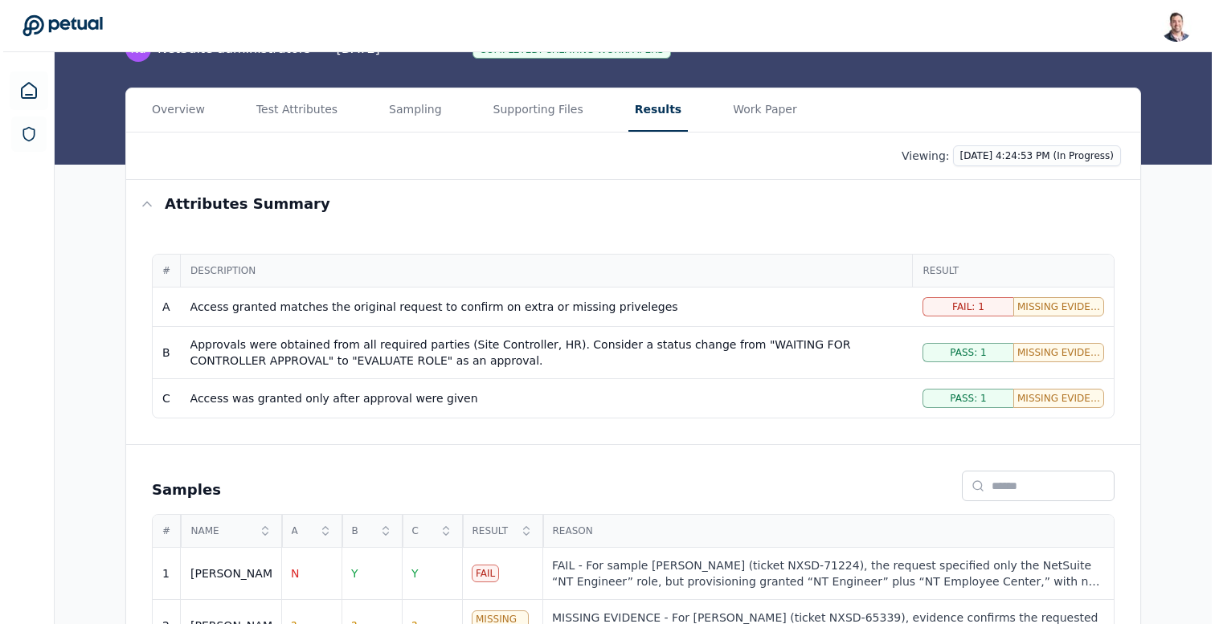
scroll to position [204, 0]
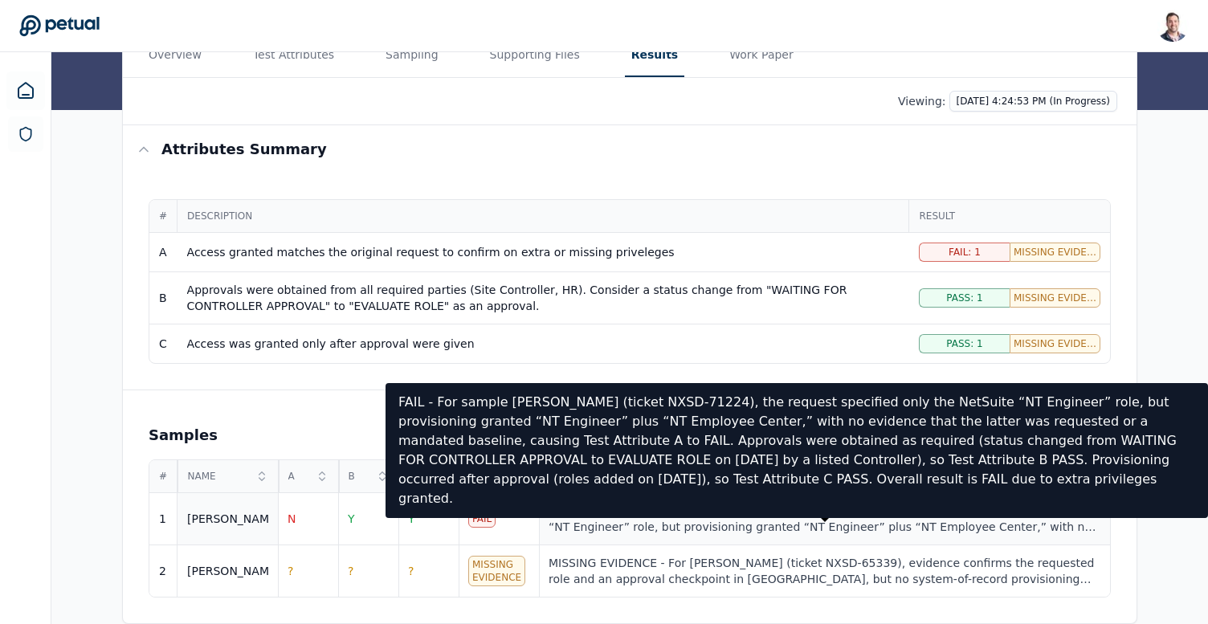
click at [693, 519] on div "FAIL - For sample [PERSON_NAME] (ticket NXSD-71224), the request specified only…" at bounding box center [825, 519] width 552 height 32
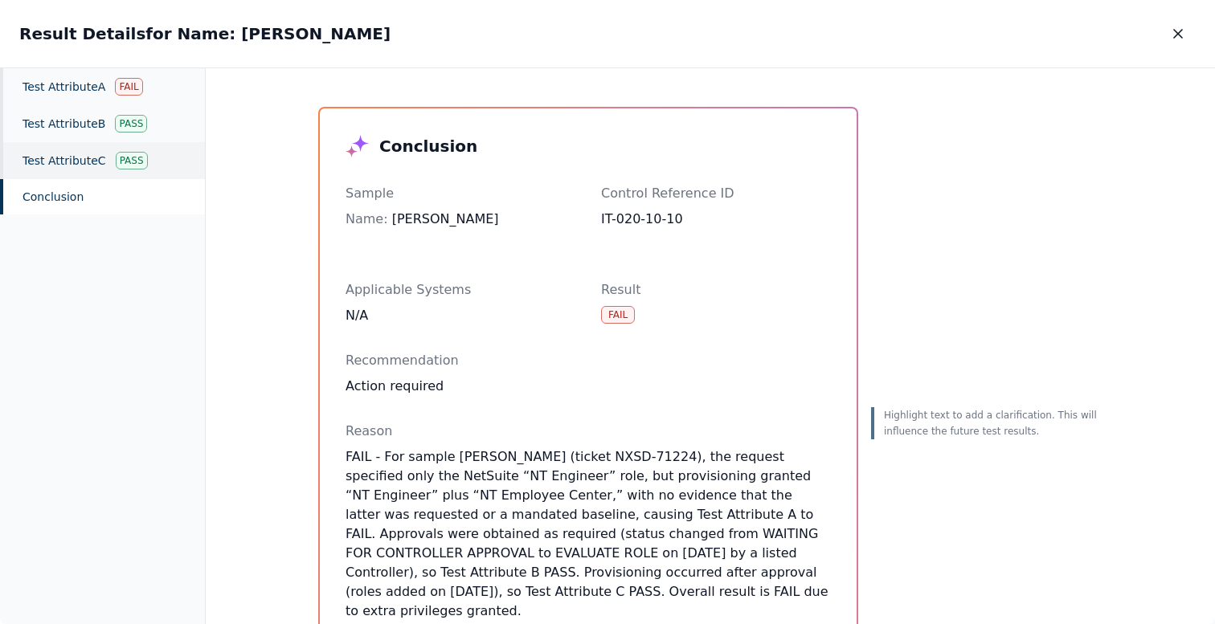
click at [88, 152] on div "Test Attribute C Pass" at bounding box center [102, 160] width 205 height 37
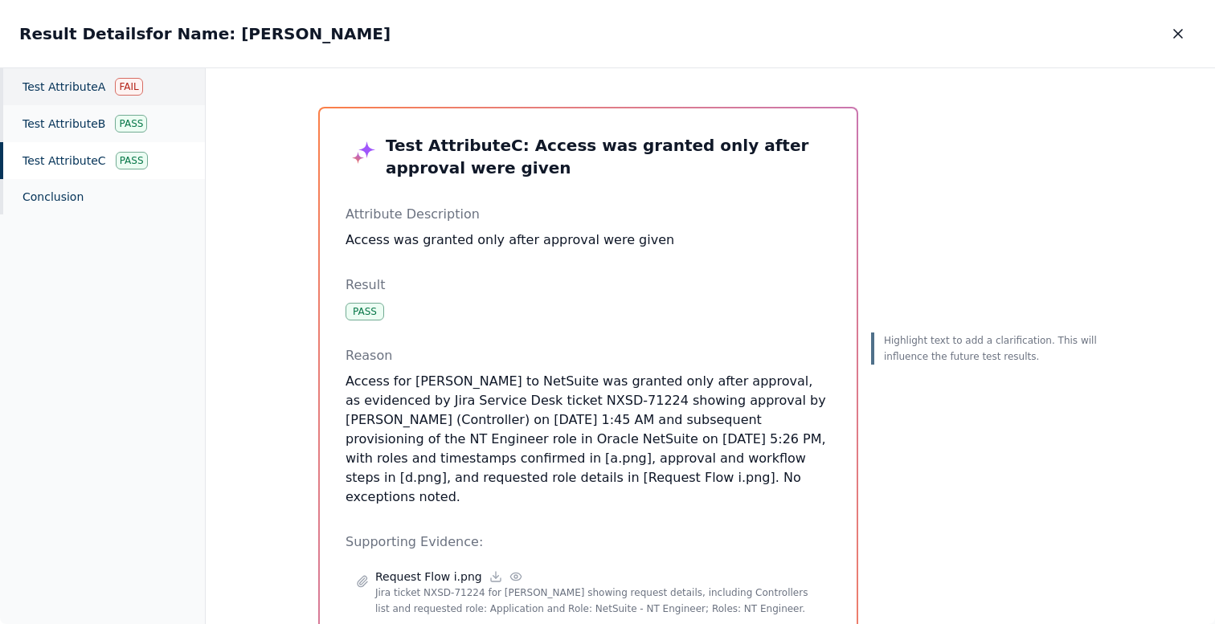
click at [92, 97] on div "Test Attribute A Fail" at bounding box center [102, 86] width 205 height 37
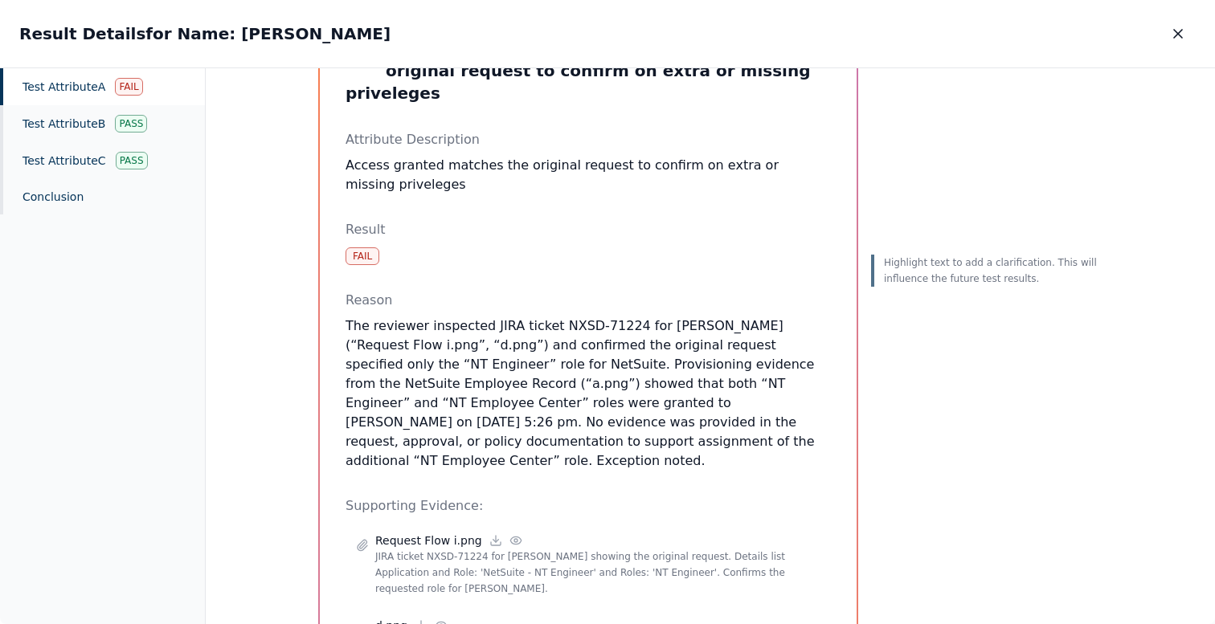
scroll to position [150, 0]
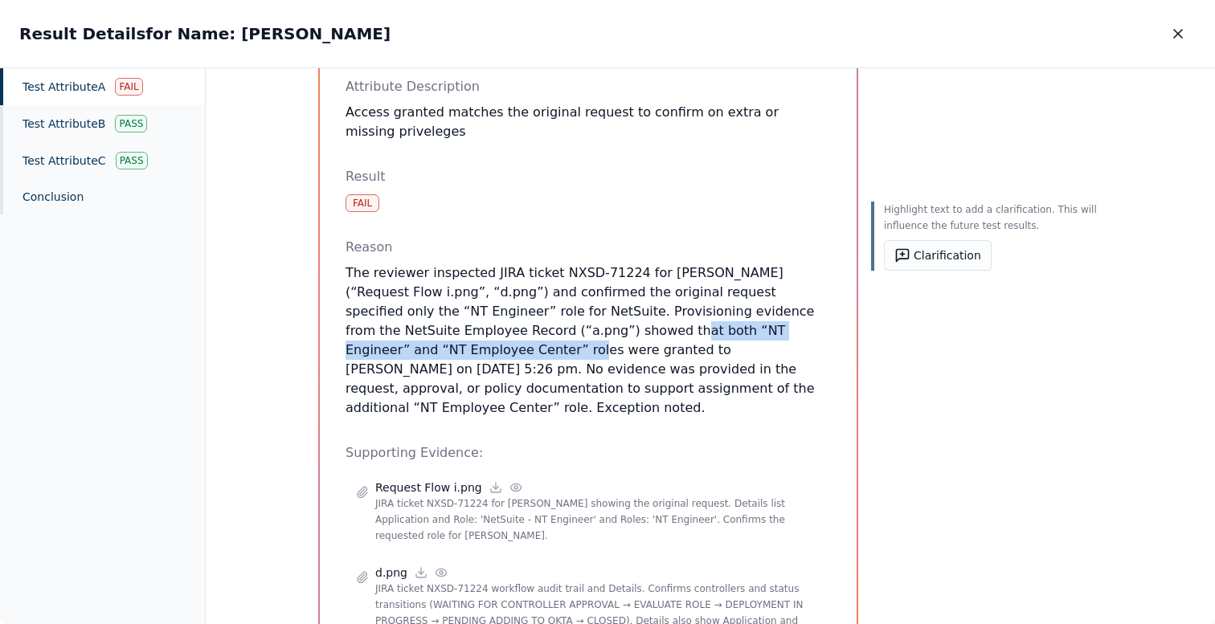
drag, startPoint x: 447, startPoint y: 306, endPoint x: 760, endPoint y: 308, distance: 313.3
click at [760, 308] on p "The reviewer inspected JIRA ticket NXSD-71224 for Ricky (“Request Flow i.png”, …" at bounding box center [587, 340] width 485 height 154
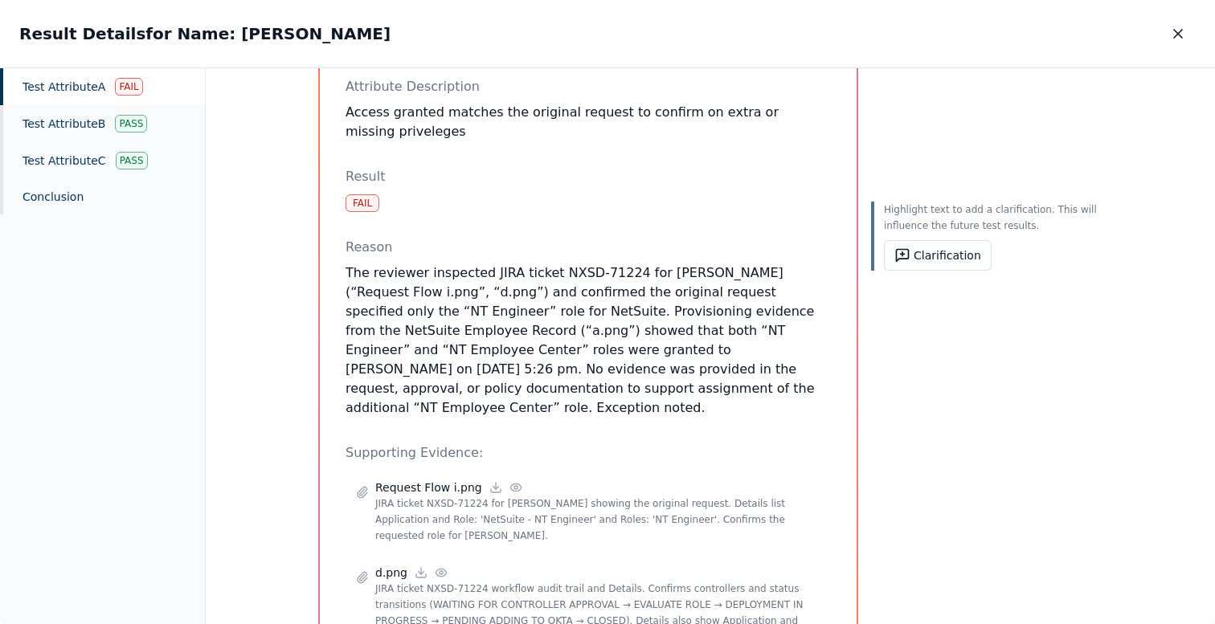
click at [933, 380] on div "Highlight text to add a clarification. This will influence the future test resu…" at bounding box center [986, 370] width 231 height 827
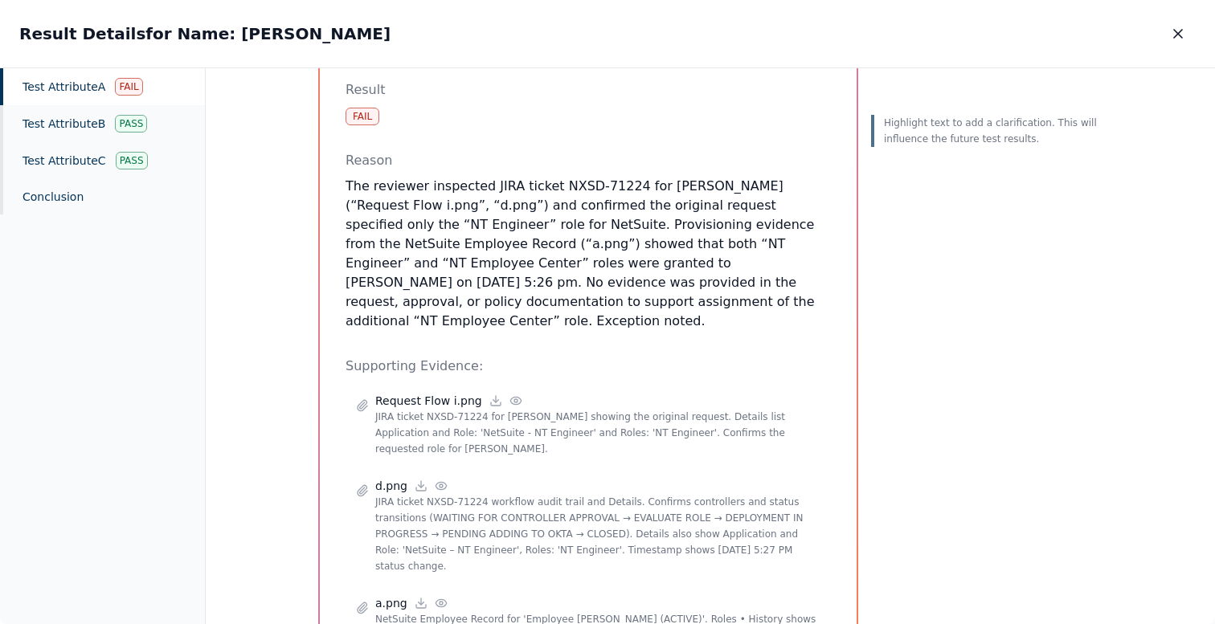
scroll to position [296, 0]
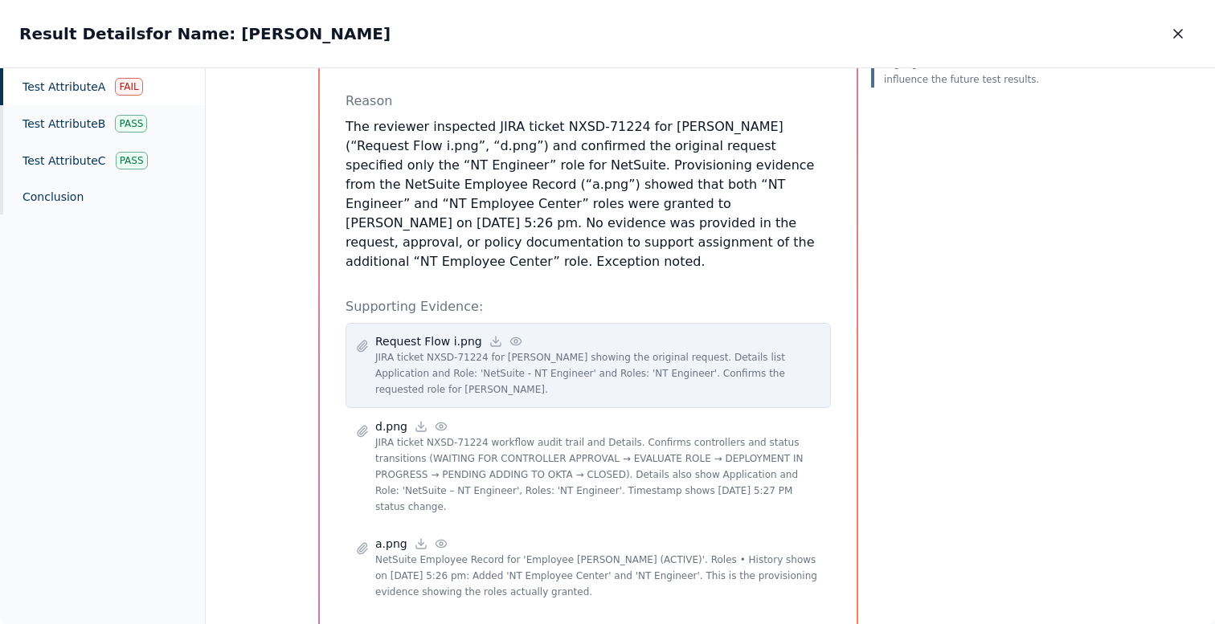
click at [510, 337] on icon at bounding box center [515, 340] width 10 height 7
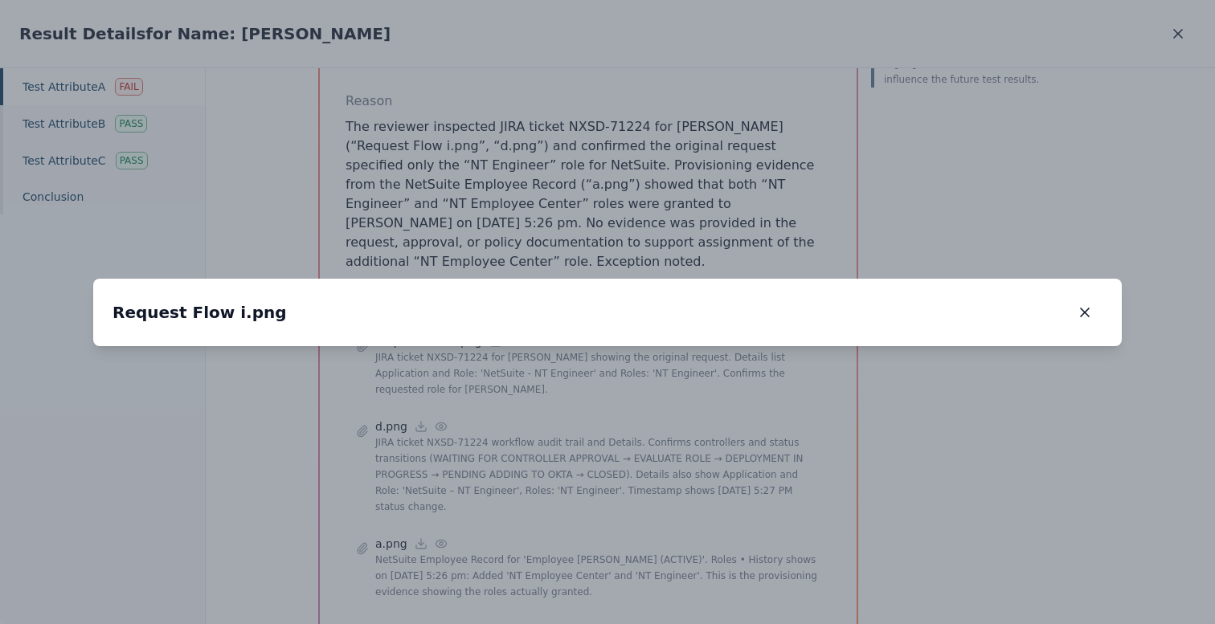
drag, startPoint x: 942, startPoint y: 504, endPoint x: 942, endPoint y: 459, distance: 45.0
click at [607, 320] on img at bounding box center [607, 320] width 0 height 0
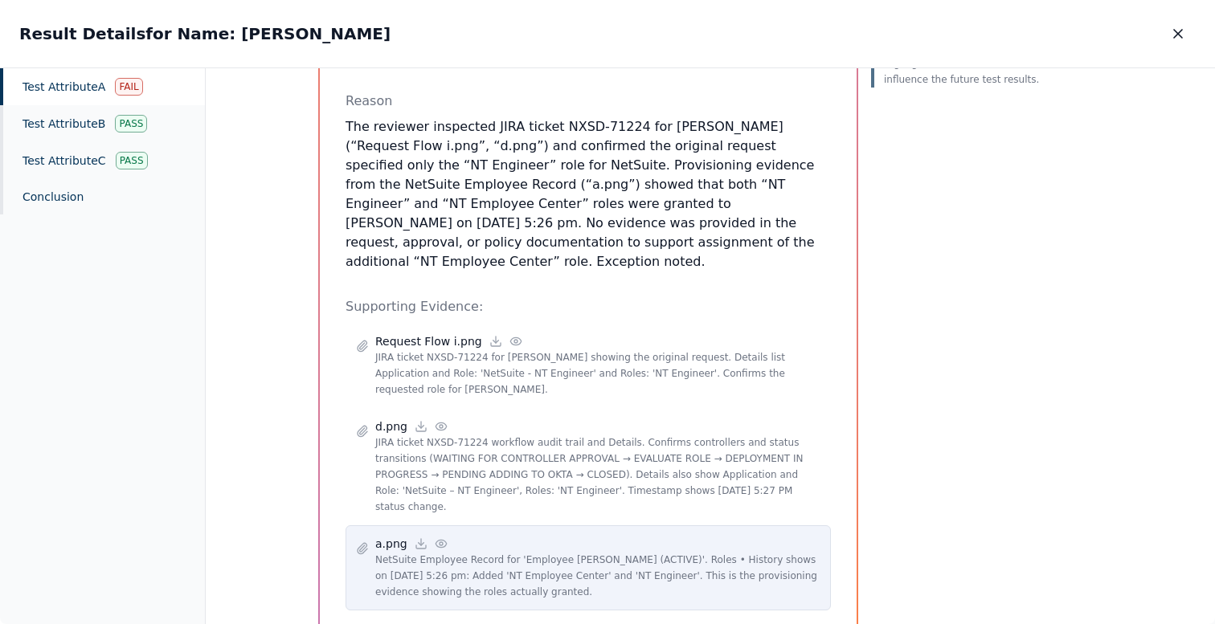
click at [438, 537] on icon at bounding box center [441, 543] width 13 height 13
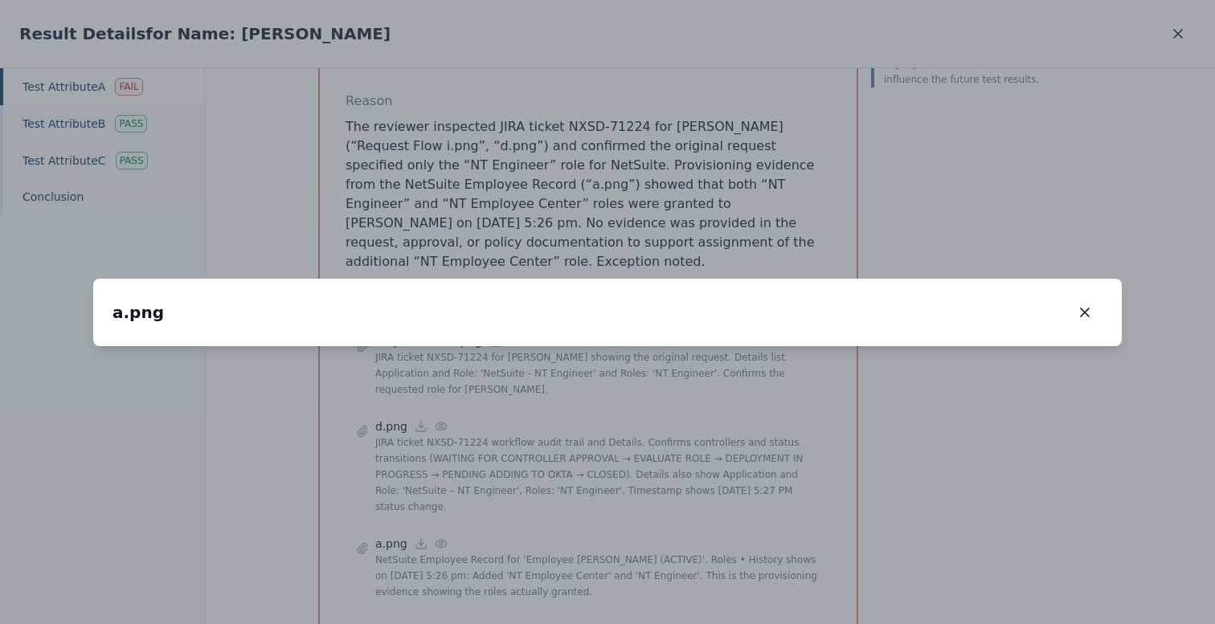
drag, startPoint x: 645, startPoint y: 413, endPoint x: 910, endPoint y: 196, distance: 342.5
click at [890, 152] on img at bounding box center [890, 152] width 0 height 0
drag, startPoint x: 711, startPoint y: 366, endPoint x: 660, endPoint y: 330, distance: 62.9
click at [821, 93] on img at bounding box center [821, 93] width 0 height 0
drag, startPoint x: 614, startPoint y: 435, endPoint x: 892, endPoint y: 119, distance: 421.2
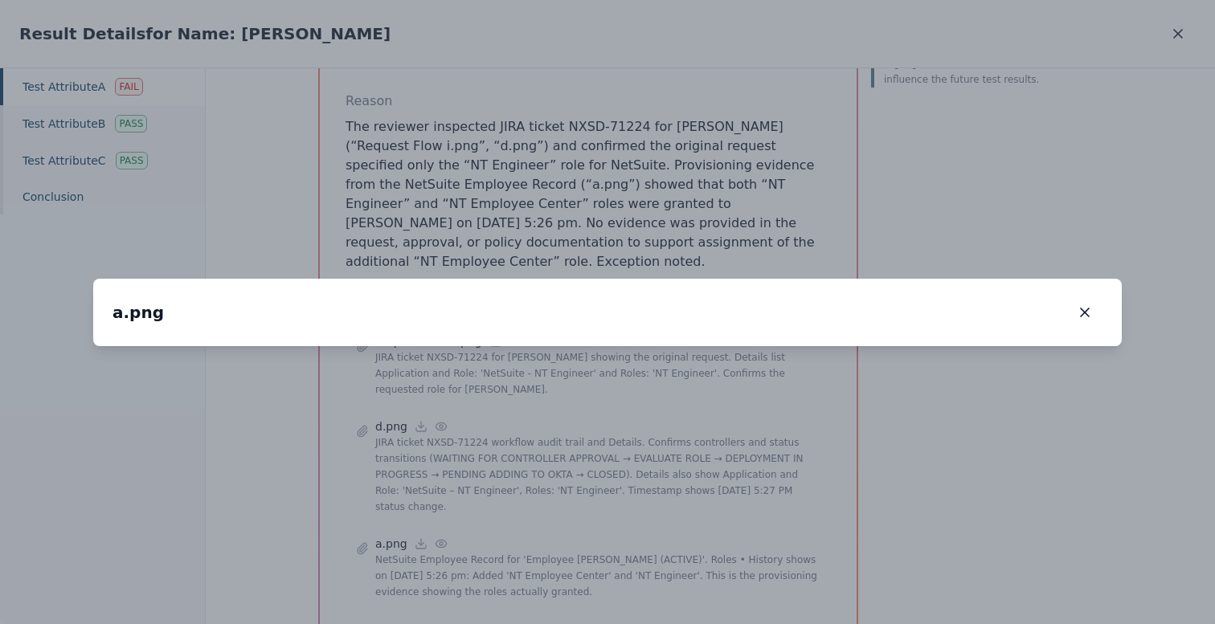
click at [892, 279] on div "a.png a.png 290 %" at bounding box center [607, 312] width 1028 height 67
drag, startPoint x: 996, startPoint y: 291, endPoint x: 529, endPoint y: 292, distance: 467.5
drag, startPoint x: 802, startPoint y: 220, endPoint x: 967, endPoint y: 439, distance: 274.7
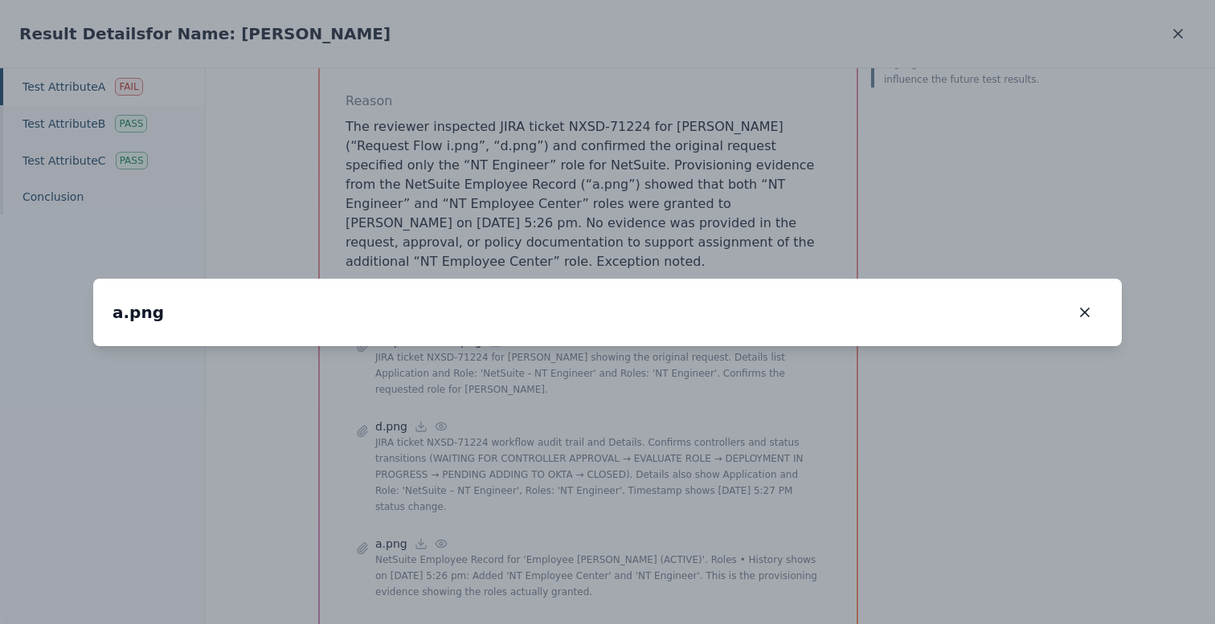
drag, startPoint x: 856, startPoint y: 269, endPoint x: 775, endPoint y: 423, distance: 173.9
click at [725, 141] on img at bounding box center [725, 141] width 0 height 0
drag, startPoint x: 1023, startPoint y: 226, endPoint x: 786, endPoint y: 296, distance: 246.3
click at [482, 221] on img at bounding box center [482, 221] width 0 height 0
click at [1088, 304] on icon "button" at bounding box center [1084, 312] width 16 height 16
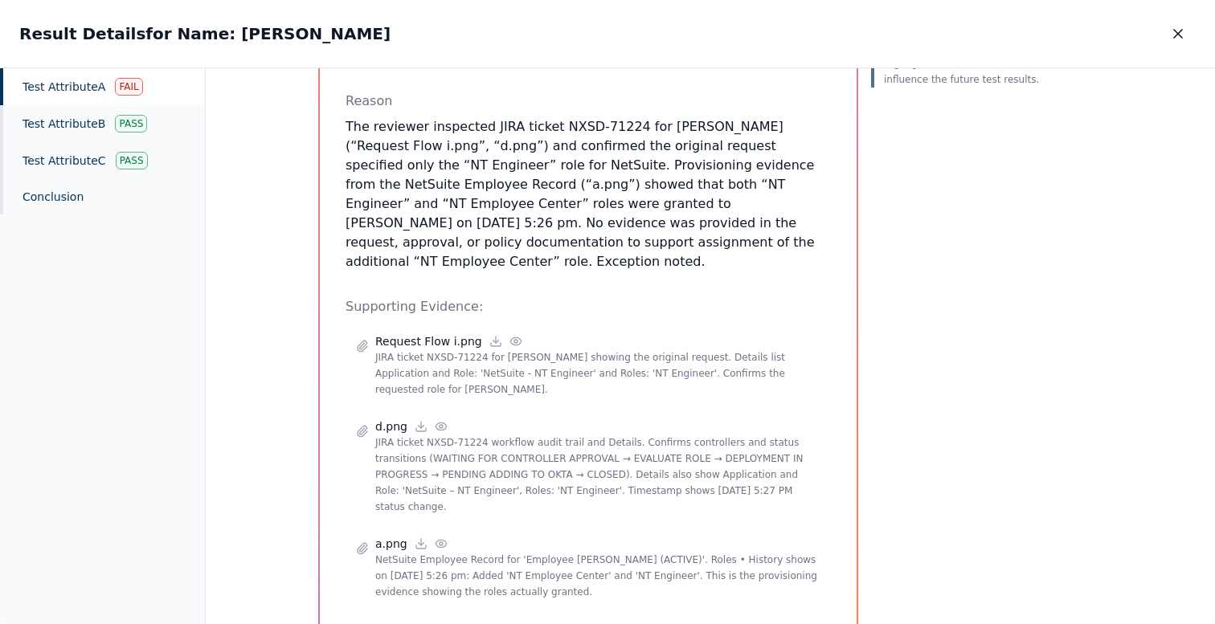
scroll to position [178, 0]
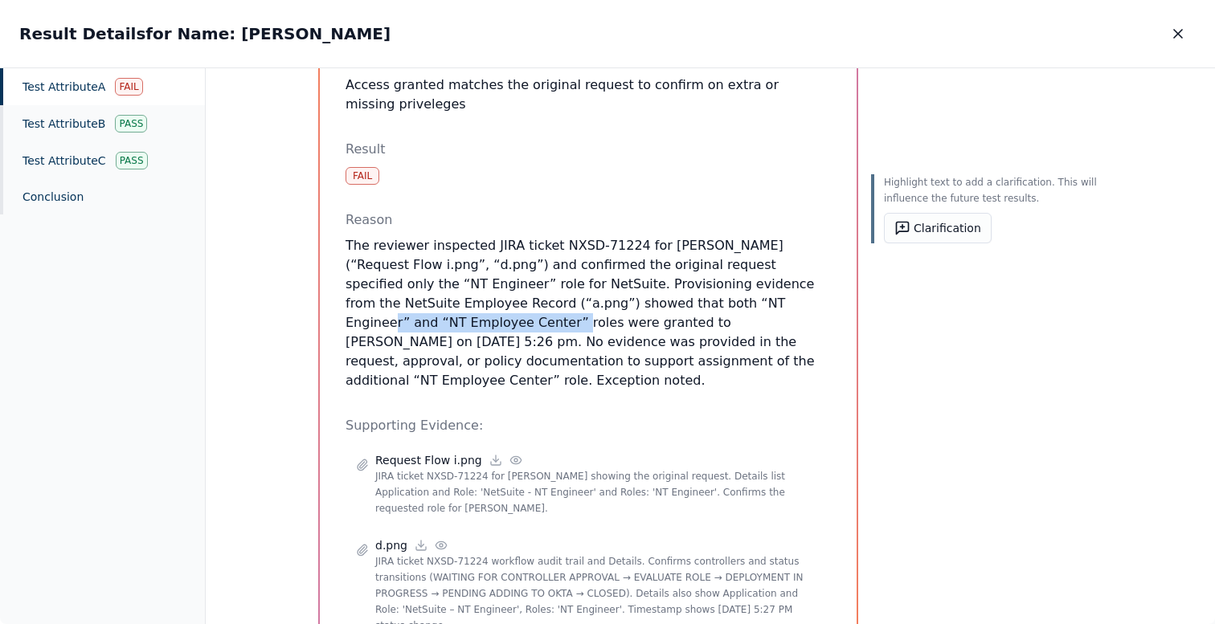
drag, startPoint x: 562, startPoint y: 281, endPoint x: 741, endPoint y: 281, distance: 178.3
click at [741, 281] on p "The reviewer inspected JIRA ticket NXSD-71224 for Ricky (“Request Flow i.png”, …" at bounding box center [587, 313] width 485 height 154
click at [926, 231] on button "Clarification" at bounding box center [938, 228] width 108 height 31
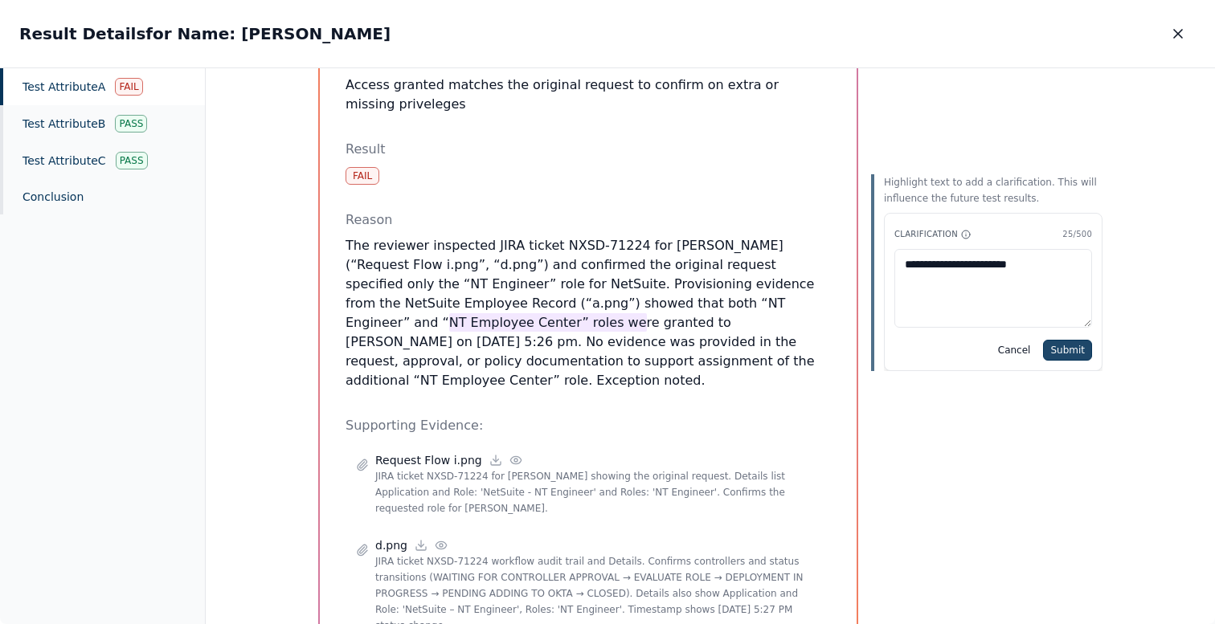
type textarea "**********"
click at [1063, 353] on button "Submit" at bounding box center [1067, 350] width 49 height 21
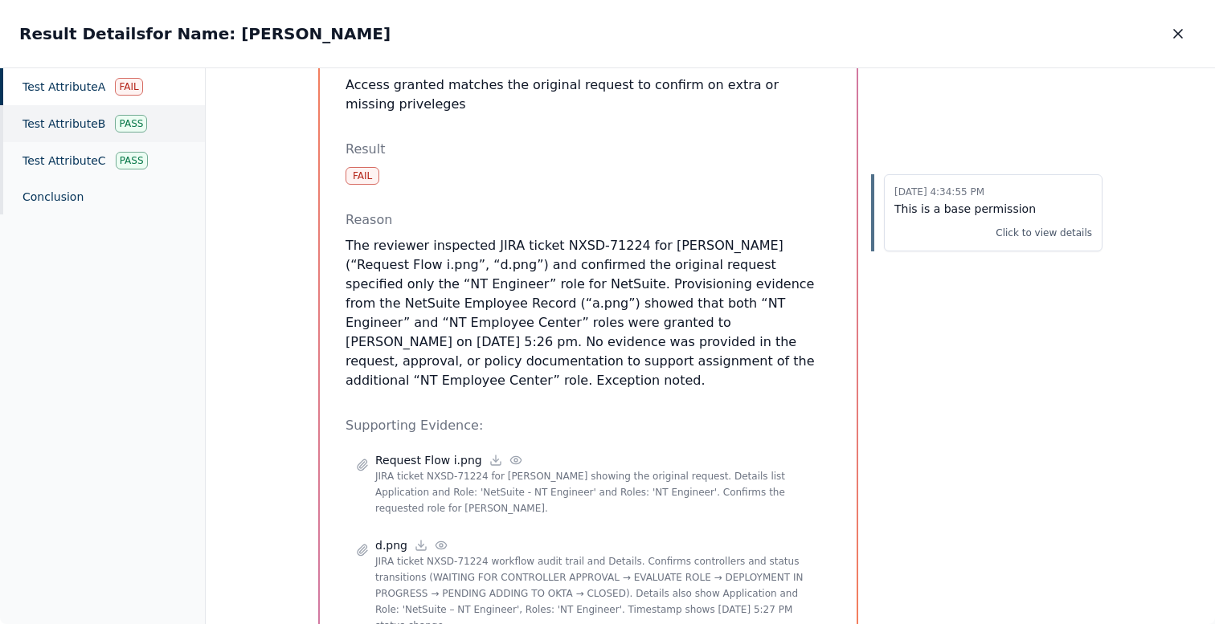
click at [63, 125] on div "Test Attribute B Pass" at bounding box center [102, 123] width 205 height 37
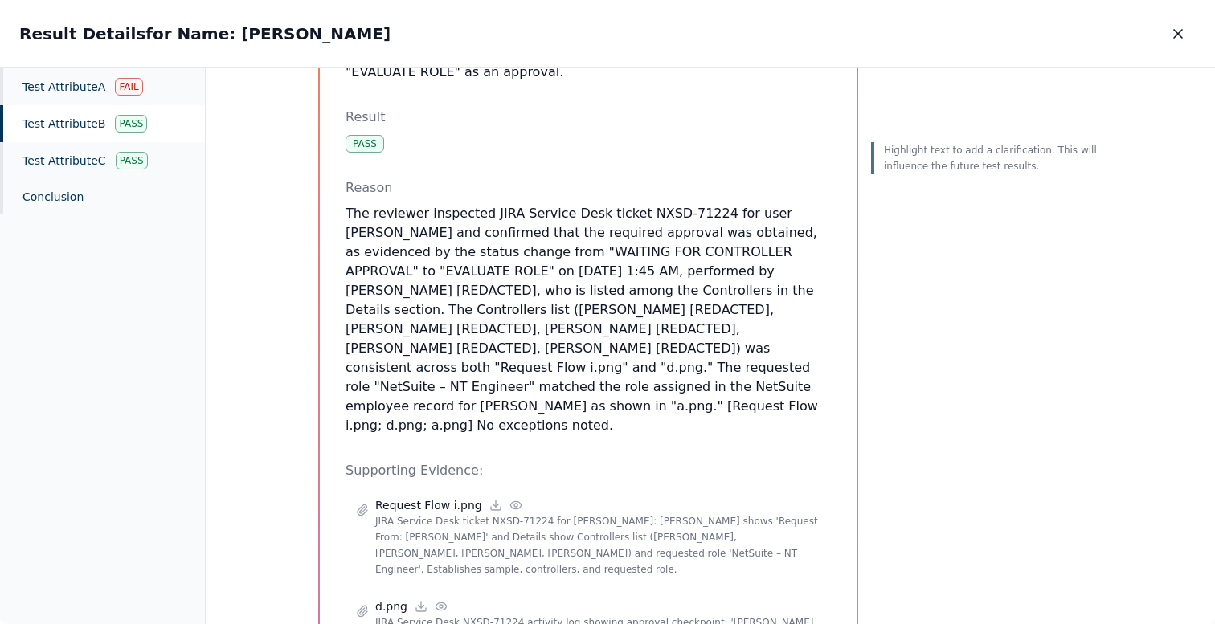
scroll to position [272, 0]
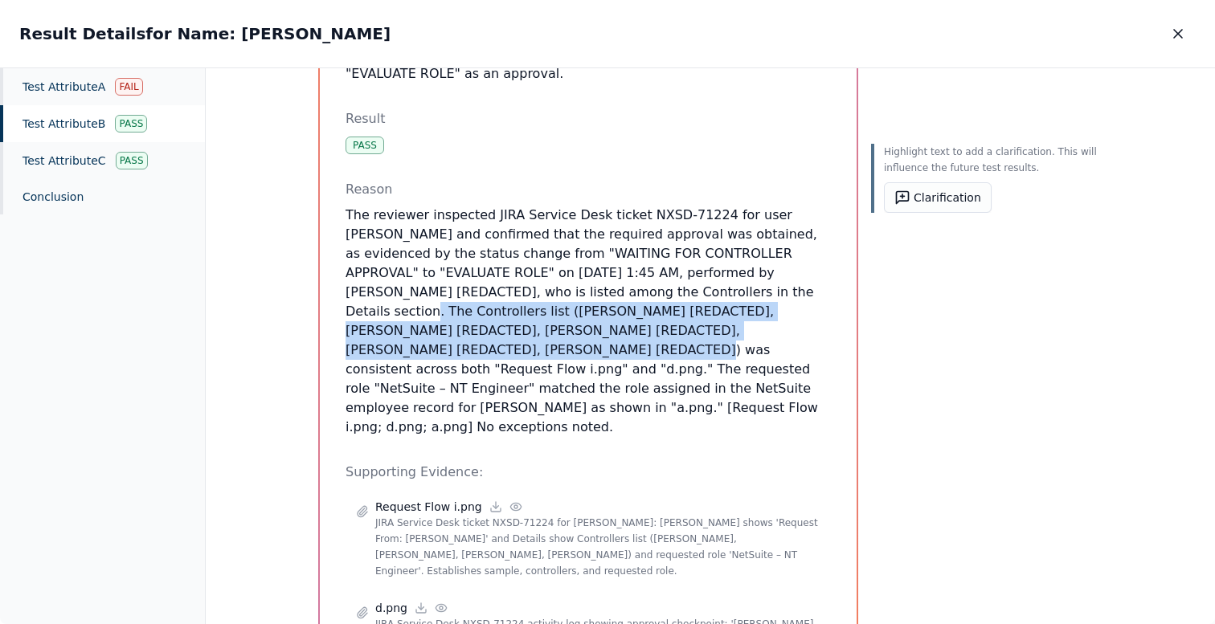
drag, startPoint x: 600, startPoint y: 269, endPoint x: 669, endPoint y: 300, distance: 75.5
click at [669, 300] on p "The reviewer inspected JIRA Service Desk ticket NXSD-71224 for user Ricky and c…" at bounding box center [587, 321] width 485 height 231
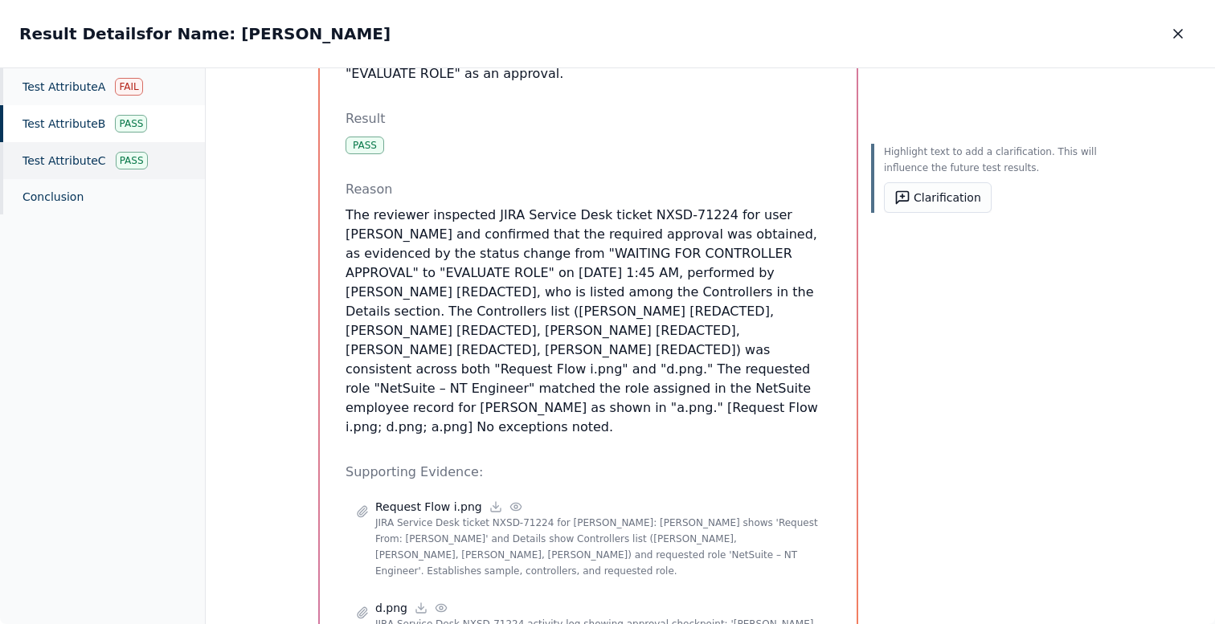
click at [87, 165] on div "Test Attribute C Pass" at bounding box center [102, 160] width 205 height 37
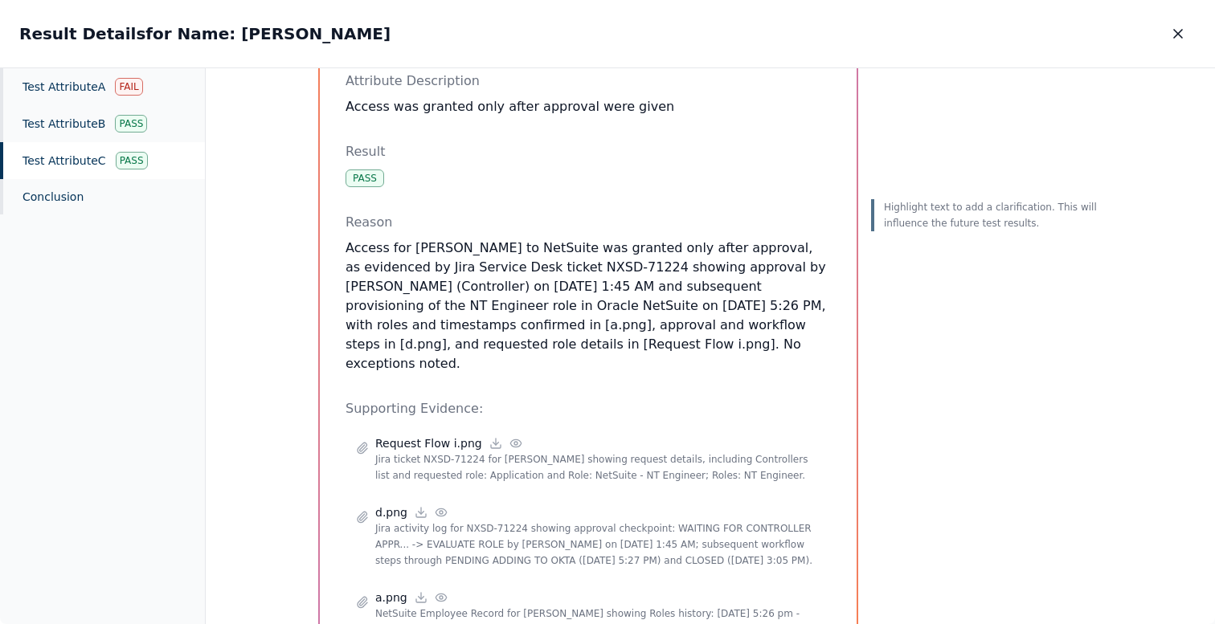
scroll to position [104, 0]
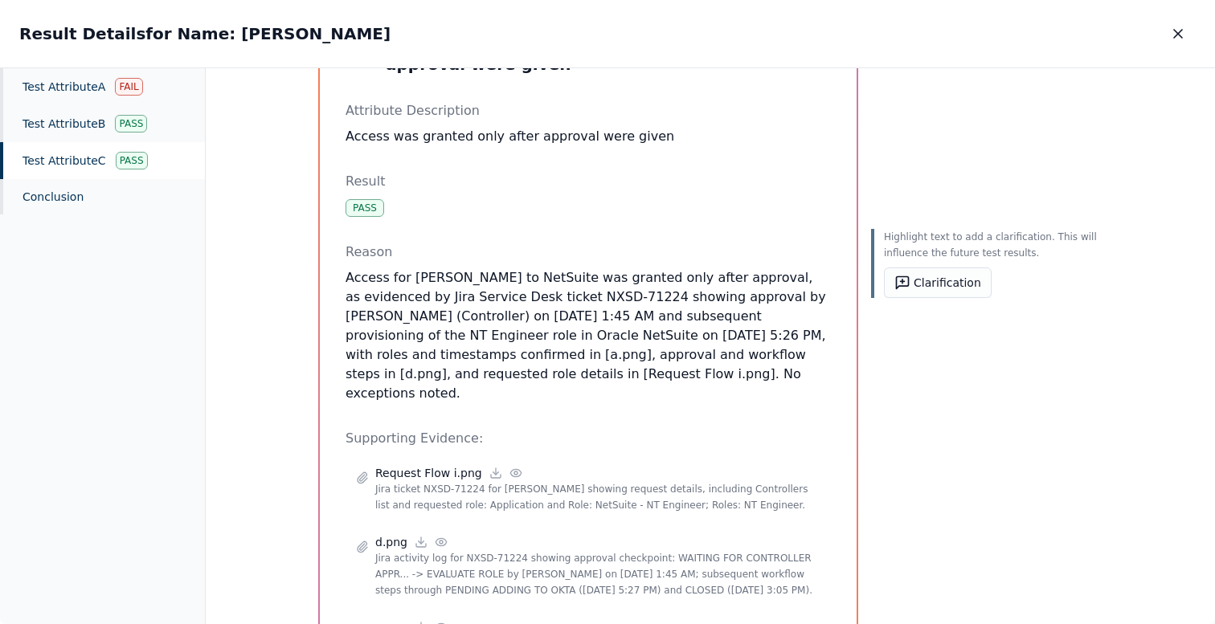
drag, startPoint x: 701, startPoint y: 374, endPoint x: 345, endPoint y: 306, distance: 363.0
click at [345, 306] on p "Access for Ricky to NetSuite was granted only after approval, as evidenced by J…" at bounding box center [587, 335] width 485 height 135
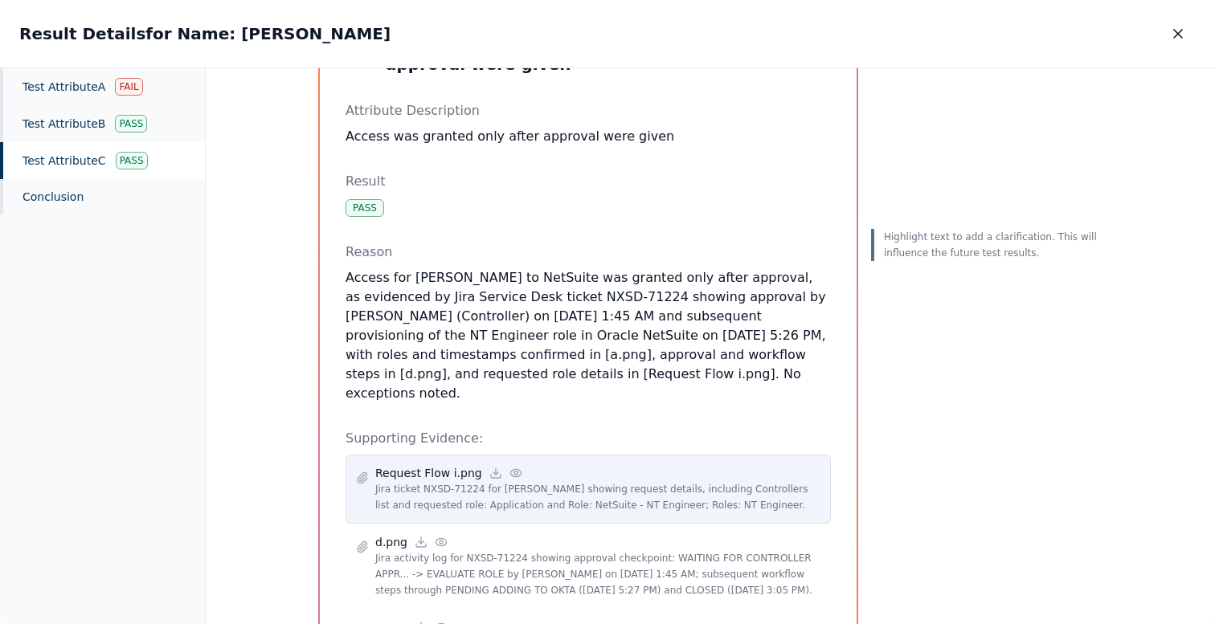
click at [509, 467] on icon at bounding box center [515, 473] width 13 height 13
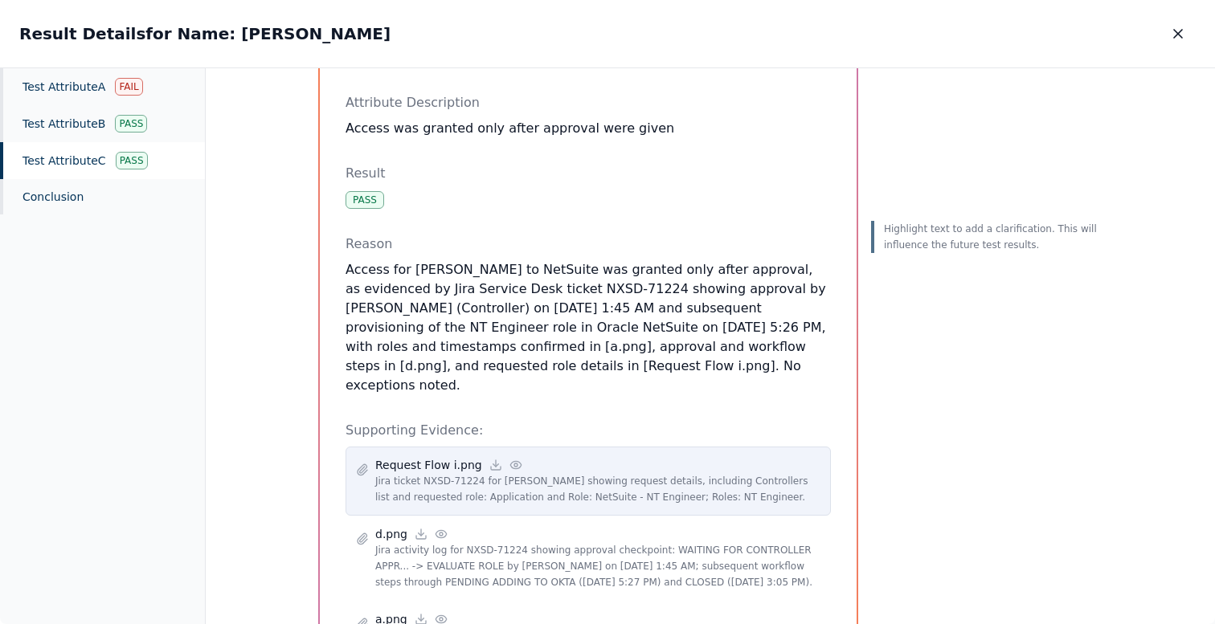
scroll to position [242, 0]
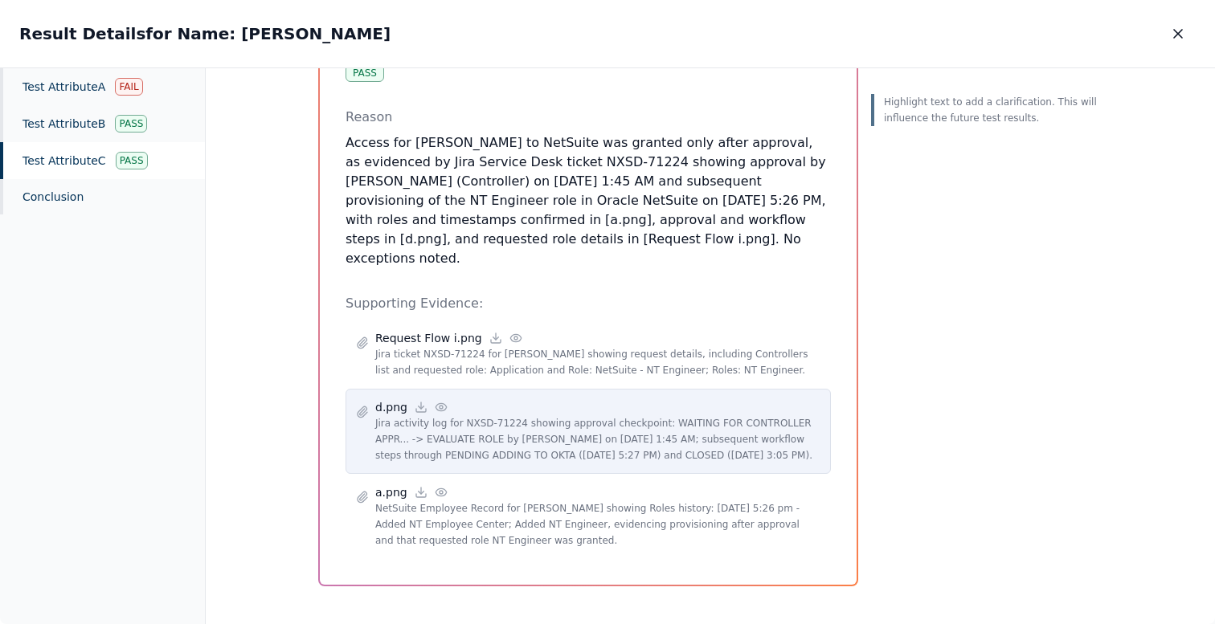
click at [439, 401] on icon at bounding box center [441, 407] width 13 height 13
click at [438, 403] on icon at bounding box center [440, 406] width 10 height 7
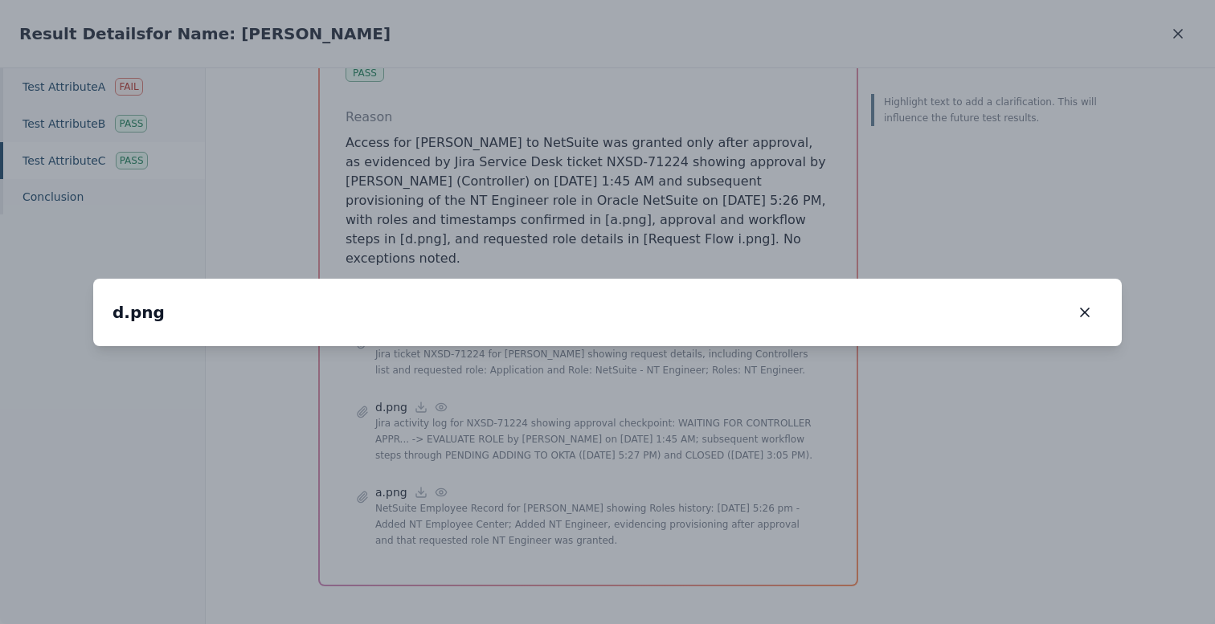
drag, startPoint x: 485, startPoint y: 468, endPoint x: 570, endPoint y: 259, distance: 226.0
click at [692, 134] on img at bounding box center [692, 134] width 0 height 0
drag, startPoint x: 426, startPoint y: 488, endPoint x: 401, endPoint y: 308, distance: 180.9
drag, startPoint x: 356, startPoint y: 251, endPoint x: 569, endPoint y: 468, distance: 303.9
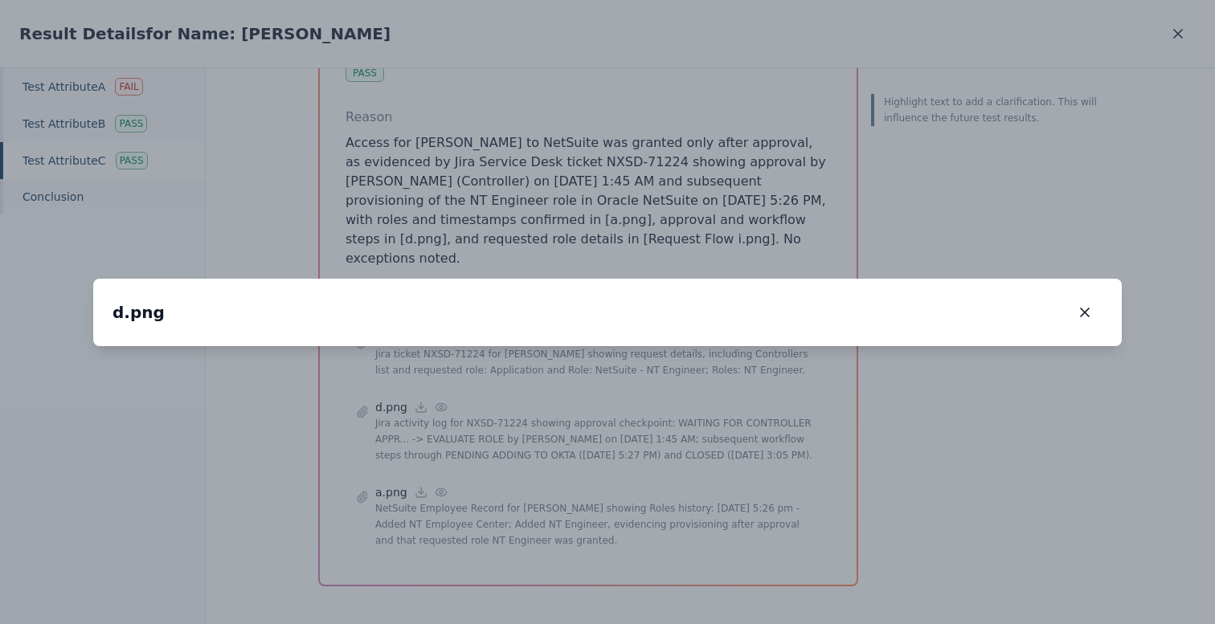
click at [880, 174] on img at bounding box center [880, 174] width 0 height 0
click at [1081, 304] on icon "button" at bounding box center [1084, 312] width 16 height 16
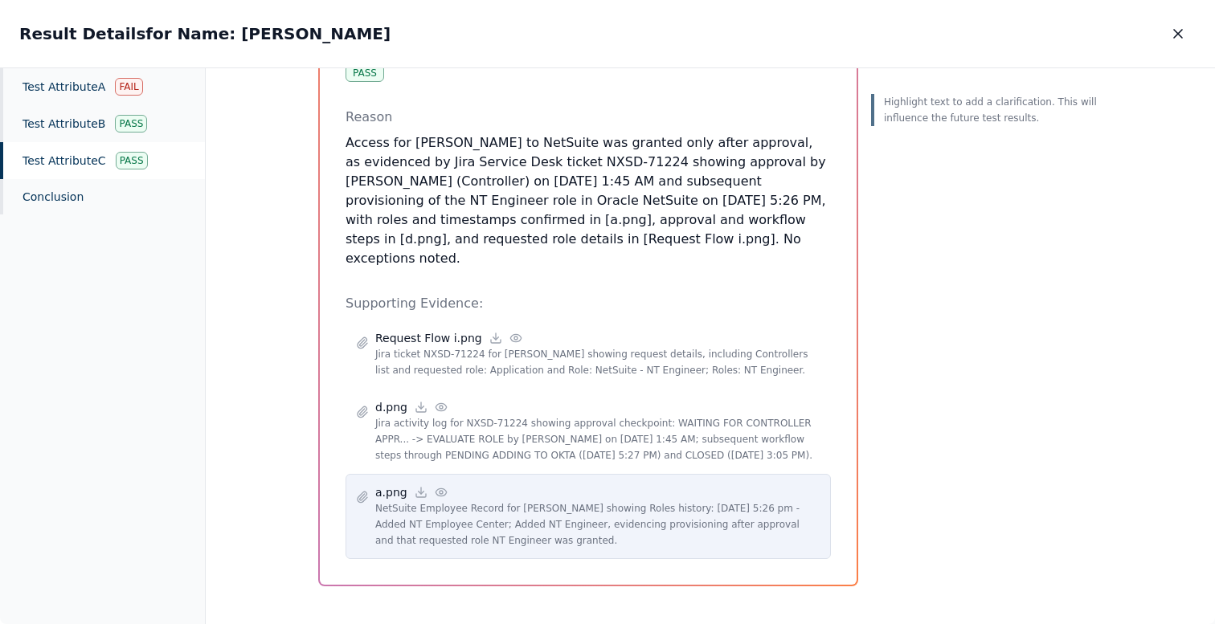
click at [438, 486] on icon at bounding box center [441, 492] width 13 height 13
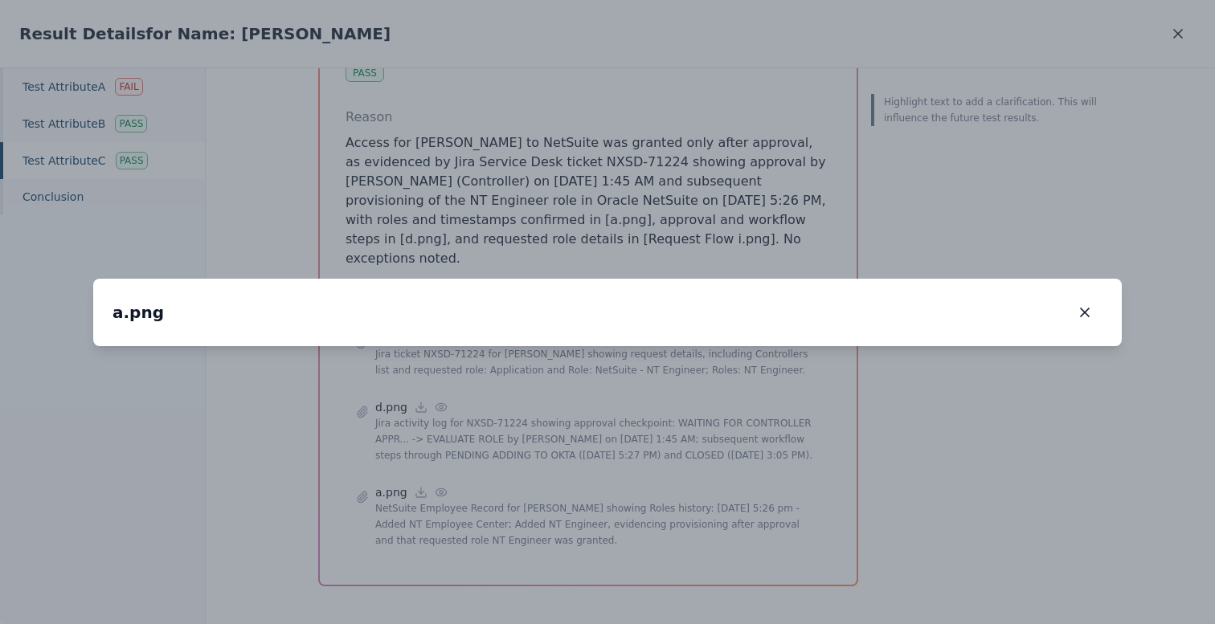
drag, startPoint x: 464, startPoint y: 474, endPoint x: 637, endPoint y: 143, distance: 373.7
click at [782, 51] on img at bounding box center [782, 51] width 0 height 0
drag, startPoint x: 790, startPoint y: 244, endPoint x: 809, endPoint y: 164, distance: 82.4
drag, startPoint x: 185, startPoint y: 357, endPoint x: 370, endPoint y: 353, distance: 184.8
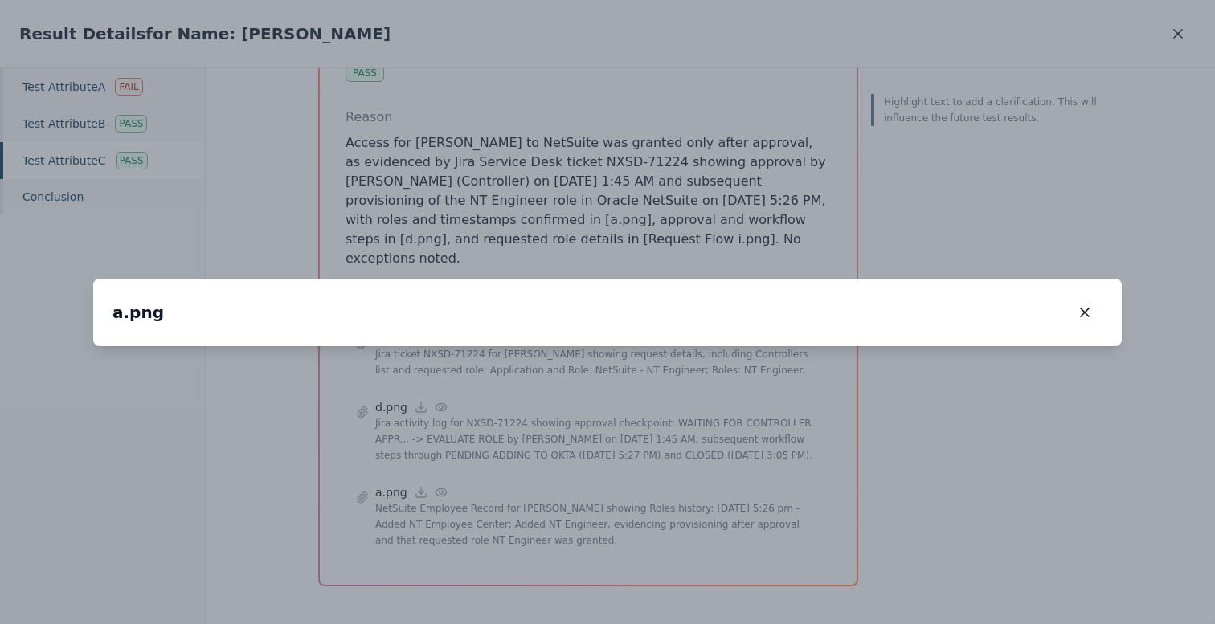
drag, startPoint x: 504, startPoint y: 353, endPoint x: 323, endPoint y: 341, distance: 181.1
click at [1077, 304] on icon "button" at bounding box center [1084, 312] width 16 height 16
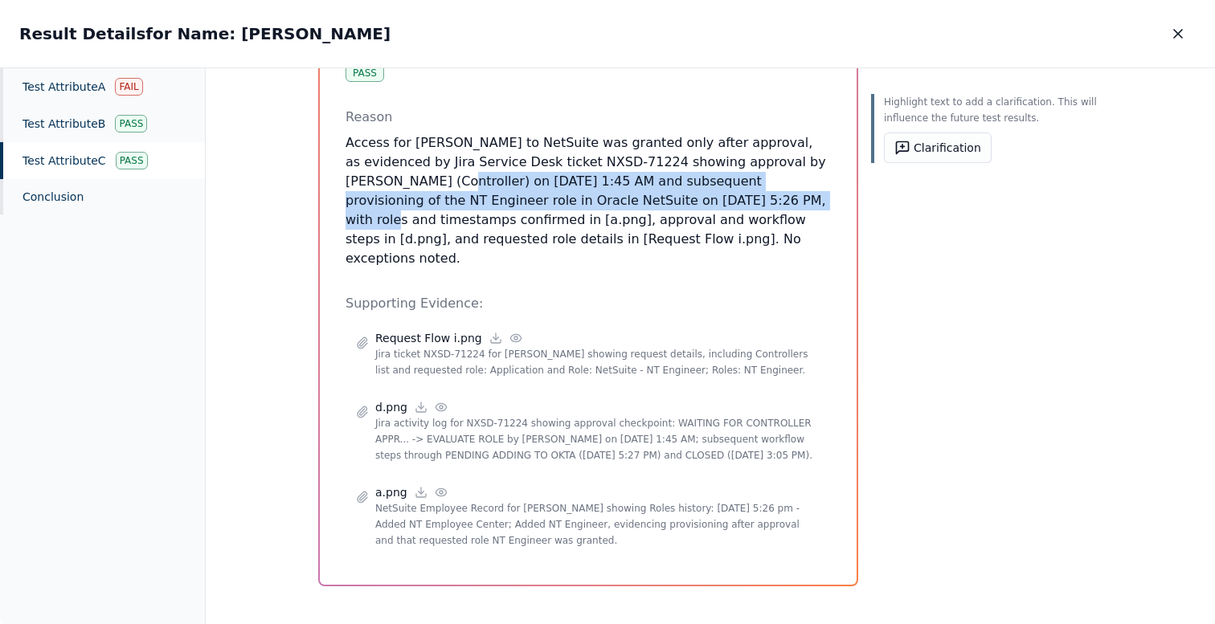
drag, startPoint x: 616, startPoint y: 199, endPoint x: 335, endPoint y: 178, distance: 282.0
click at [335, 178] on div "Test Attribute C : Access was granted only after approval were given Attribute …" at bounding box center [588, 227] width 537 height 715
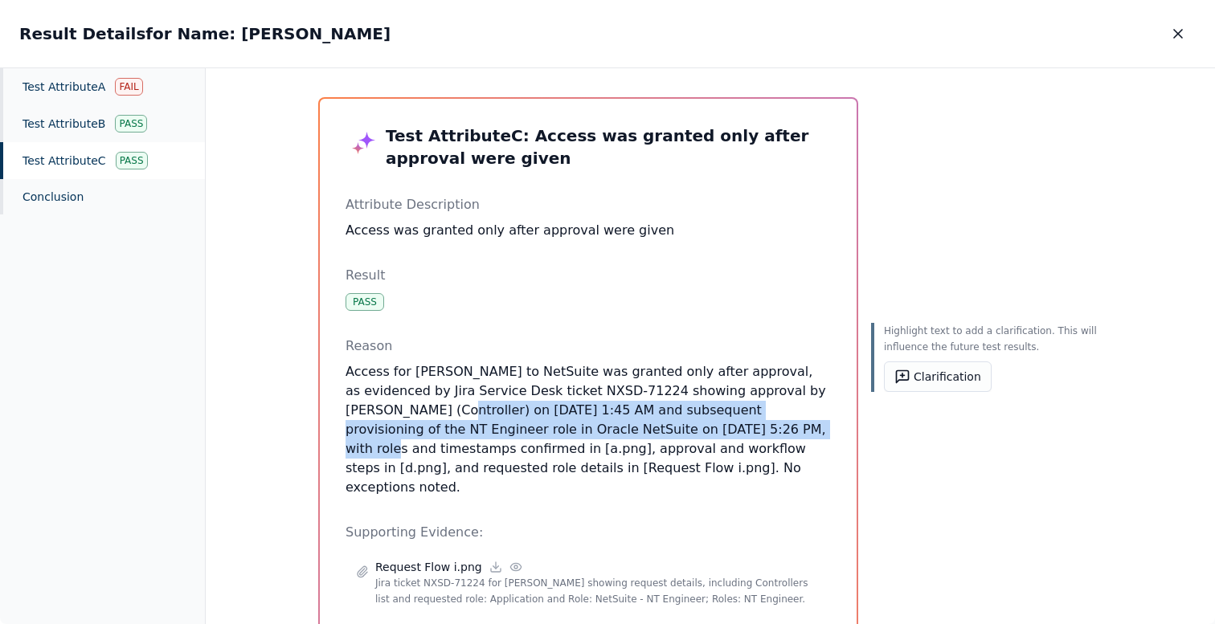
scroll to position [4, 0]
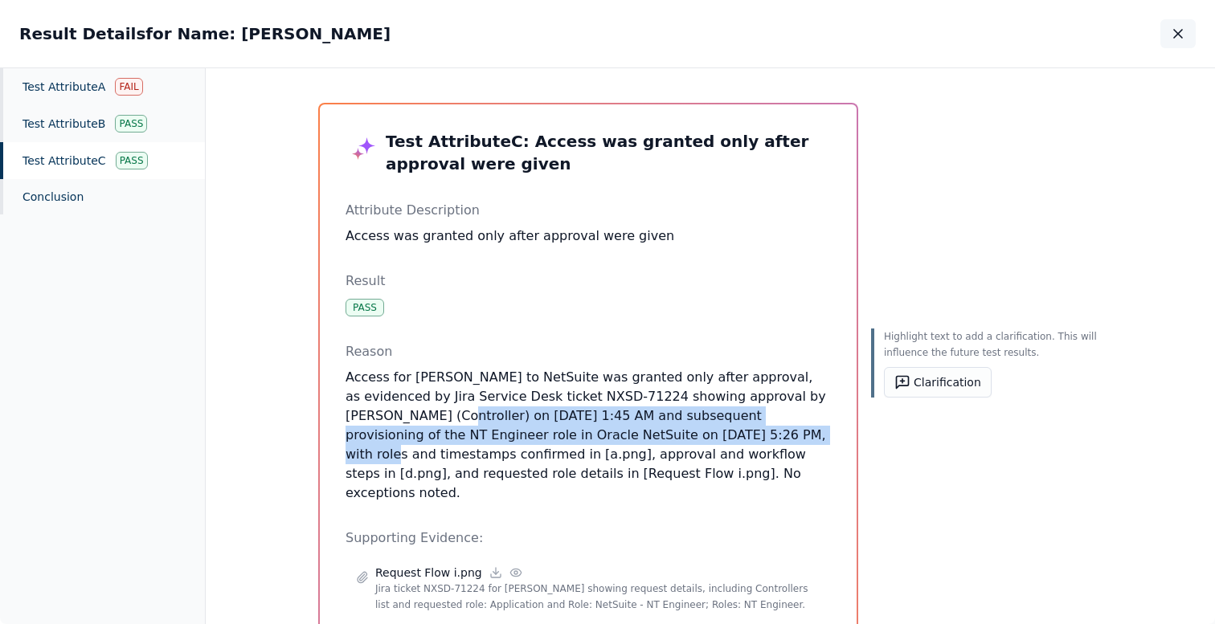
click at [1170, 26] on icon "button" at bounding box center [1178, 34] width 16 height 16
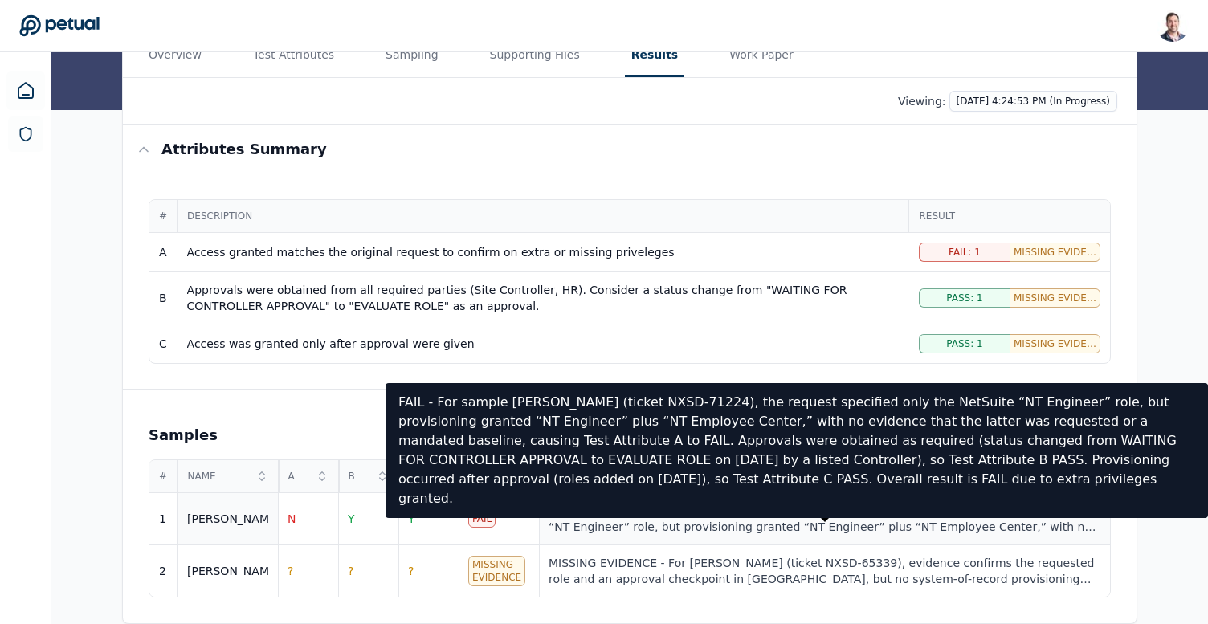
click at [721, 521] on div "FAIL - For sample Ricky (ticket NXSD-71224), the request specified only the Net…" at bounding box center [825, 519] width 552 height 32
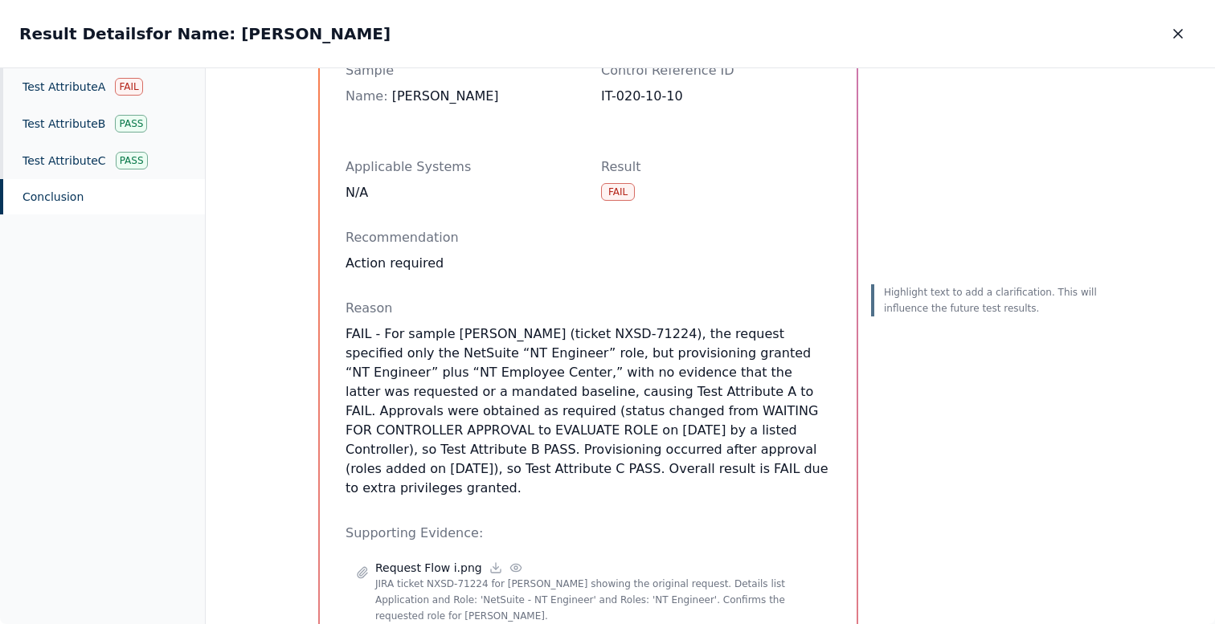
scroll to position [166, 0]
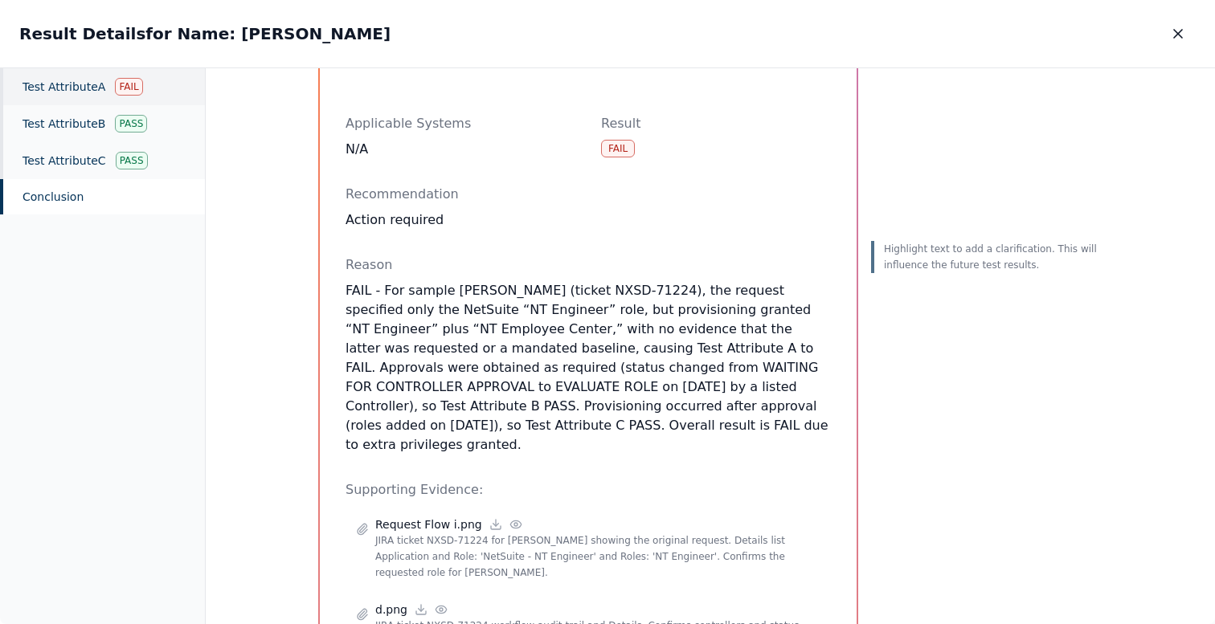
click at [44, 82] on div "Test Attribute A Fail" at bounding box center [102, 86] width 205 height 37
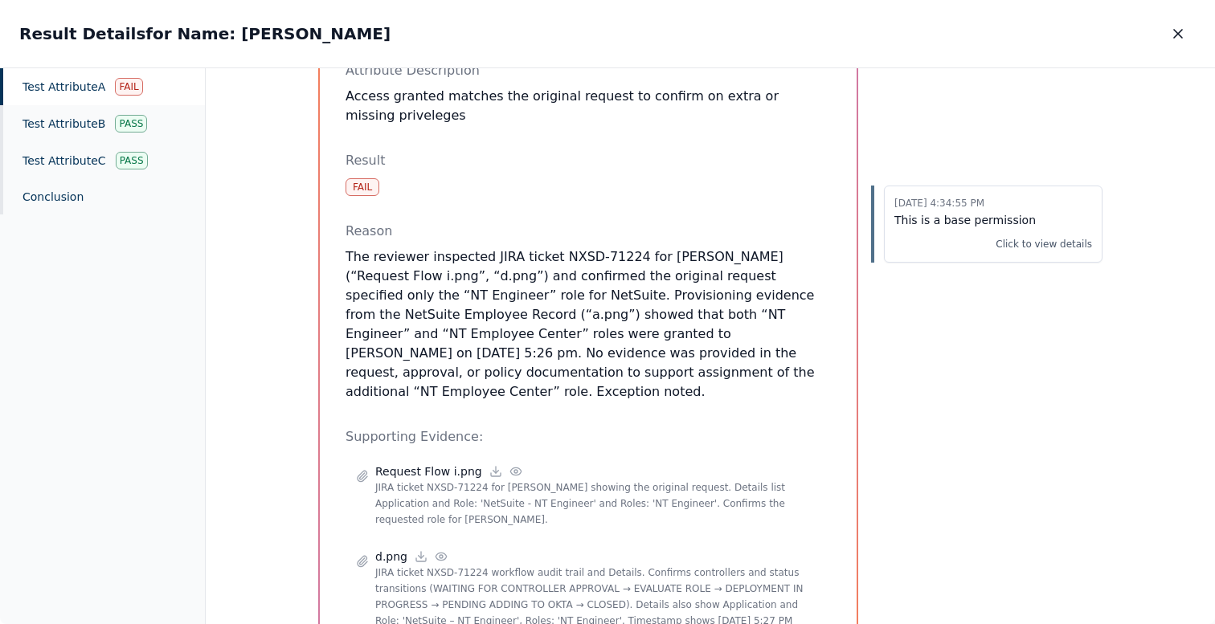
scroll to position [277, 0]
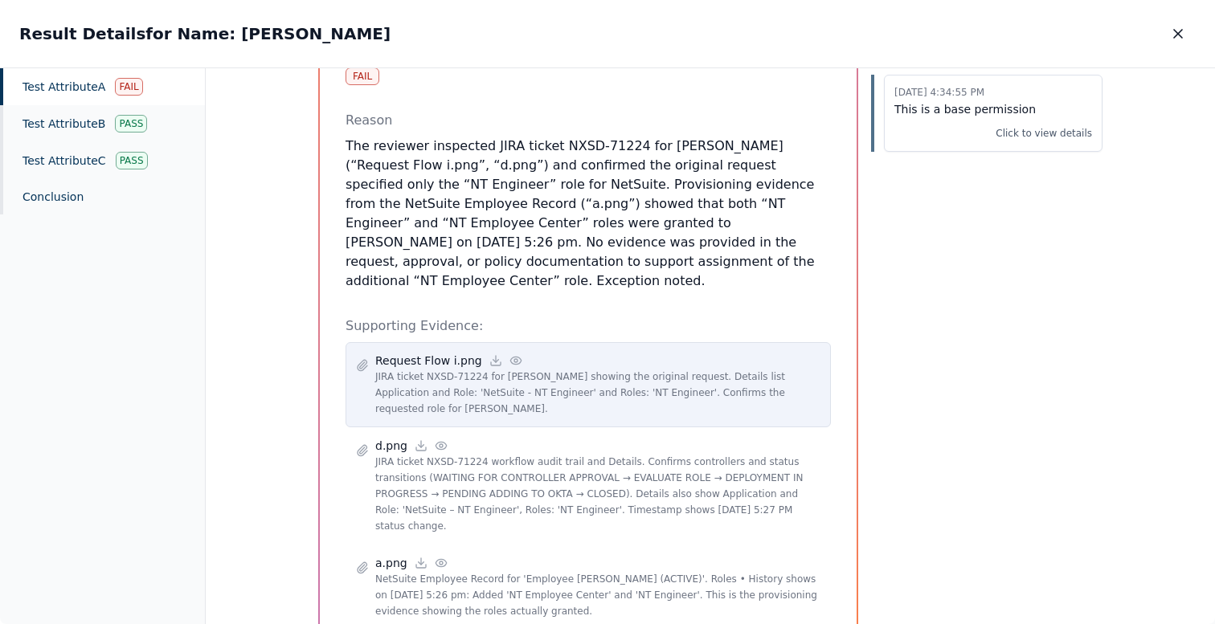
click at [514, 359] on circle at bounding box center [515, 360] width 3 height 3
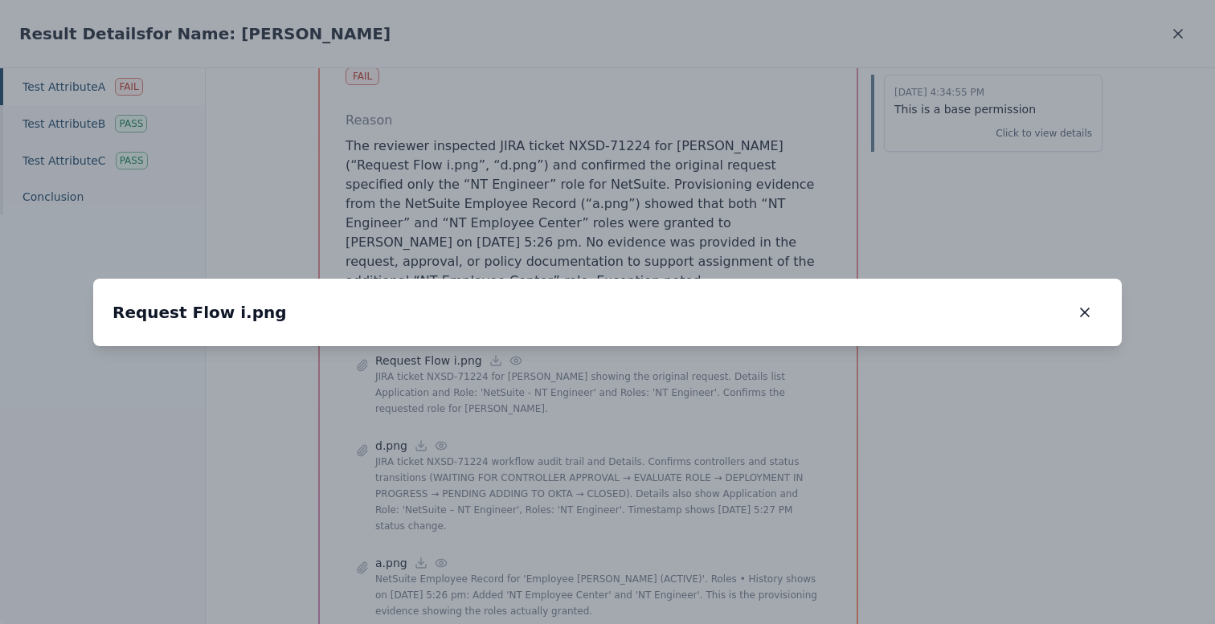
drag, startPoint x: 415, startPoint y: 182, endPoint x: 419, endPoint y: 299, distance: 117.4
click at [611, 463] on img at bounding box center [611, 463] width 0 height 0
drag, startPoint x: 959, startPoint y: 386, endPoint x: 961, endPoint y: 237, distance: 148.6
click at [613, 314] on img at bounding box center [613, 314] width 0 height 0
click at [1087, 308] on icon "button" at bounding box center [1085, 312] width 8 height 8
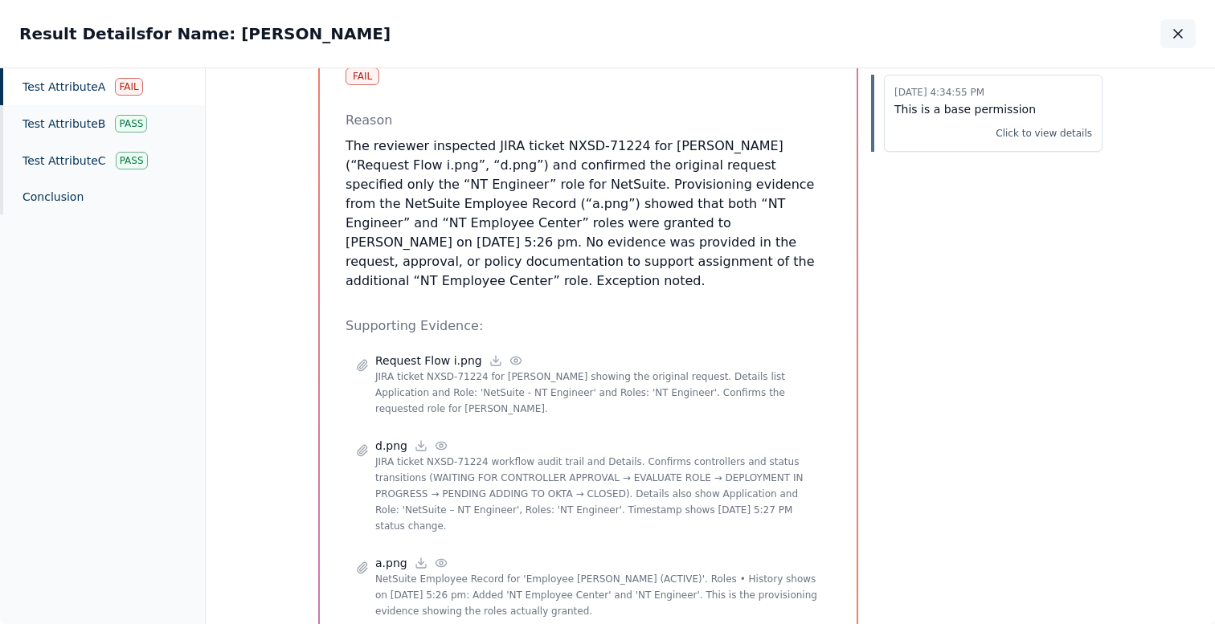
click at [1190, 28] on button "button" at bounding box center [1177, 33] width 35 height 29
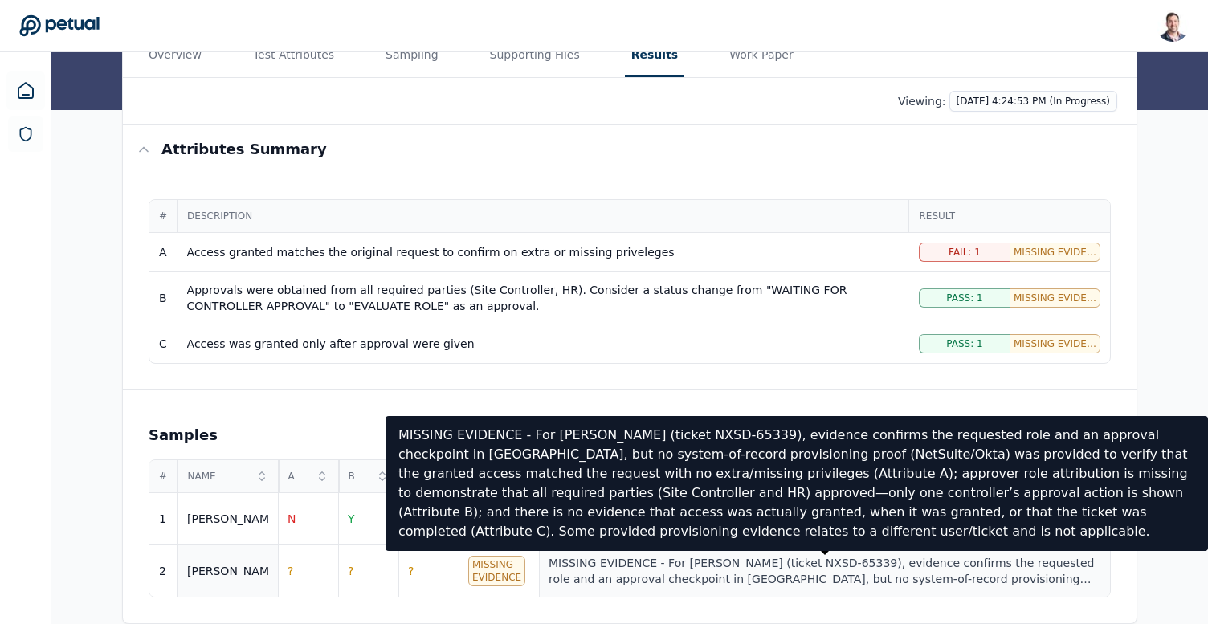
click at [621, 578] on div "MISSING EVIDENCE - For Mukund (ticket NXSD-65339), evidence confirms the reques…" at bounding box center [825, 571] width 552 height 32
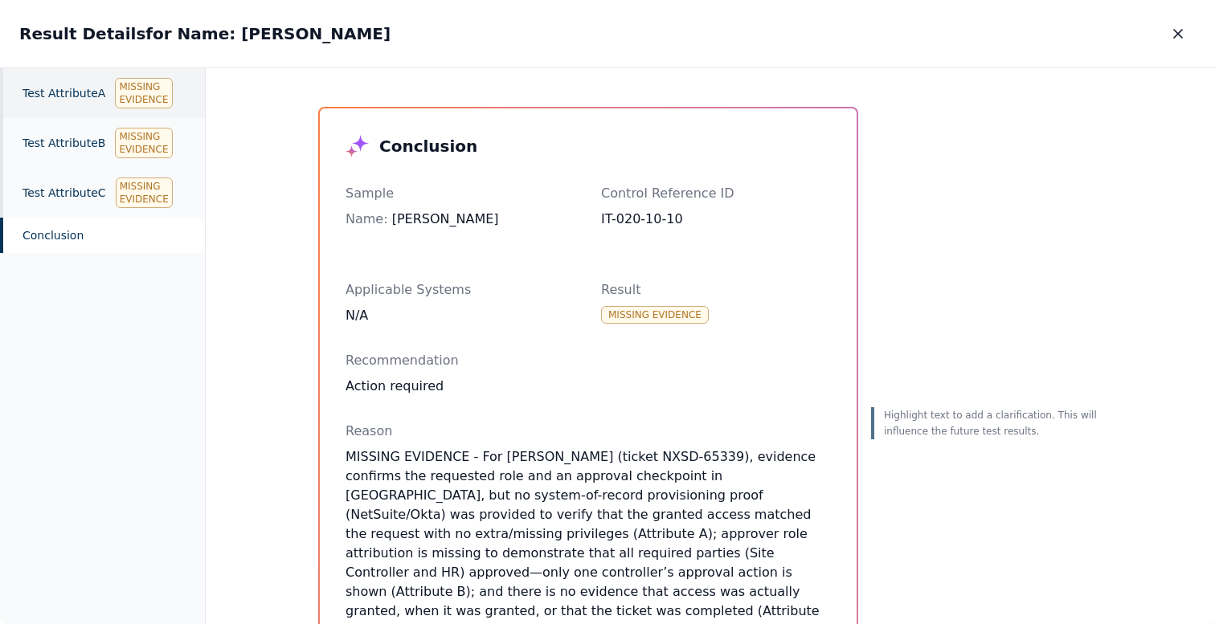
click at [51, 112] on div "Test Attribute A Missing Evidence" at bounding box center [102, 93] width 205 height 50
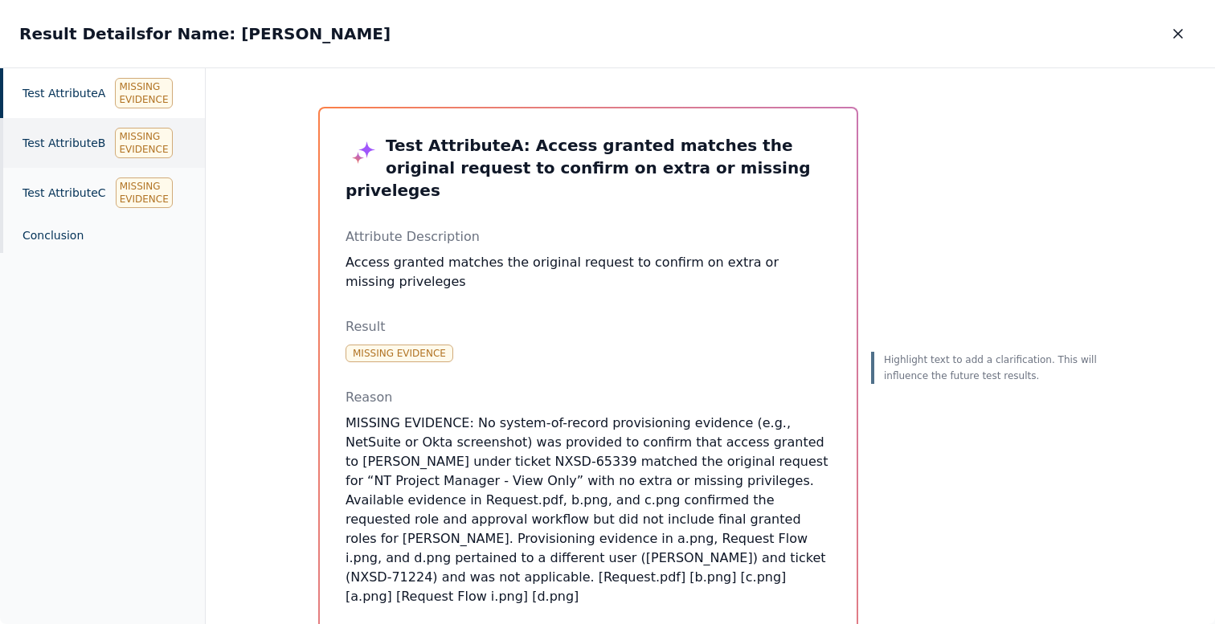
click at [63, 133] on div "Test Attribute B Missing Evidence" at bounding box center [102, 143] width 205 height 50
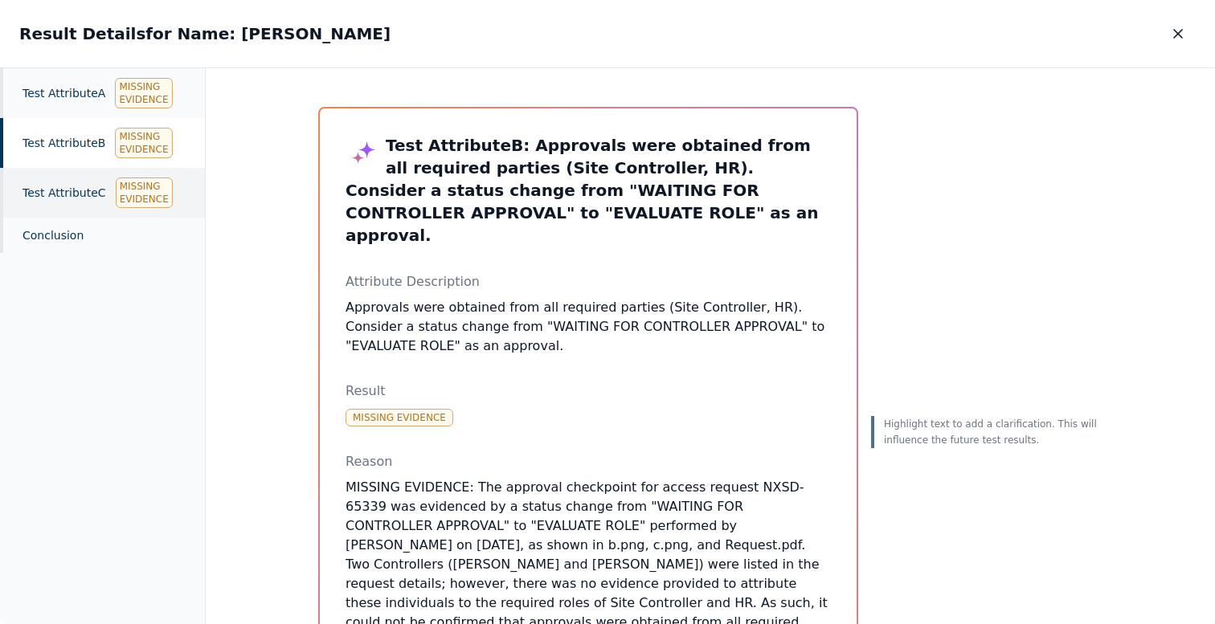
click at [90, 191] on div "Test Attribute C Missing Evidence" at bounding box center [102, 193] width 205 height 50
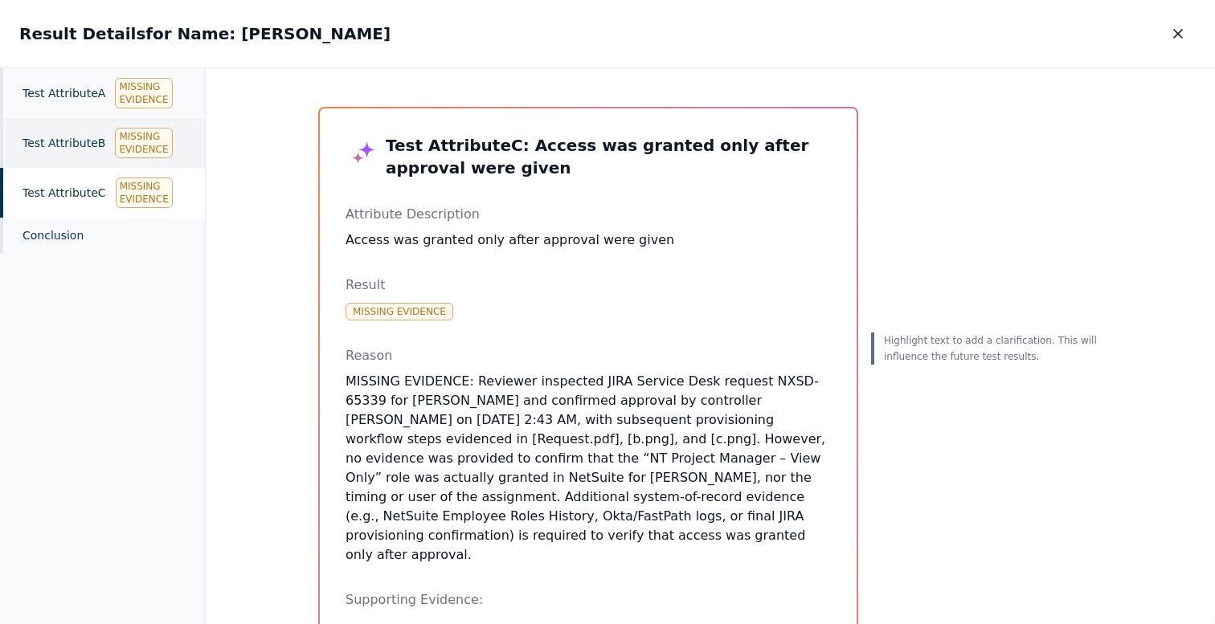
click at [117, 148] on div "Missing Evidence" at bounding box center [143, 143] width 57 height 31
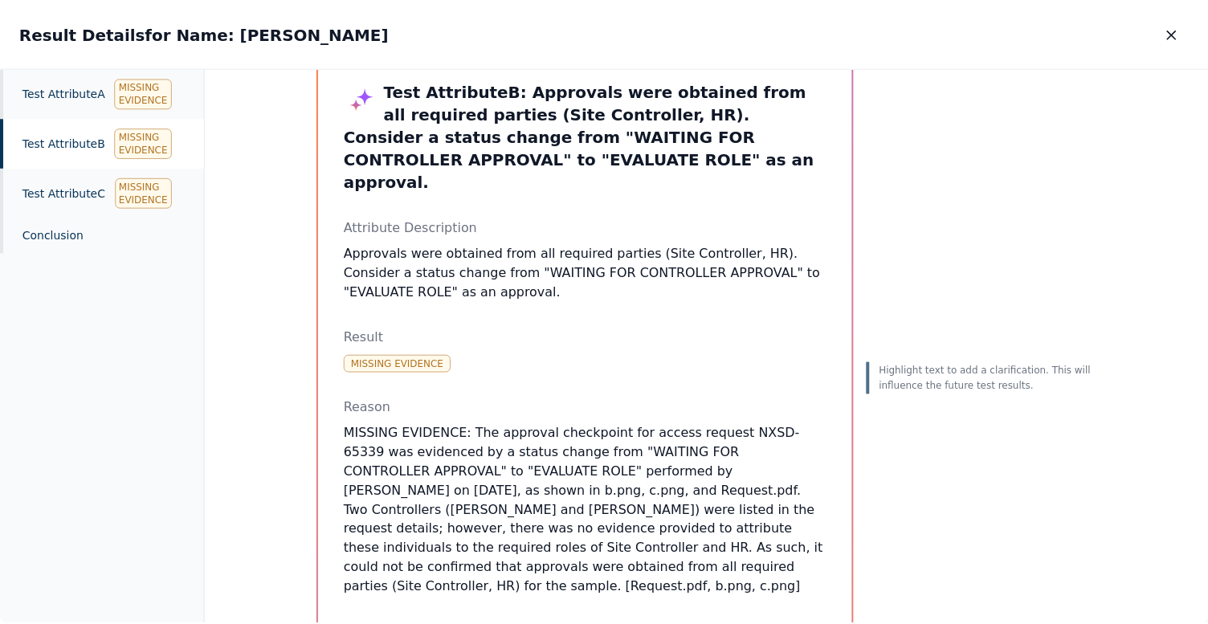
scroll to position [76, 0]
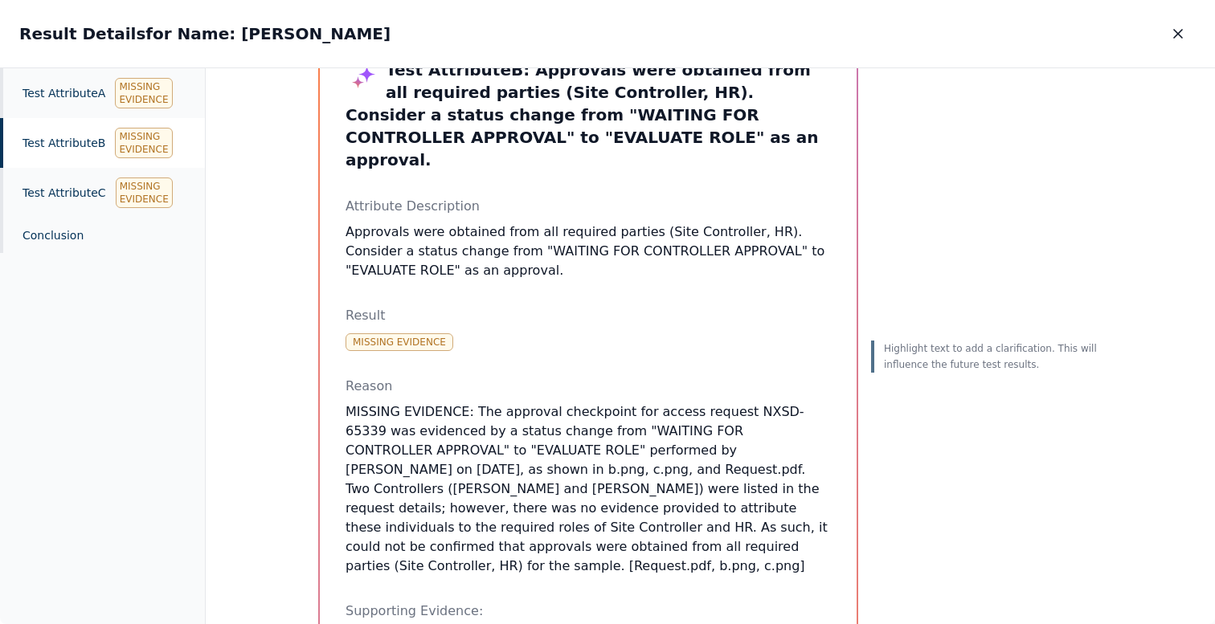
click at [73, 130] on div "Test Attribute B Missing Evidence" at bounding box center [102, 143] width 205 height 50
click at [1176, 35] on icon "button" at bounding box center [1178, 34] width 8 height 8
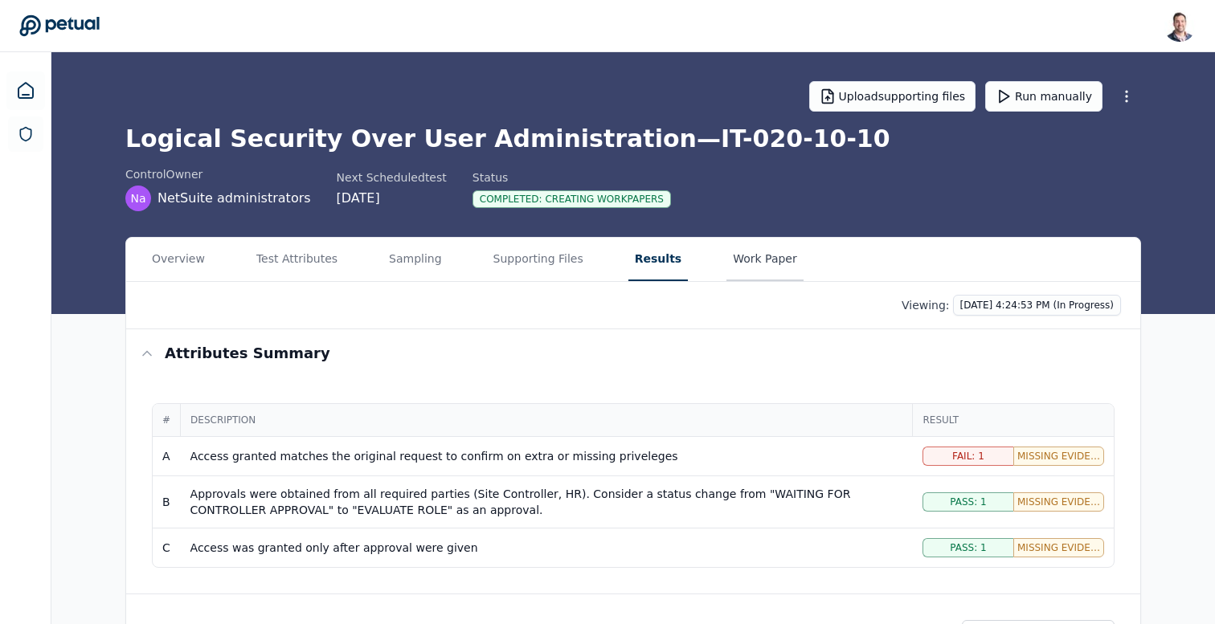
click at [737, 210] on main "Upload supporting files Run manually Logical Security Over User Administration …" at bounding box center [632, 440] width 1163 height 776
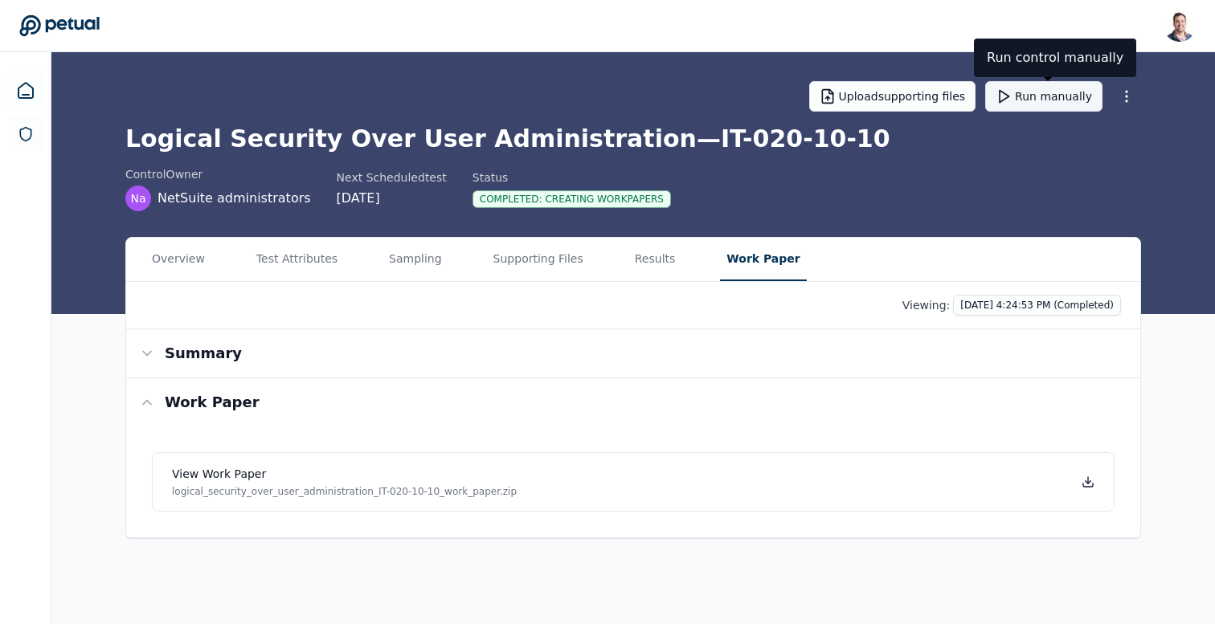
click at [1020, 95] on button "Run manually" at bounding box center [1043, 96] width 117 height 31
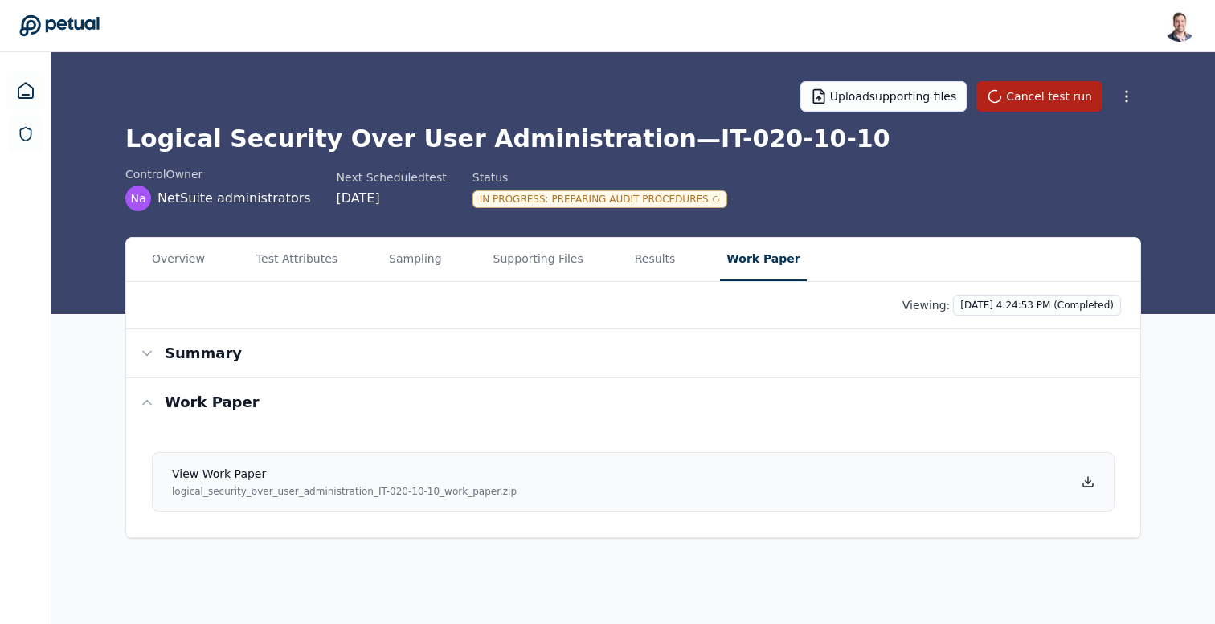
click at [1086, 484] on icon at bounding box center [1087, 482] width 13 height 13
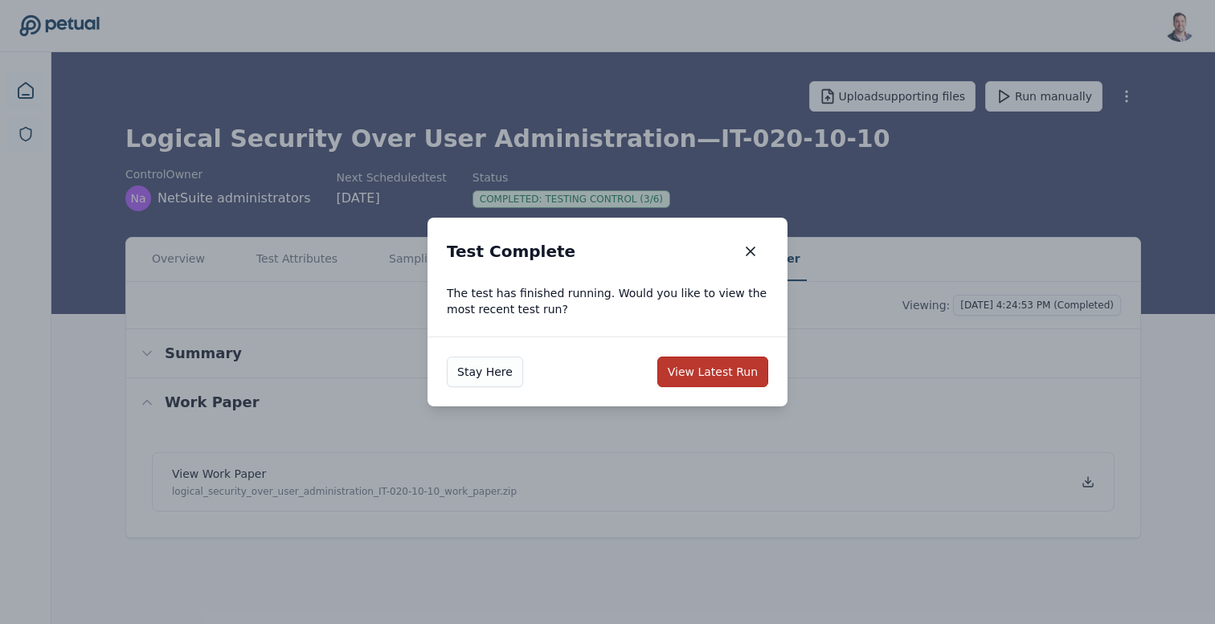
click at [756, 380] on button "View Latest Run" at bounding box center [712, 372] width 111 height 31
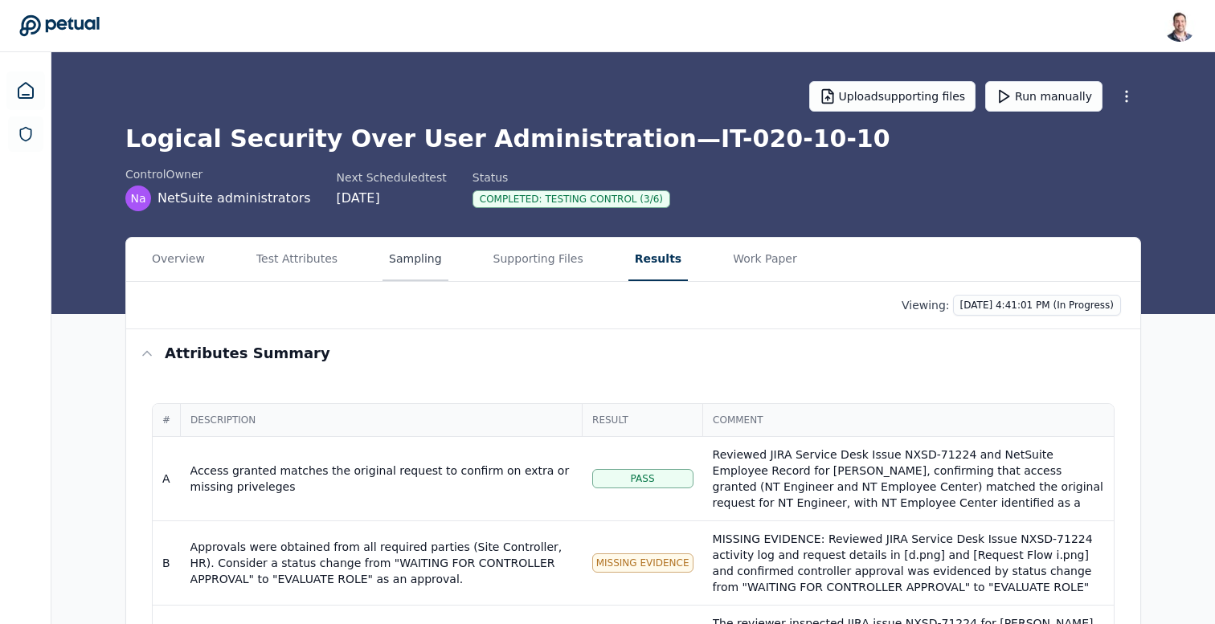
click at [416, 276] on button "Sampling" at bounding box center [415, 259] width 66 height 43
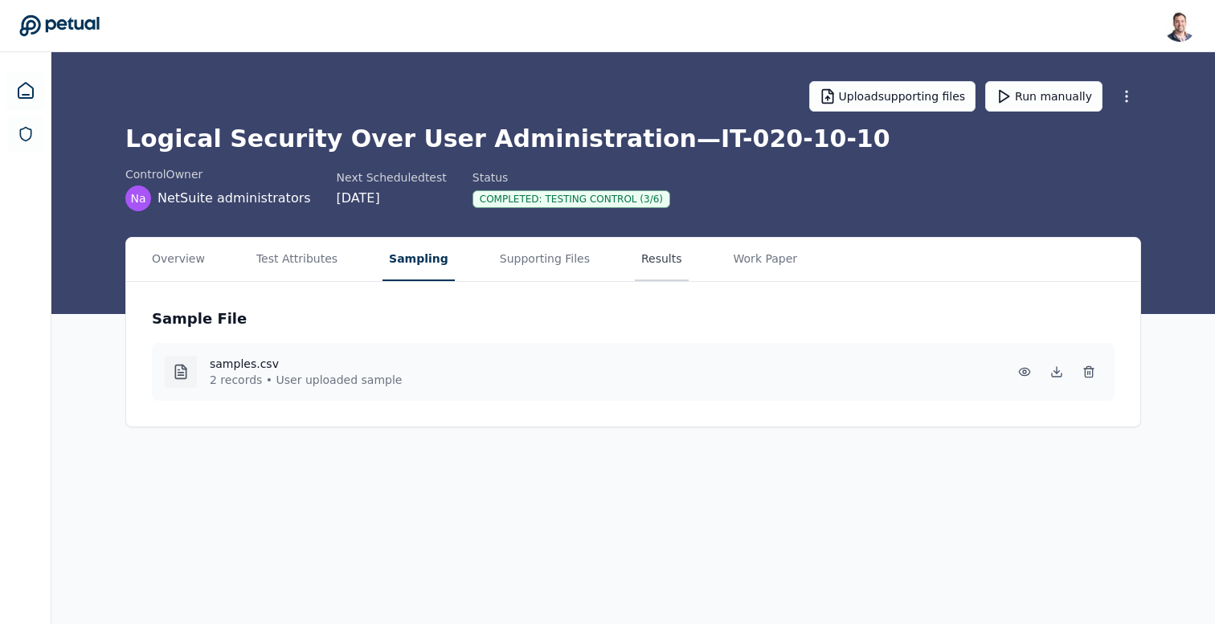
click at [635, 270] on button "Results" at bounding box center [662, 259] width 54 height 43
click at [641, 270] on button "Results" at bounding box center [662, 259] width 54 height 43
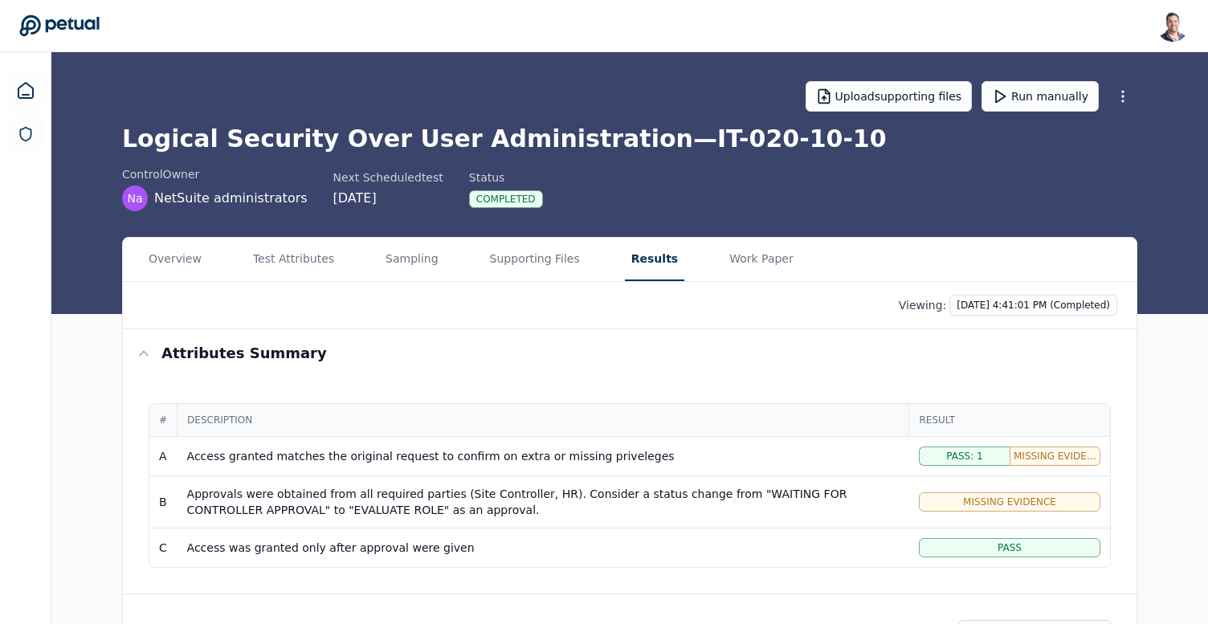
scroll to position [204, 0]
